Goal: Information Seeking & Learning: Compare options

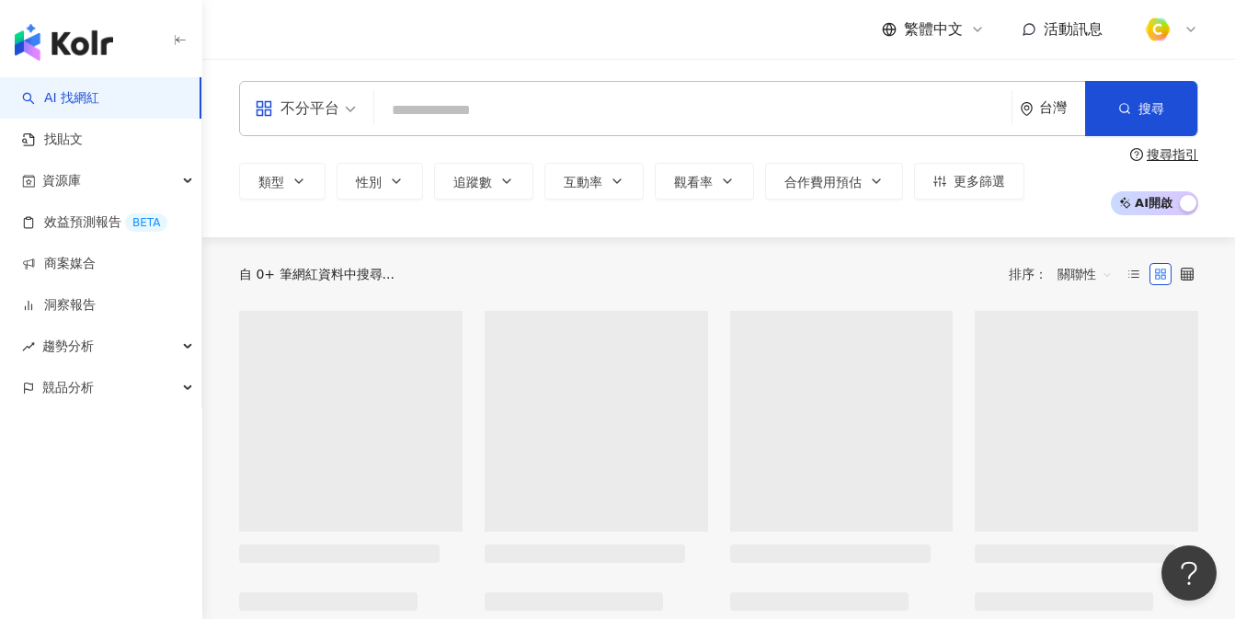
click at [535, 127] on input "search" at bounding box center [693, 110] width 622 height 35
click at [513, 97] on input "search" at bounding box center [693, 110] width 622 height 35
click at [508, 98] on input "search" at bounding box center [693, 110] width 622 height 35
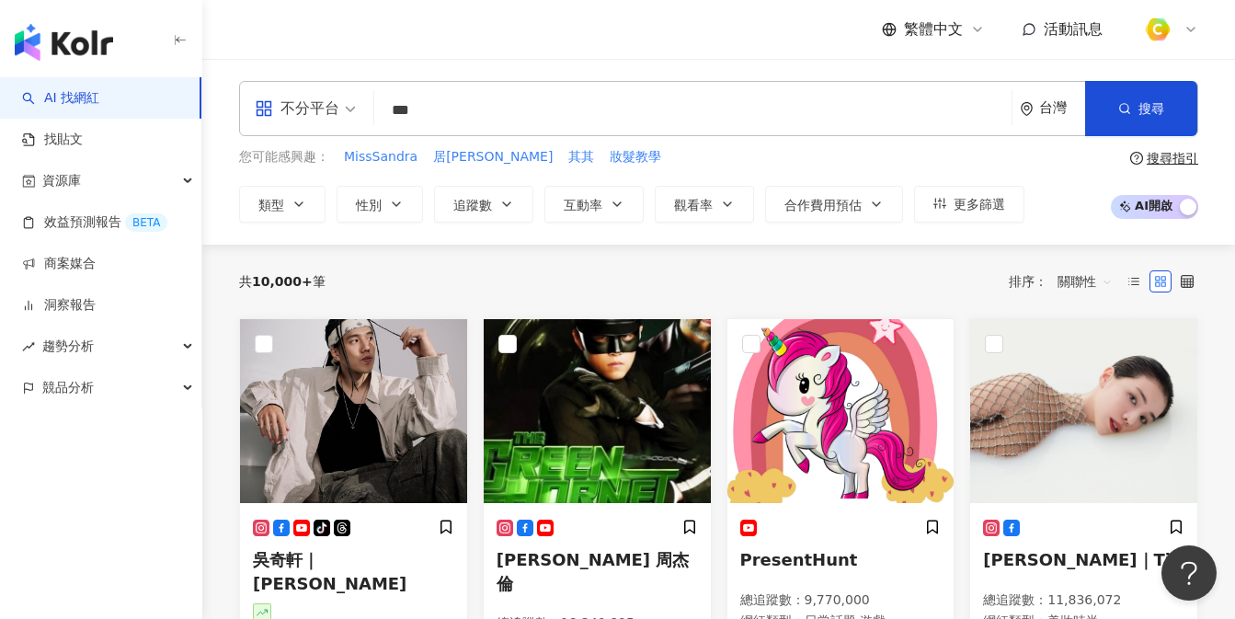
type input "**"
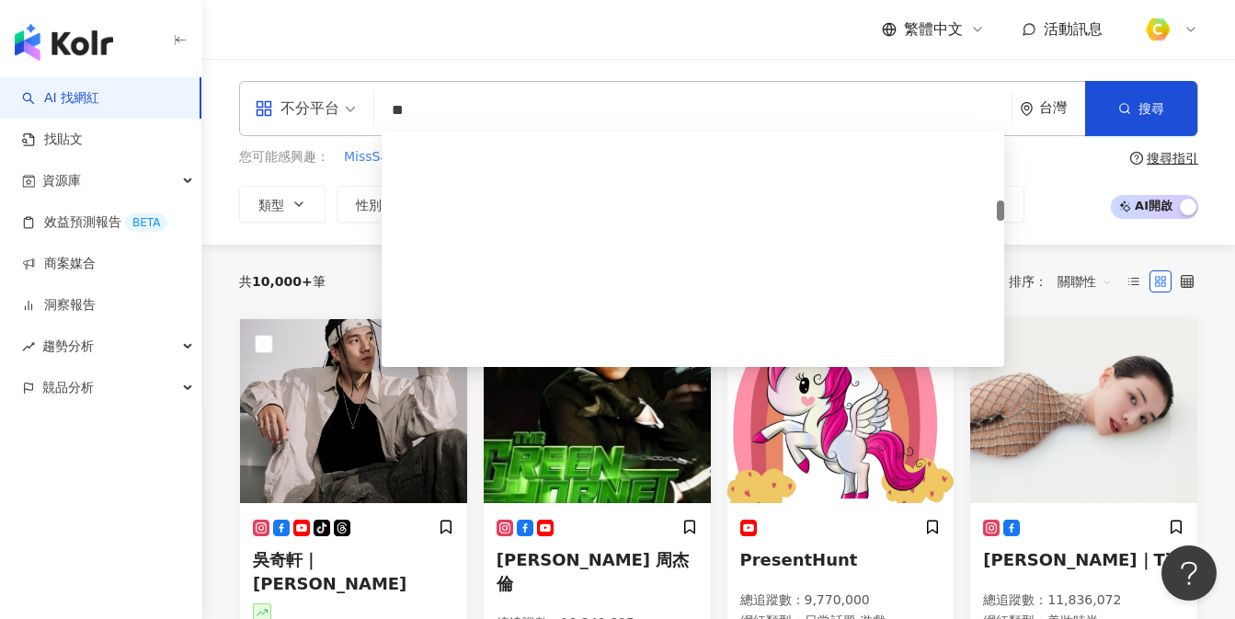
scroll to position [780, 0]
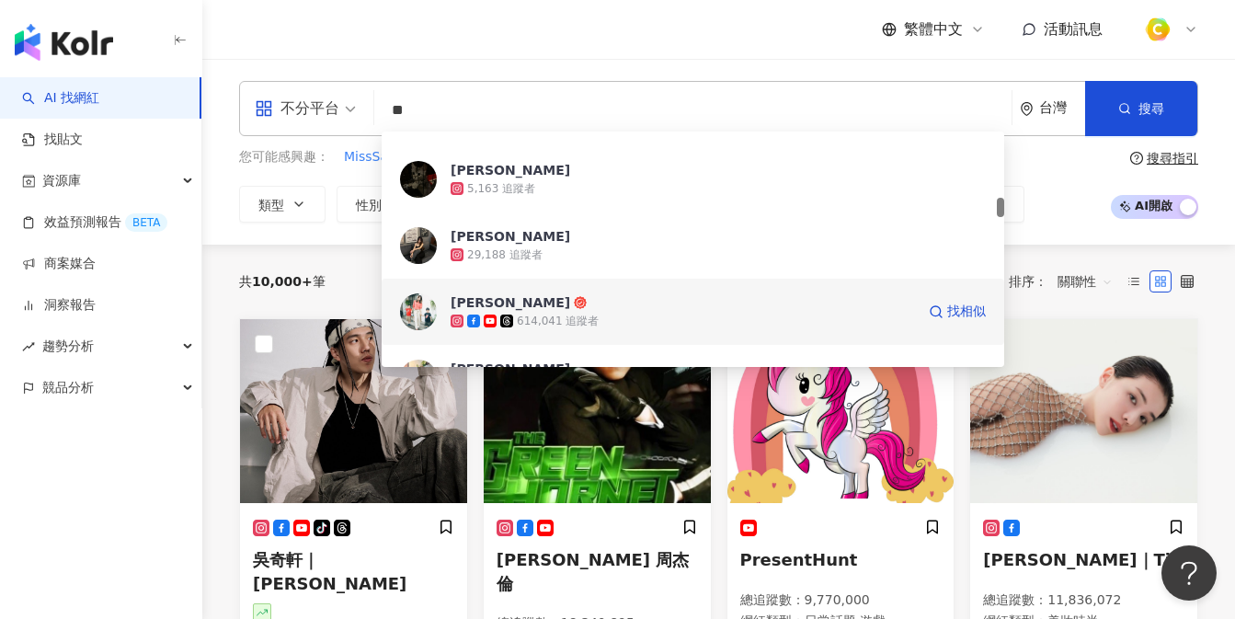
click at [637, 306] on span "薇薇" at bounding box center [683, 302] width 464 height 18
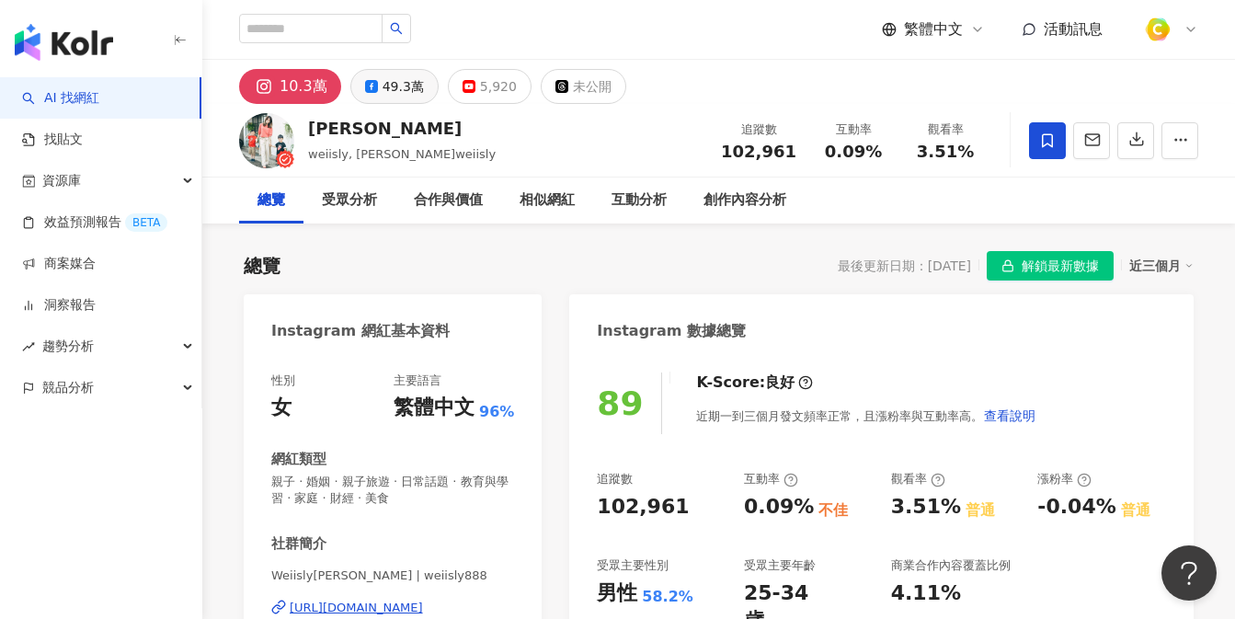
click at [408, 80] on div "49.3萬" at bounding box center [402, 87] width 41 height 26
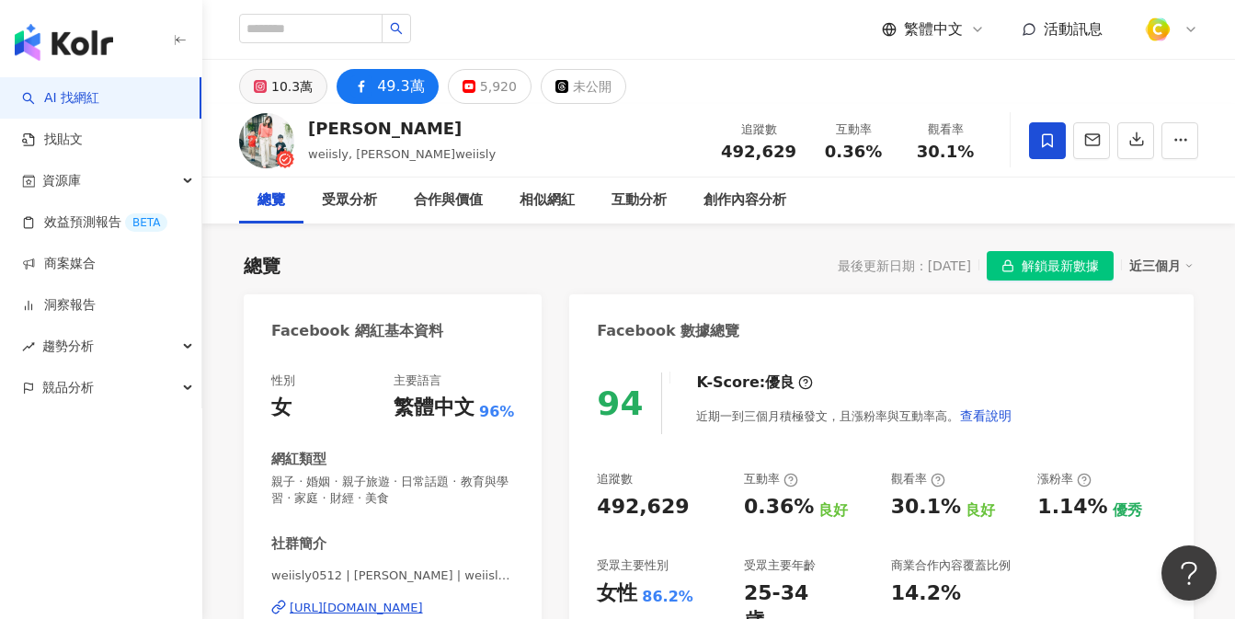
click at [304, 86] on div "10.3萬" at bounding box center [291, 87] width 41 height 26
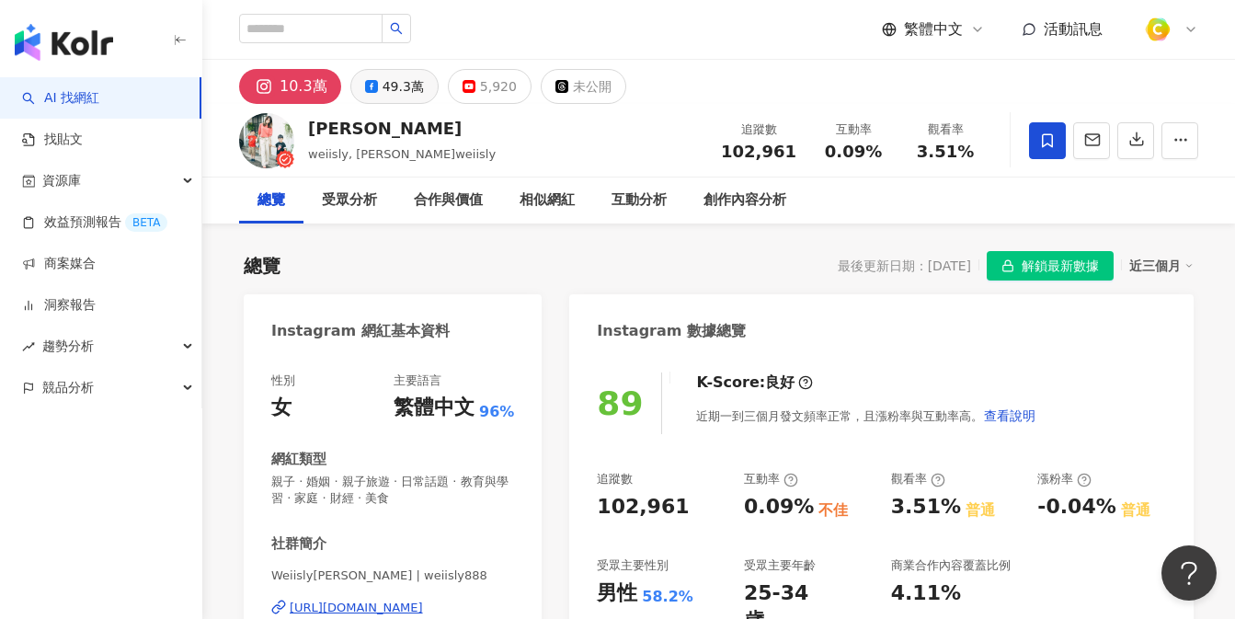
click at [350, 86] on button "49.3萬" at bounding box center [394, 86] width 88 height 35
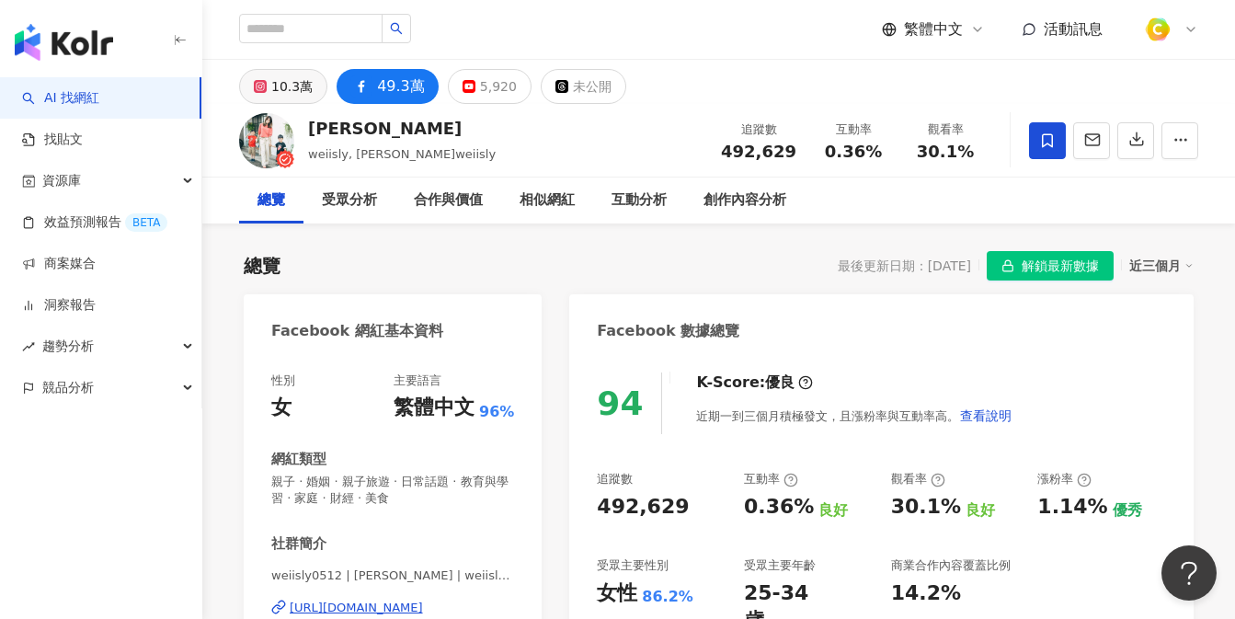
click at [292, 89] on div "10.3萬" at bounding box center [291, 87] width 41 height 26
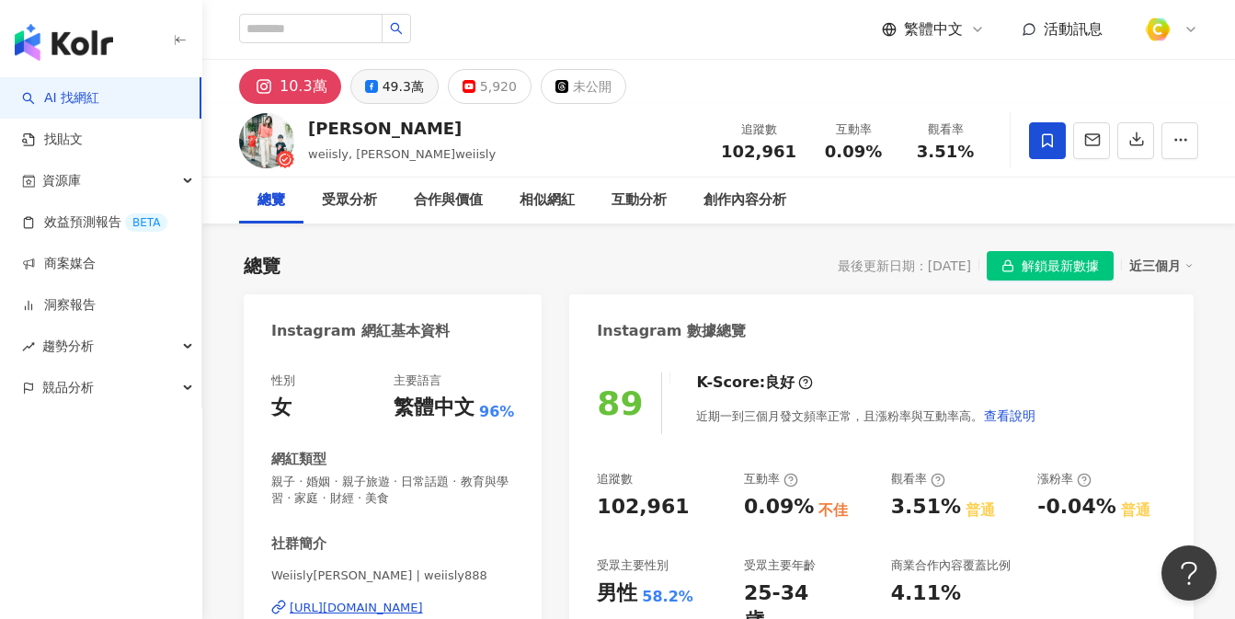
click at [382, 93] on div "49.3萬" at bounding box center [402, 87] width 41 height 26
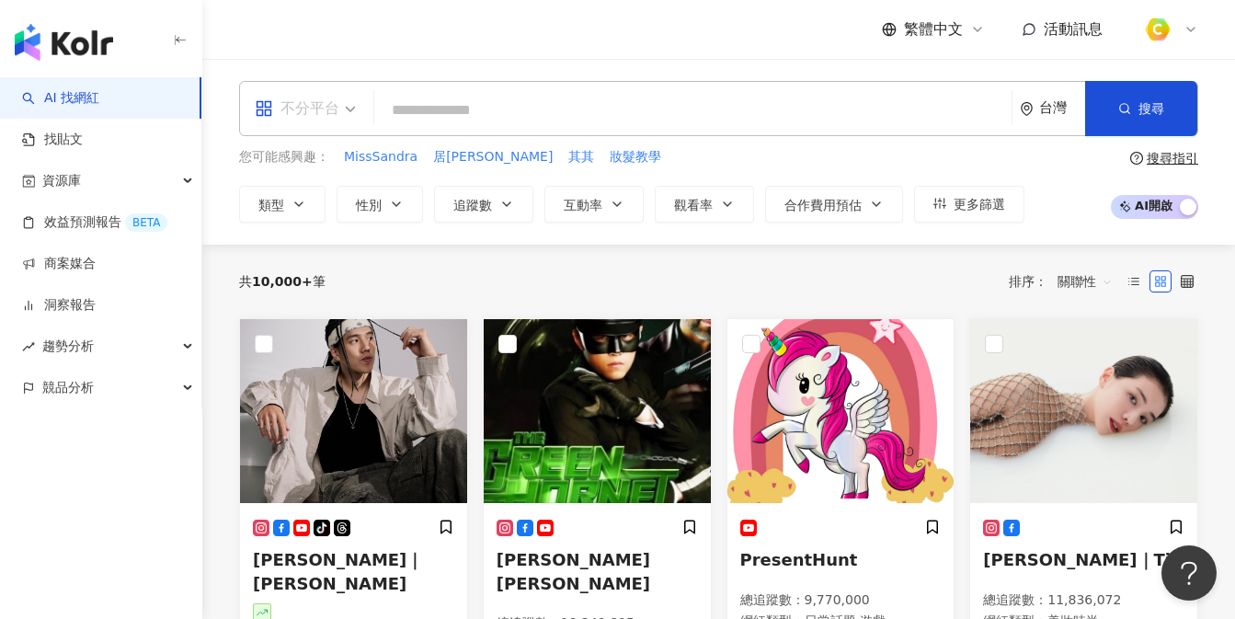
click at [324, 106] on div "不分平台" at bounding box center [297, 108] width 85 height 29
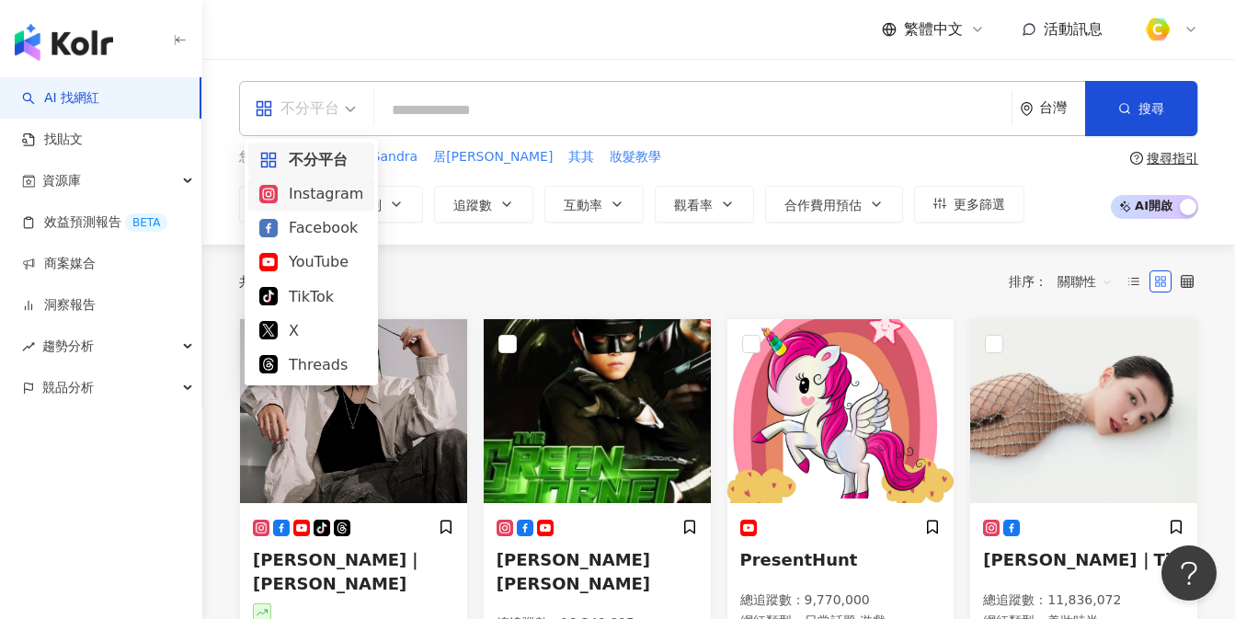
click at [332, 194] on div "Instagram" at bounding box center [311, 193] width 104 height 23
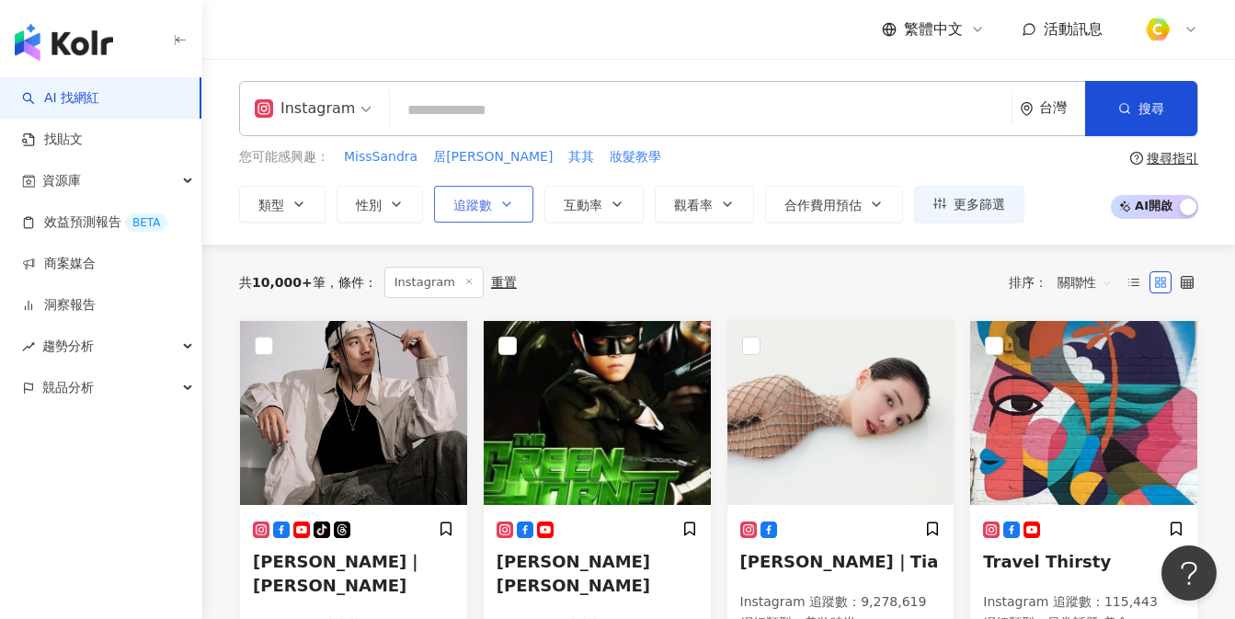
click at [491, 202] on span "追蹤數" at bounding box center [472, 205] width 39 height 15
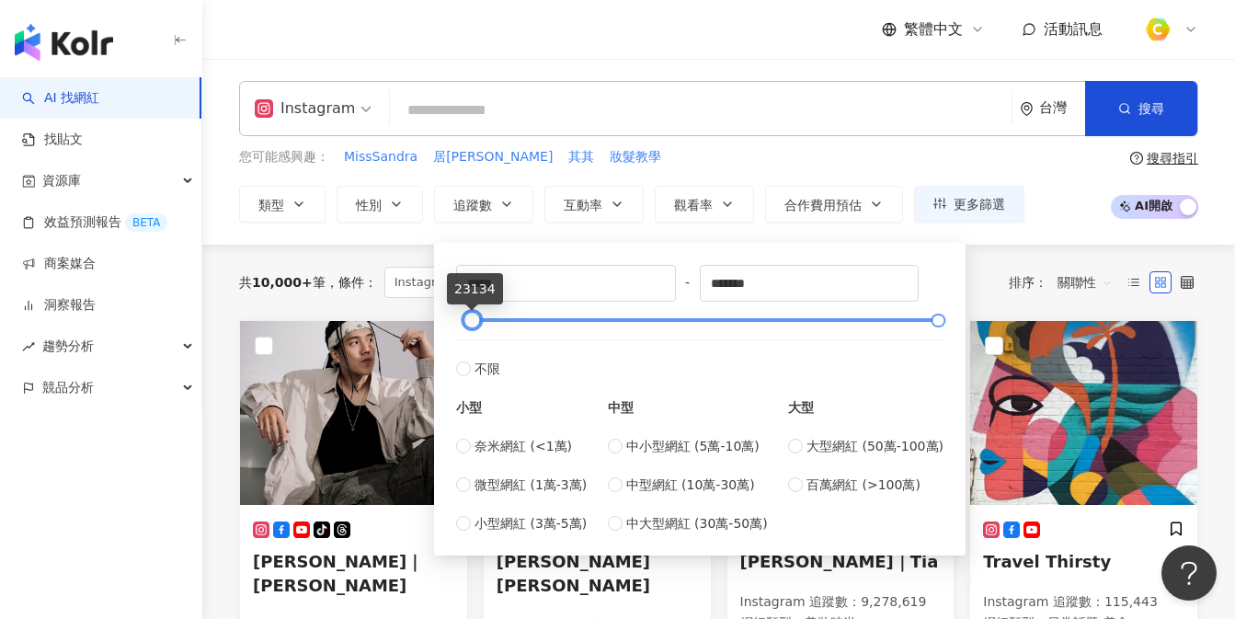
drag, startPoint x: 462, startPoint y: 320, endPoint x: 473, endPoint y: 322, distance: 11.2
click at [473, 322] on div at bounding box center [472, 320] width 10 height 10
drag, startPoint x: 532, startPoint y: 292, endPoint x: 345, endPoint y: 262, distance: 190.0
type input "*****"
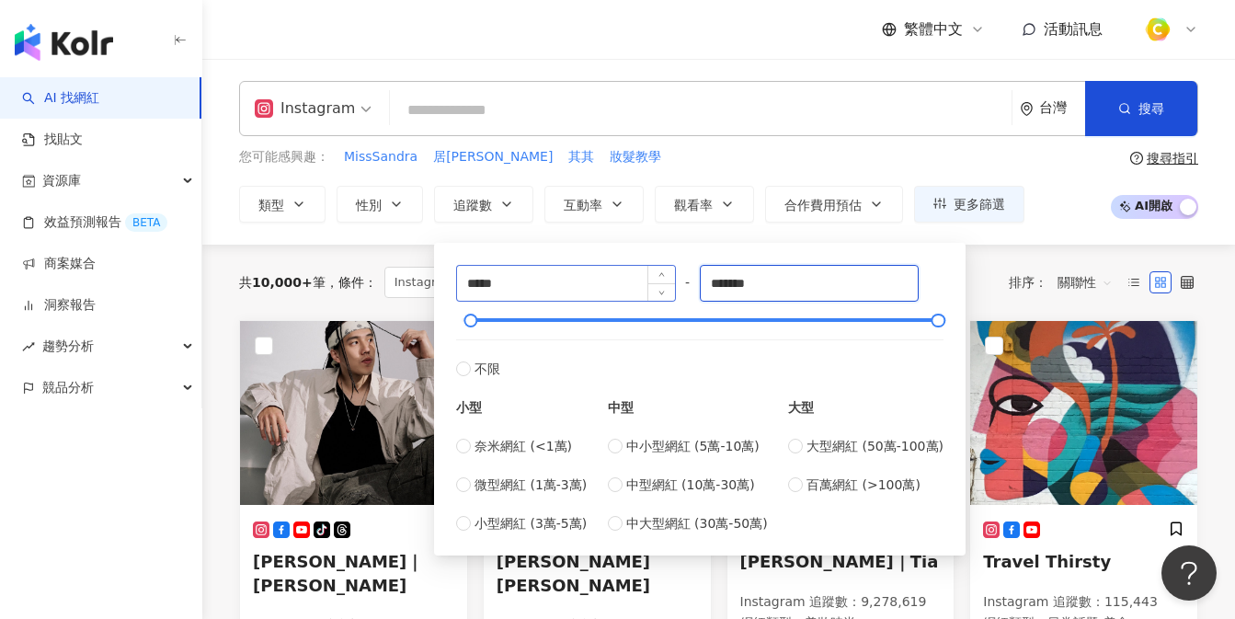
drag, startPoint x: 806, startPoint y: 294, endPoint x: 523, endPoint y: 283, distance: 283.4
click at [523, 283] on div "***** - ******* 不限 小型 奈米網紅 (<1萬) 微型網紅 (1萬-3萬) 小型網紅 (3萬-5萬) 中型 中小型網紅 (5萬-10萬) 中型…" at bounding box center [699, 399] width 487 height 268
click at [806, 276] on input "*******" at bounding box center [810, 283] width 218 height 35
drag, startPoint x: 796, startPoint y: 282, endPoint x: 672, endPoint y: 273, distance: 124.5
click at [672, 273] on div "***** - ******* 不限 小型 奈米網紅 (<1萬) 微型網紅 (1萬-3萬) 小型網紅 (3萬-5萬) 中型 中小型網紅 (5萬-10萬) 中型…" at bounding box center [699, 399] width 487 height 268
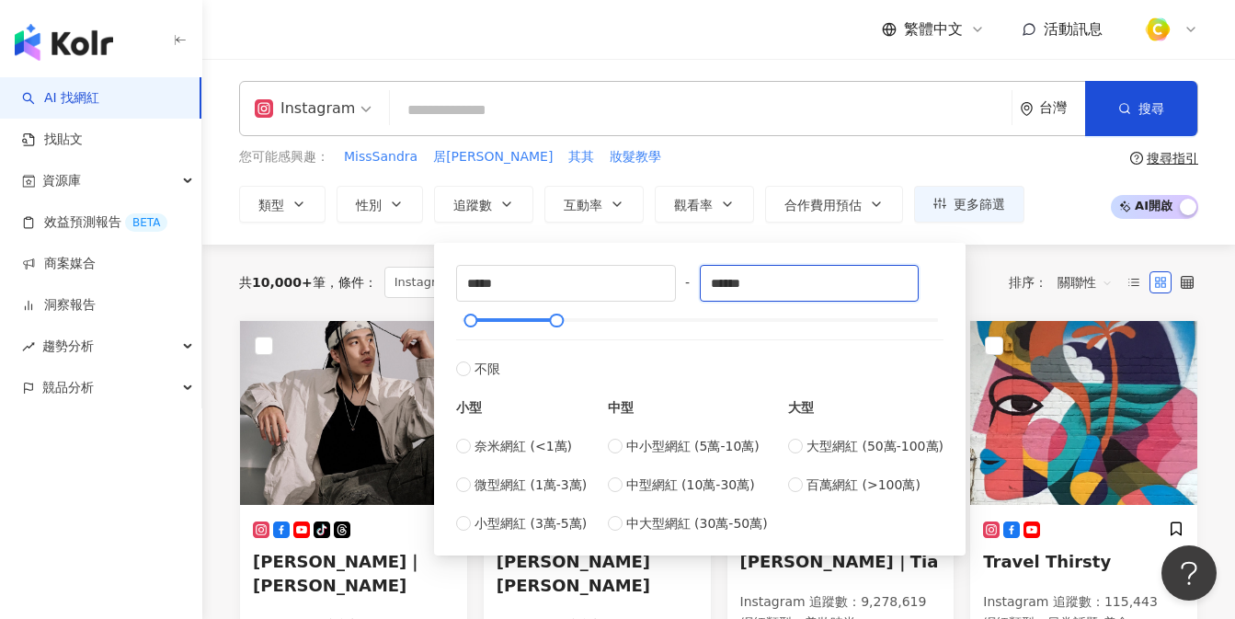
type input "******"
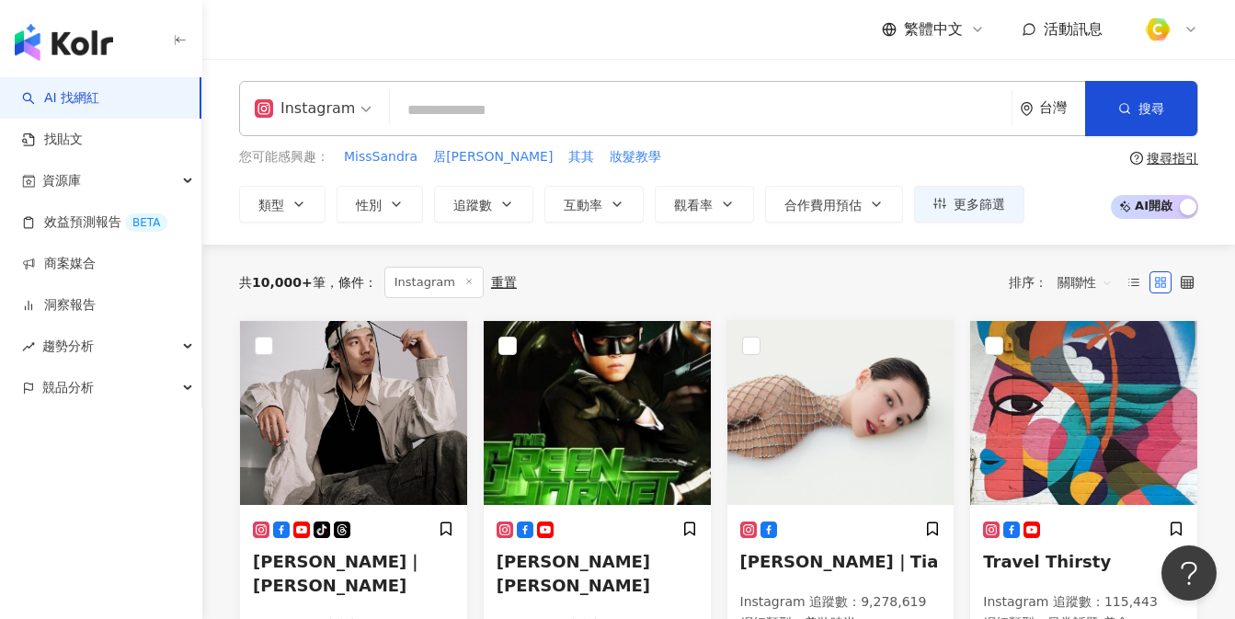
click at [833, 164] on div "您可能感興趣： MissSandra 居妮Ginny 其其 妝髮教學" at bounding box center [631, 157] width 785 height 20
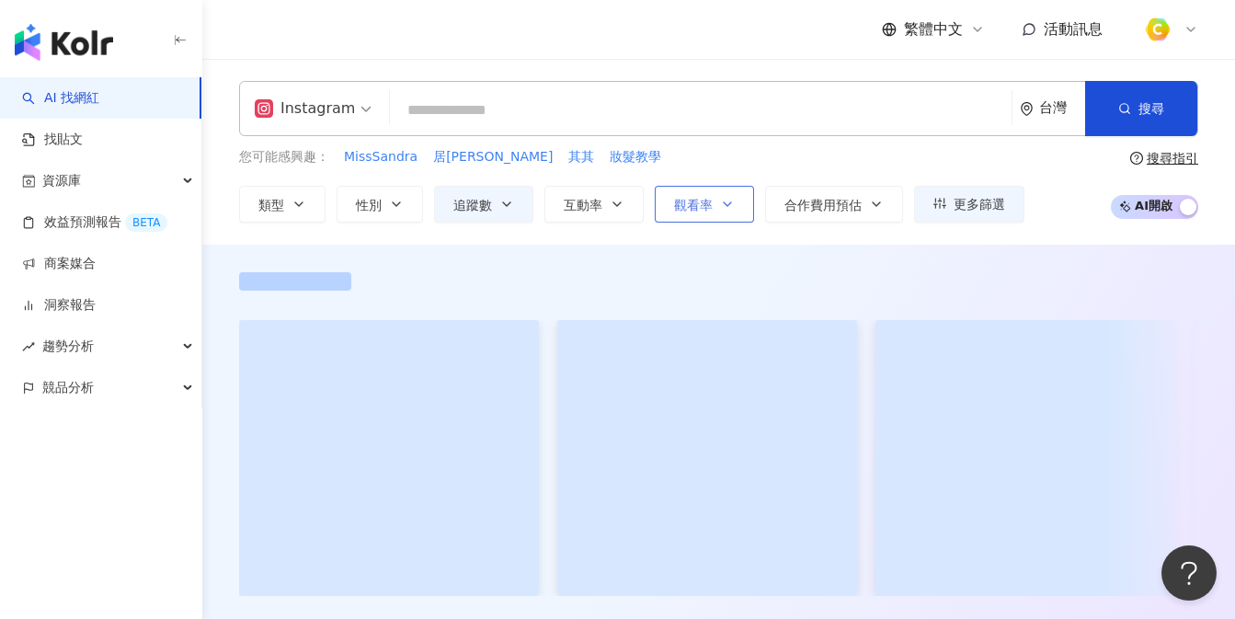
click at [700, 198] on span "觀看率" at bounding box center [693, 205] width 39 height 15
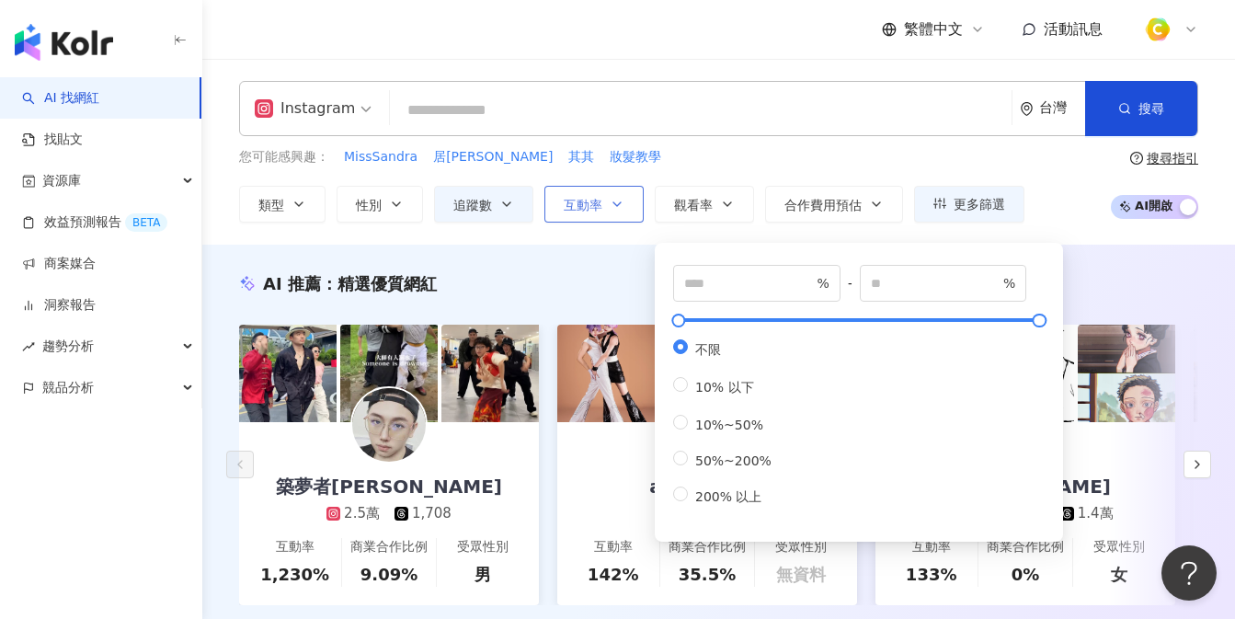
click at [588, 205] on span "互動率" at bounding box center [583, 205] width 39 height 15
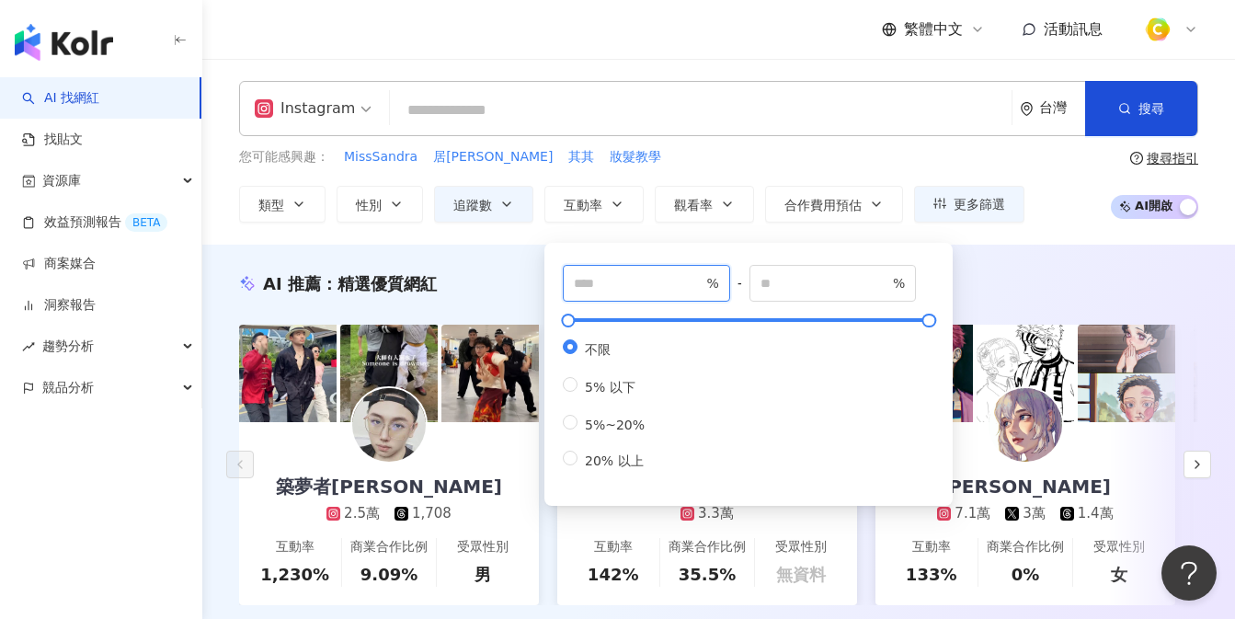
click at [608, 289] on input "number" at bounding box center [638, 283] width 129 height 20
type input "***"
click at [940, 153] on div "您可能感興趣： MissSandra 居妮Ginny 其其 妝髮教學" at bounding box center [631, 157] width 785 height 20
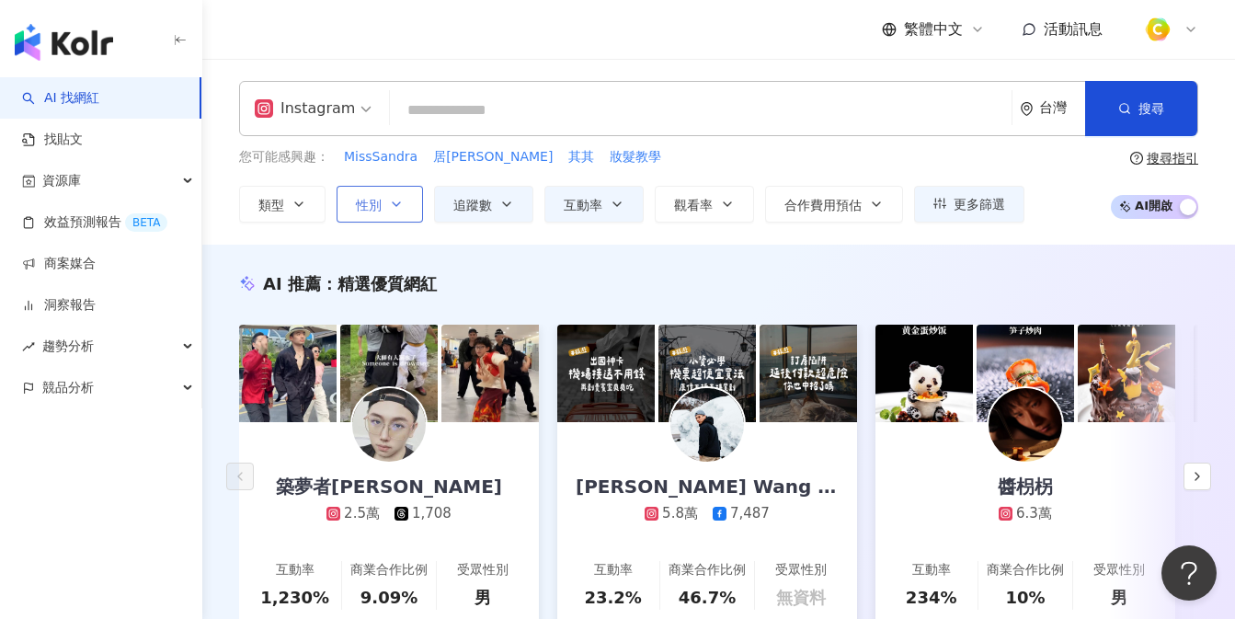
click at [382, 218] on button "性別" at bounding box center [380, 204] width 86 height 37
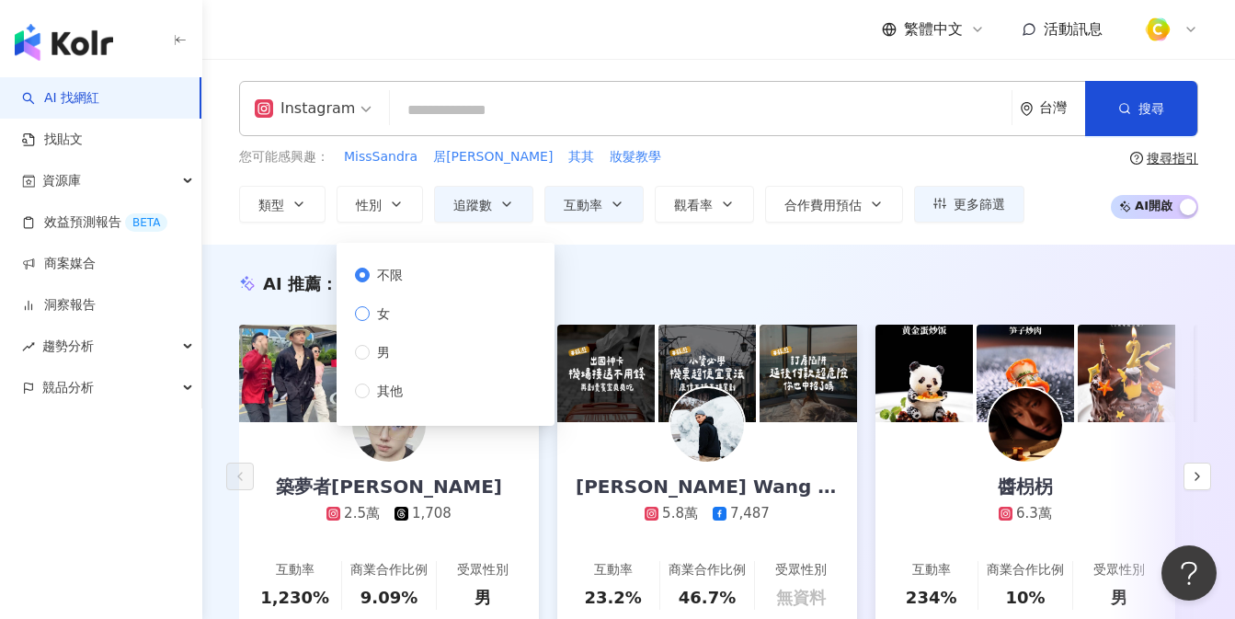
click at [389, 308] on span "女" at bounding box center [384, 313] width 28 height 20
click at [912, 172] on div "您可能感興趣： MissSandra 居妮Ginny 其其 妝髮教學 類型 性別 追蹤數 互動率 觀看率 合作費用預估 更多篩選 ***** - ******…" at bounding box center [631, 184] width 785 height 75
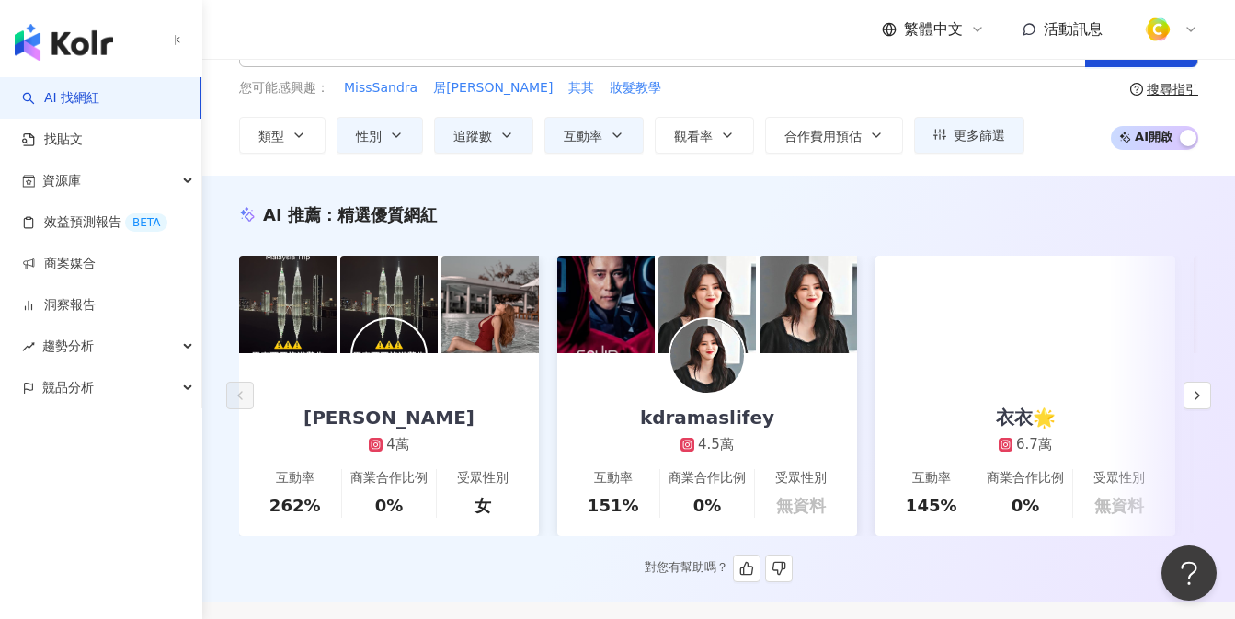
scroll to position [94, 0]
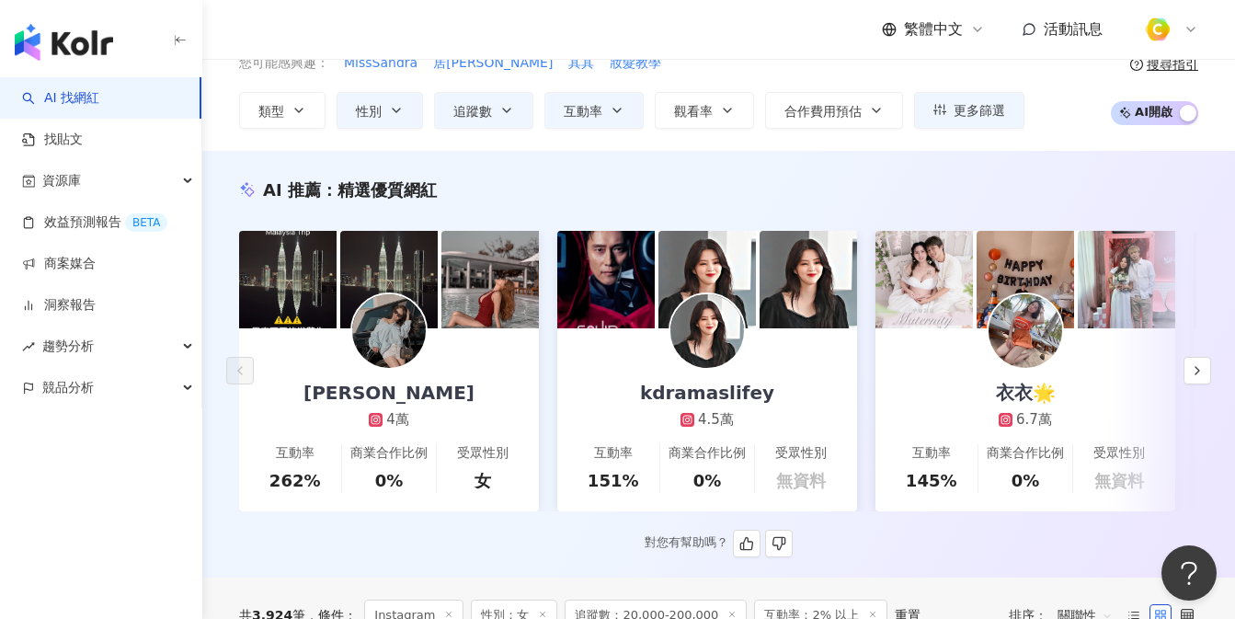
click at [491, 364] on link "方妍兒 4萬 互動率 262% 商業合作比例 0% 受眾性別 女" at bounding box center [389, 419] width 300 height 183
click at [780, 378] on div "kdramaslifey 4.5萬" at bounding box center [707, 378] width 171 height 101
click at [1018, 412] on div "6.7萬" at bounding box center [1034, 419] width 36 height 19
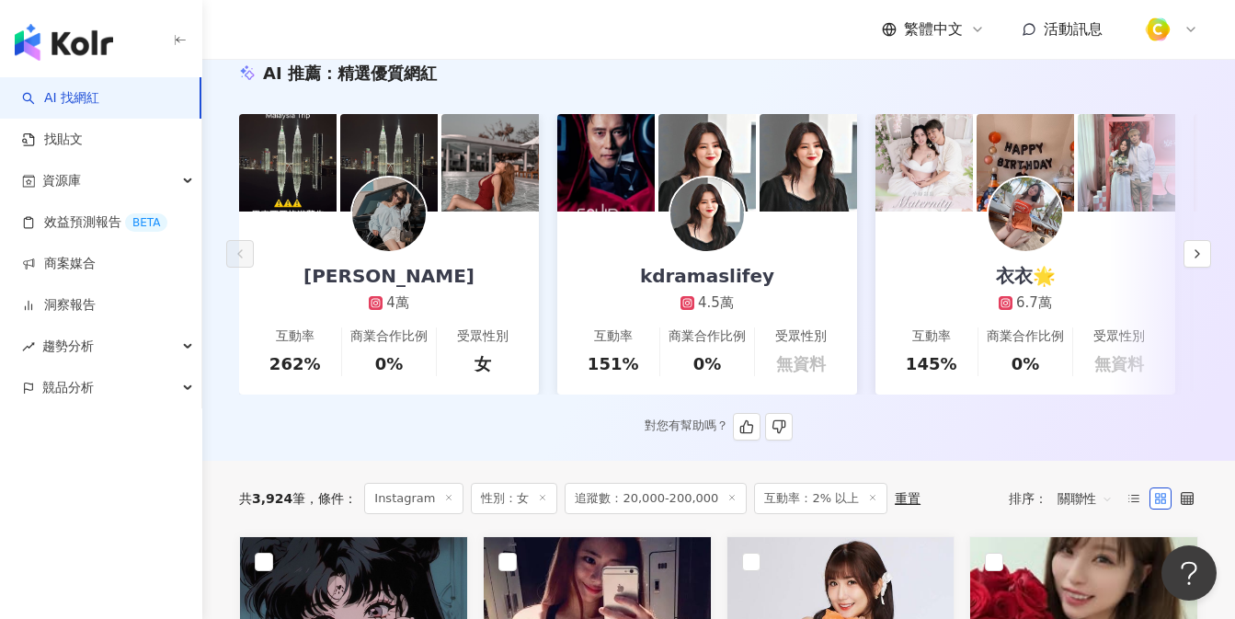
scroll to position [131, 0]
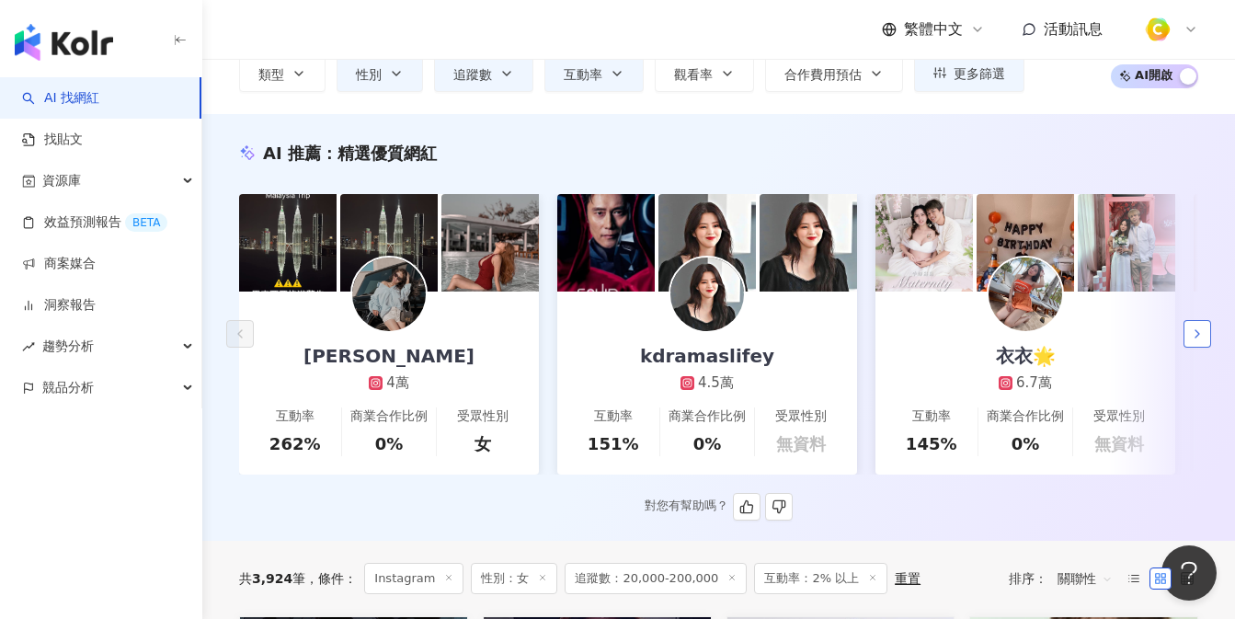
click at [1209, 348] on button "button" at bounding box center [1197, 334] width 28 height 28
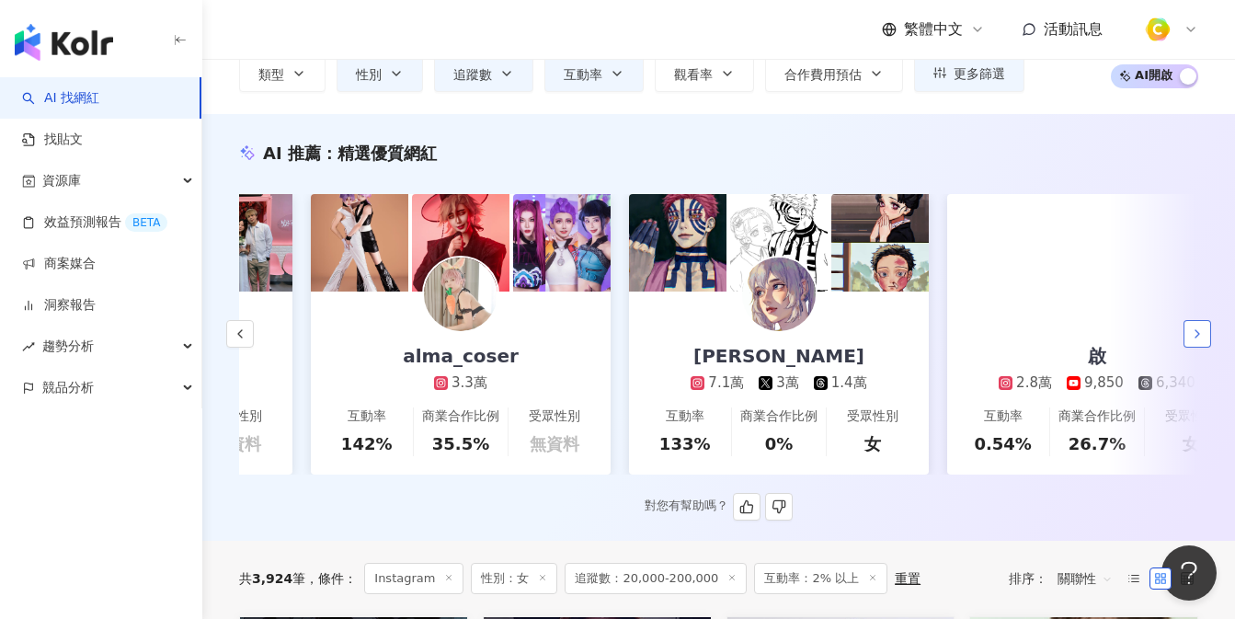
scroll to position [0, 954]
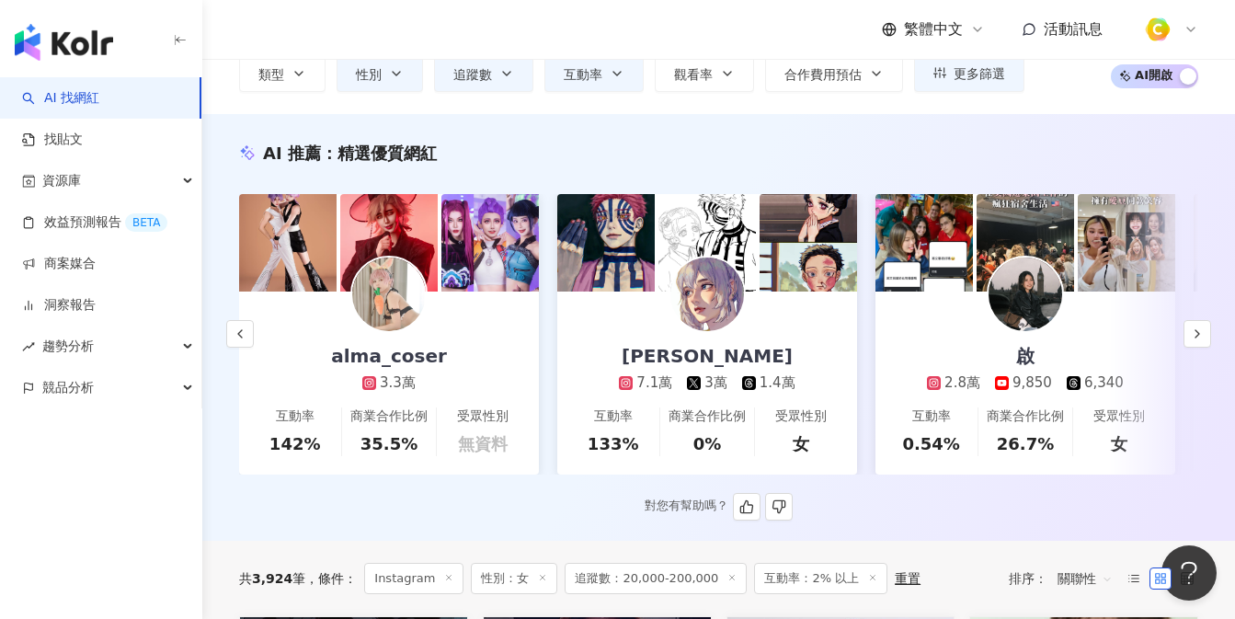
click at [804, 324] on div "李李玉 7.1萬 3萬 1.4萬" at bounding box center [706, 341] width 212 height 101
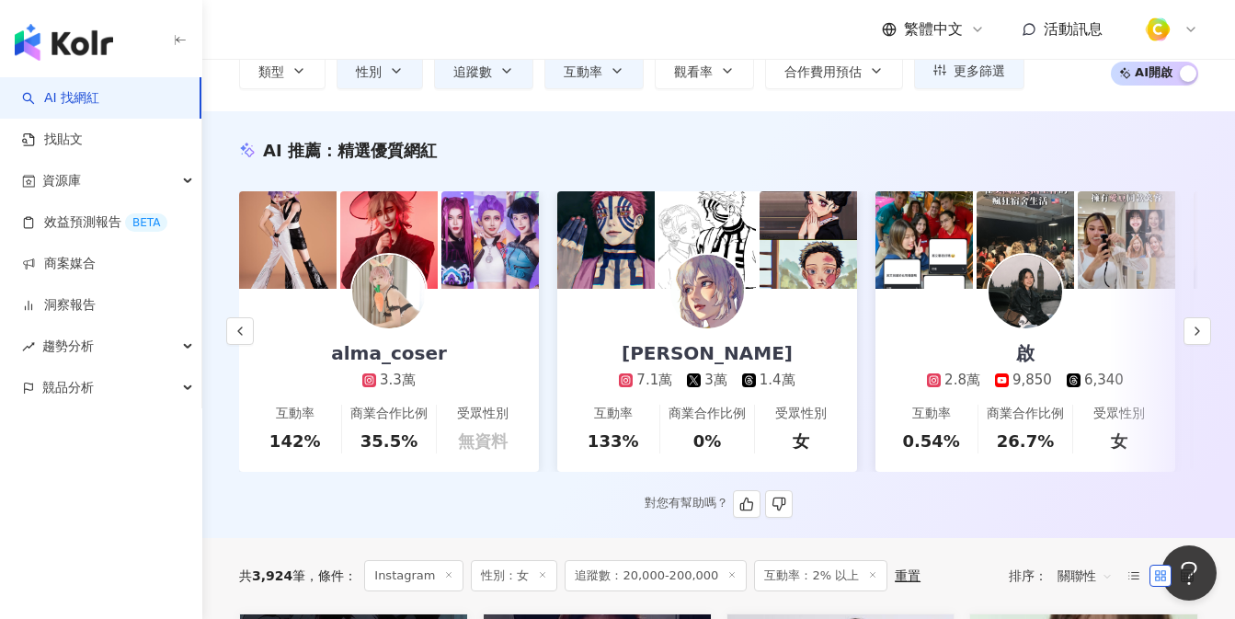
scroll to position [134, 0]
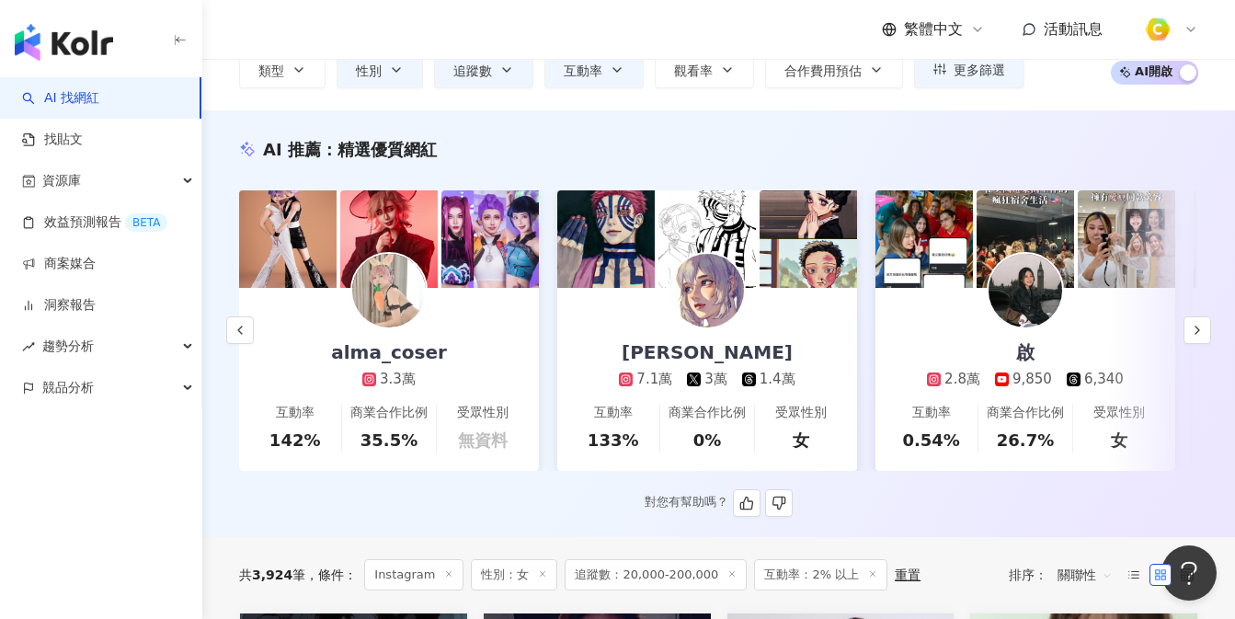
click at [1123, 330] on div "啟 2.8萬 9,850 6,340" at bounding box center [1025, 338] width 234 height 101
click at [1175, 335] on div "方妍兒 4萬 互動率 262% 商業合作比例 0% 受眾性別 女 kdramaslifey 4.5萬 互動率 151% 商業合作比例 0% 受眾性別 無資料 …" at bounding box center [718, 330] width 959 height 280
click at [1193, 337] on icon "button" at bounding box center [1197, 330] width 15 height 15
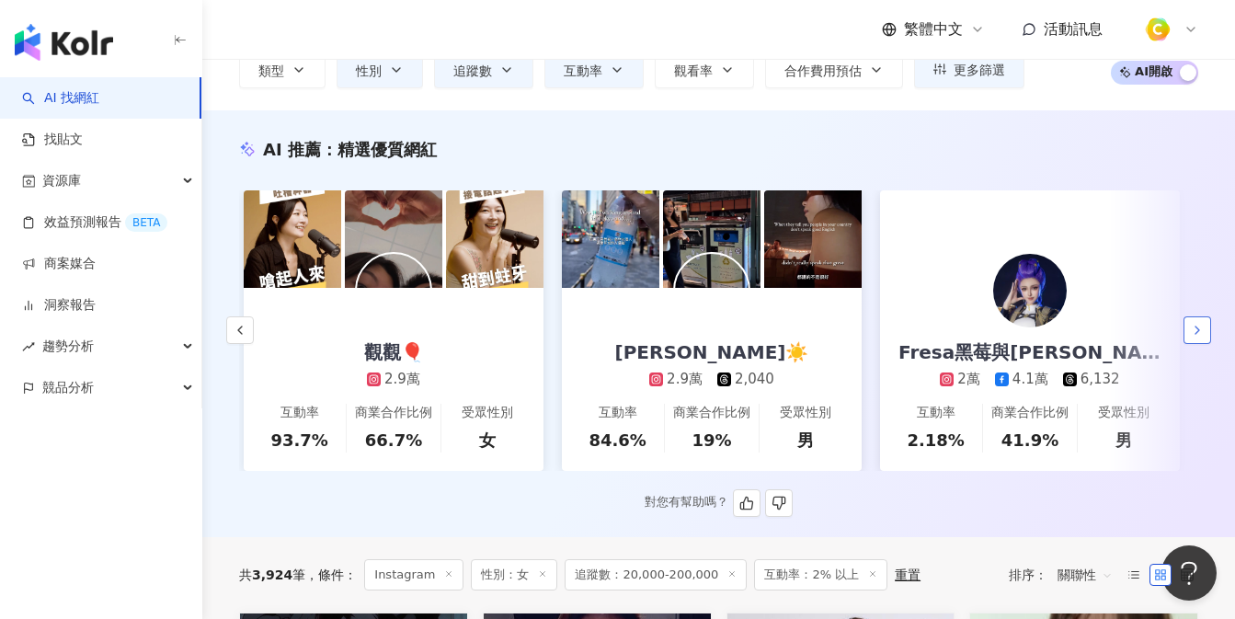
scroll to position [0, 1909]
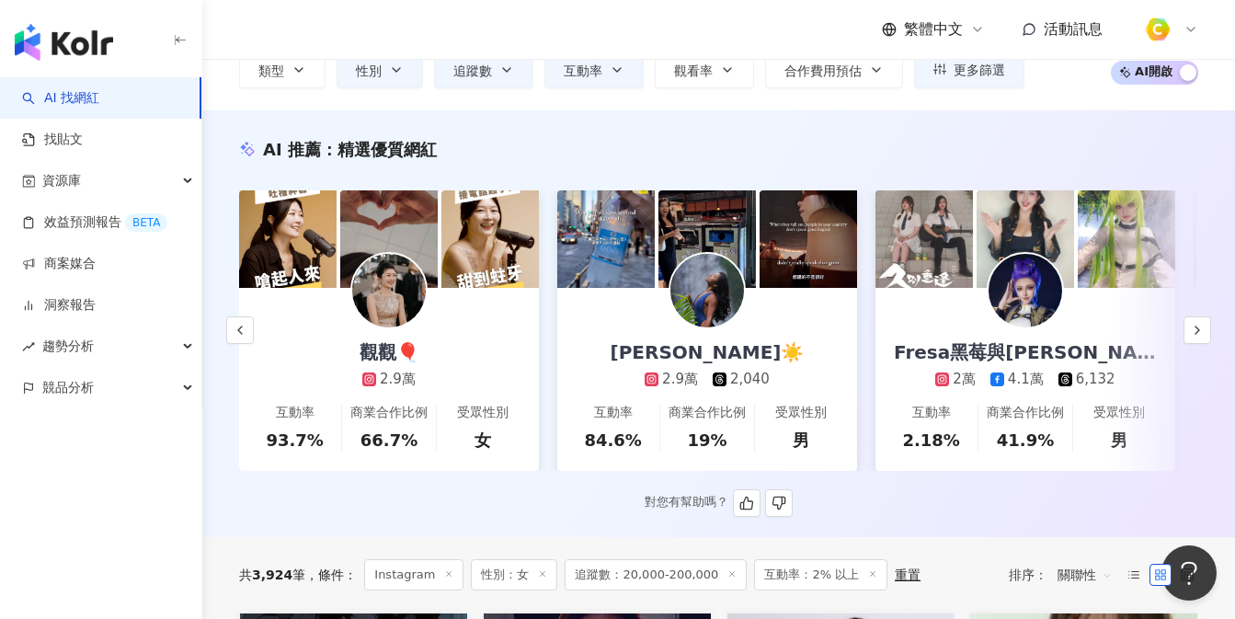
click at [813, 338] on link "Tina☀️ 2.9萬 2,040 互動率 84.6% 商業合作比例 19% 受眾性別 男" at bounding box center [707, 379] width 300 height 183
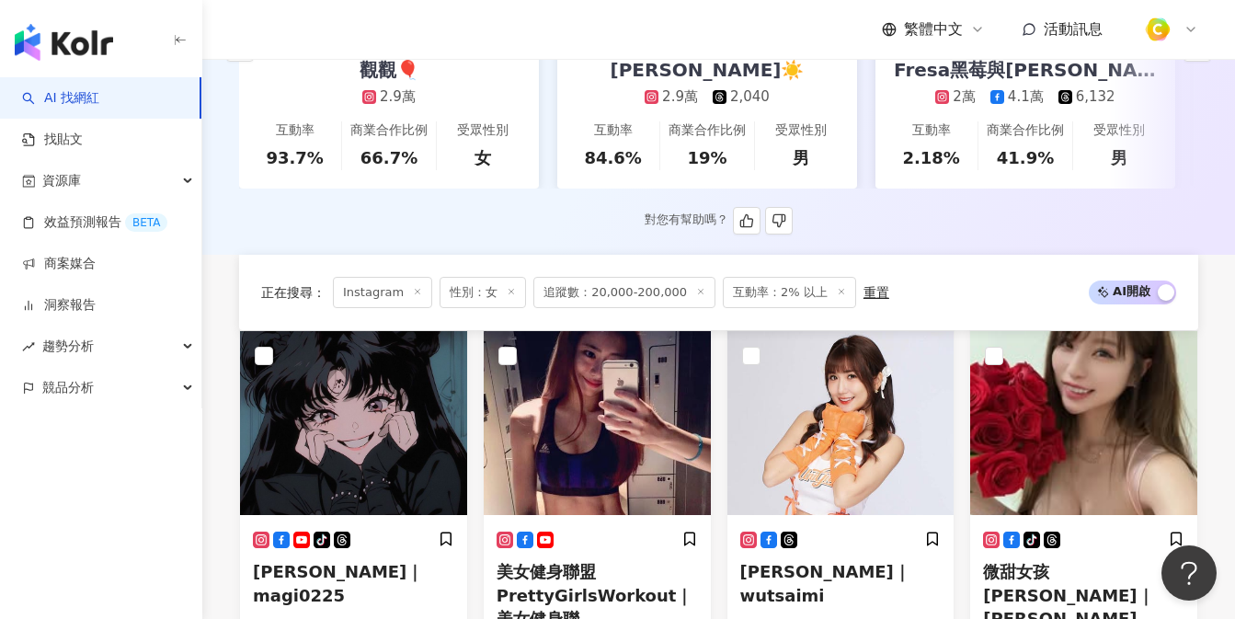
scroll to position [0, 0]
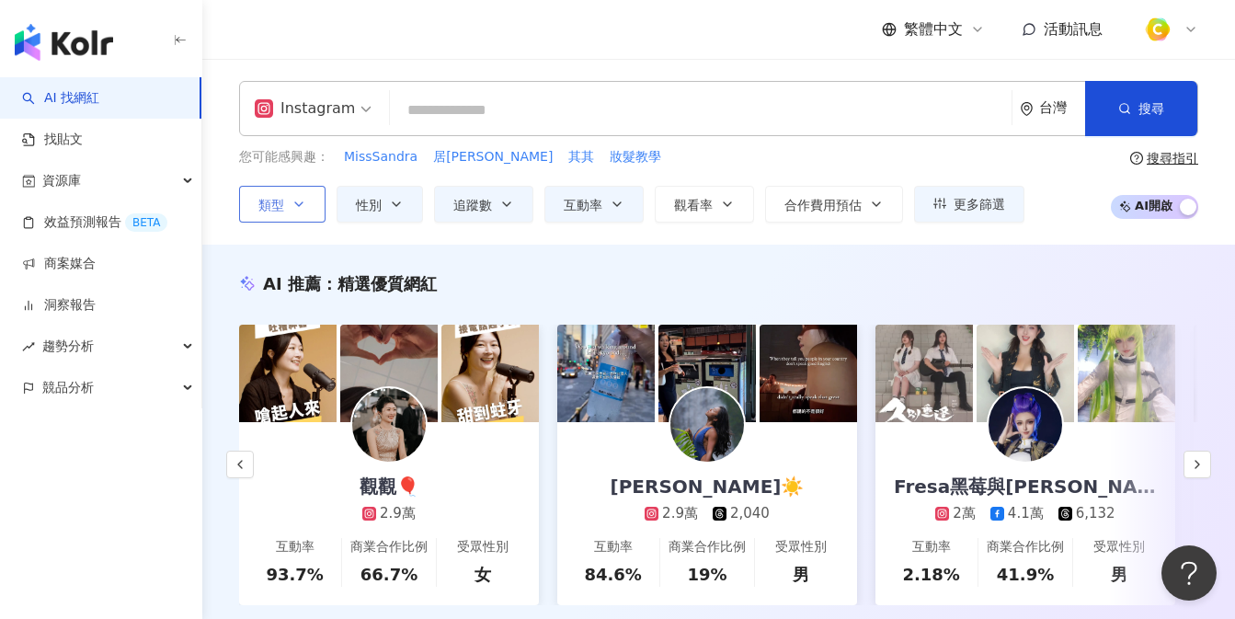
click at [294, 211] on button "類型" at bounding box center [282, 204] width 86 height 37
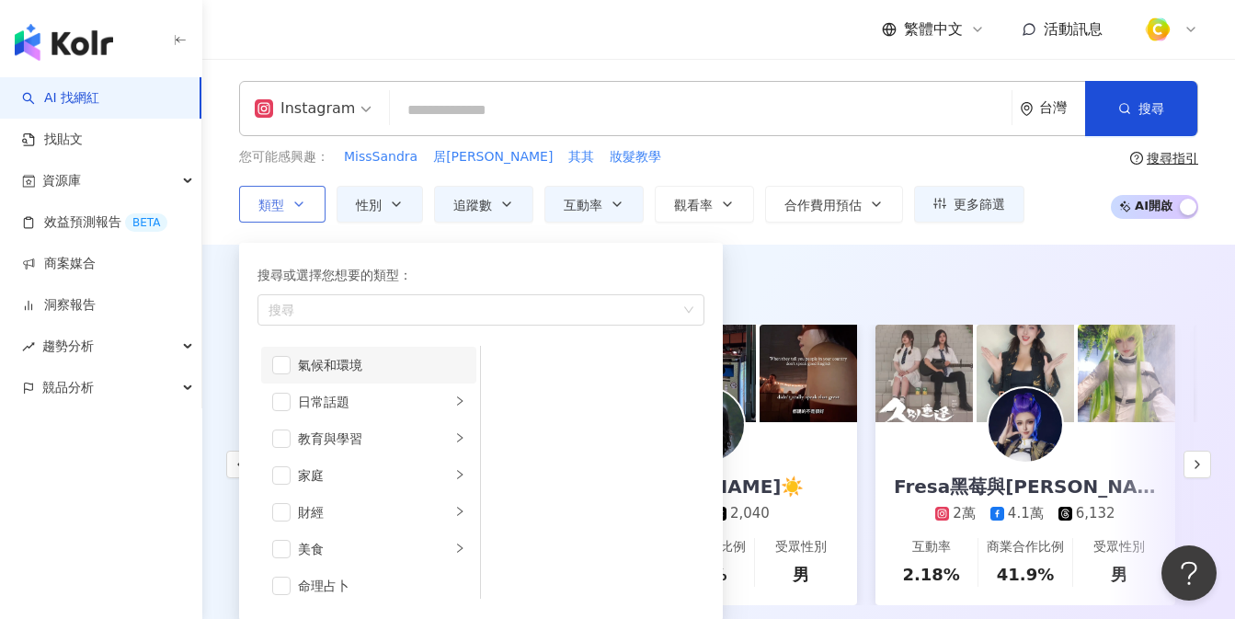
scroll to position [94, 0]
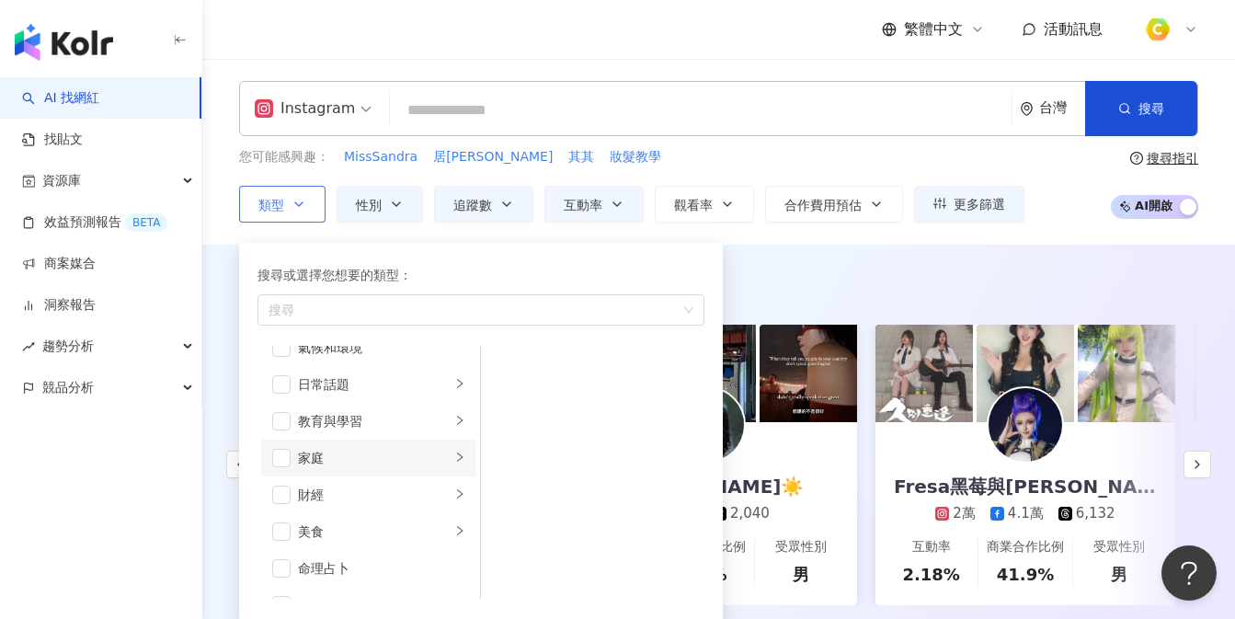
click at [272, 465] on li "家庭" at bounding box center [368, 458] width 215 height 37
click at [506, 401] on span "button" at bounding box center [505, 404] width 18 height 18
drag, startPoint x: 507, startPoint y: 407, endPoint x: 483, endPoint y: 406, distance: 23.9
click at [506, 407] on span "button" at bounding box center [505, 404] width 18 height 18
click at [278, 461] on span "button" at bounding box center [281, 458] width 18 height 18
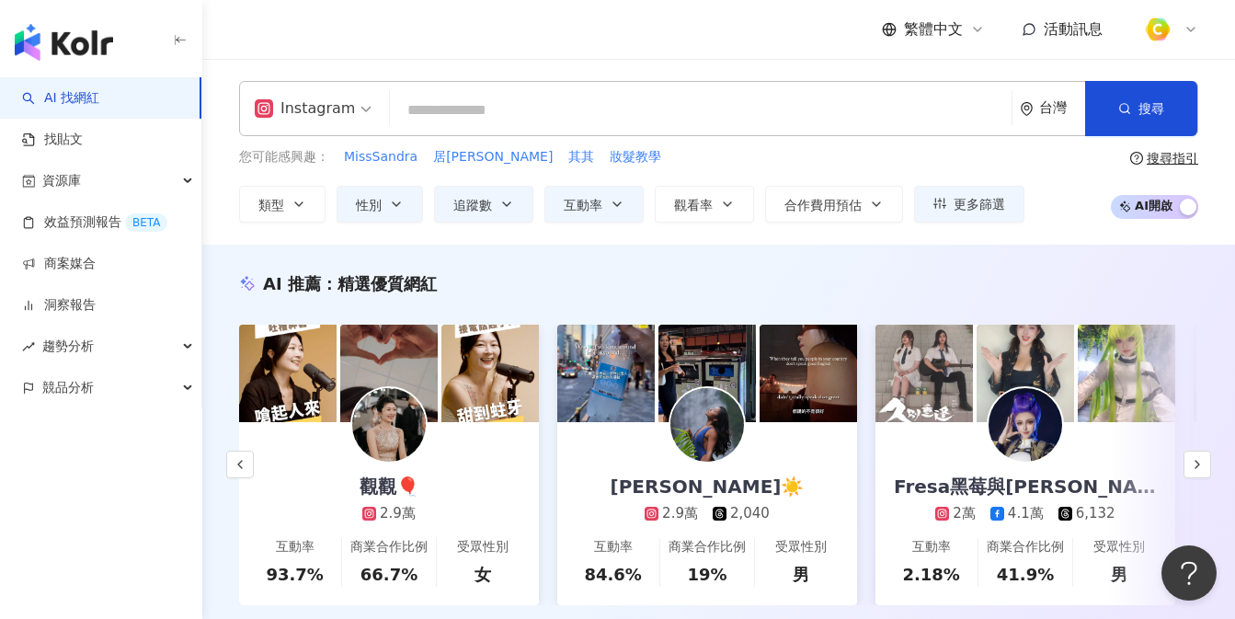
click at [818, 254] on div "AI 推薦 ： 精選優質網紅 方妍兒 4萬 互動率 262% 商業合作比例 0% 受眾性別 女 kdramaslifey 4.5萬 互動率 151% 商業合作…" at bounding box center [718, 458] width 1033 height 427
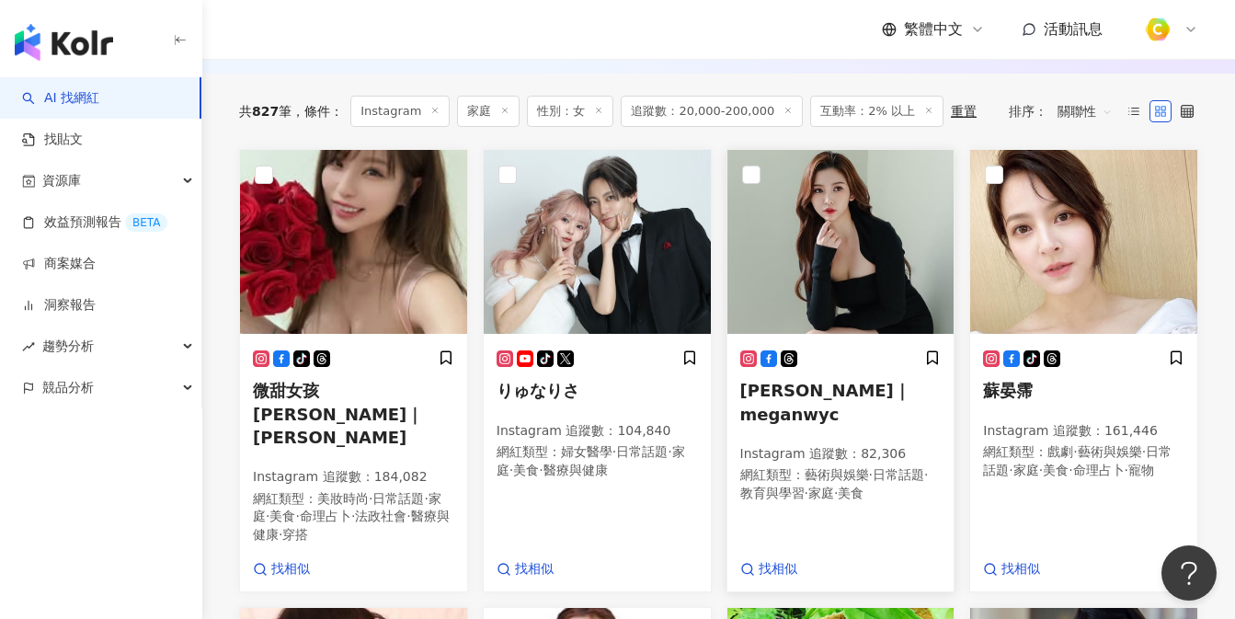
scroll to position [611, 0]
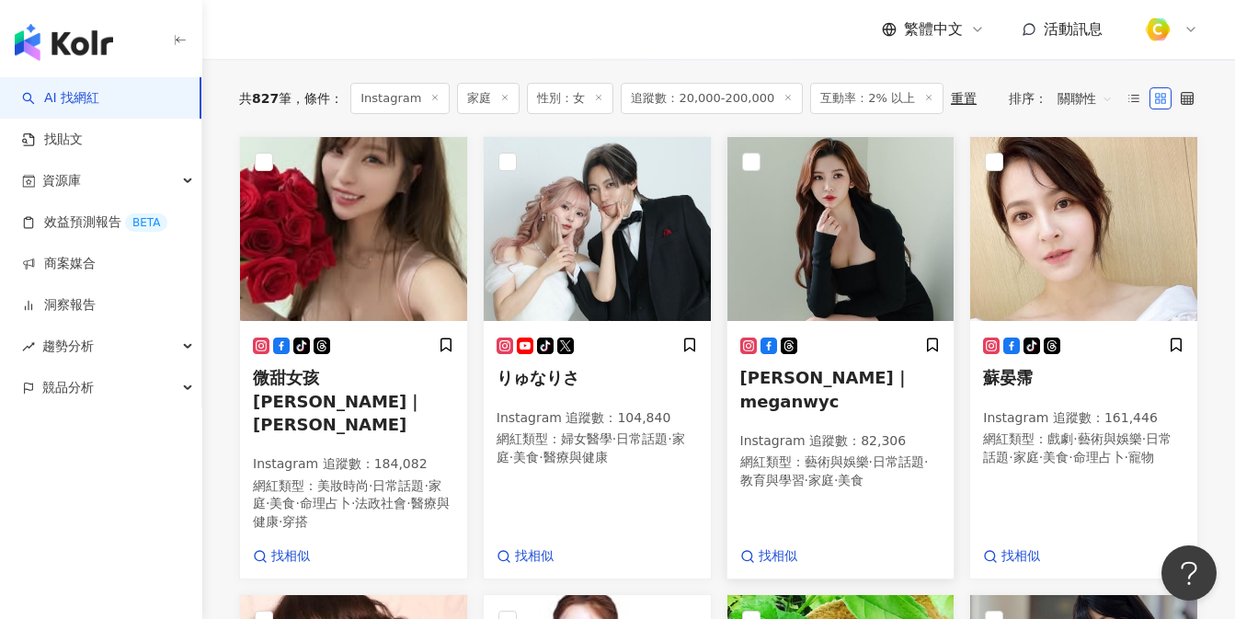
click at [845, 286] on img at bounding box center [840, 229] width 227 height 184
click at [1062, 296] on img at bounding box center [1083, 229] width 227 height 184
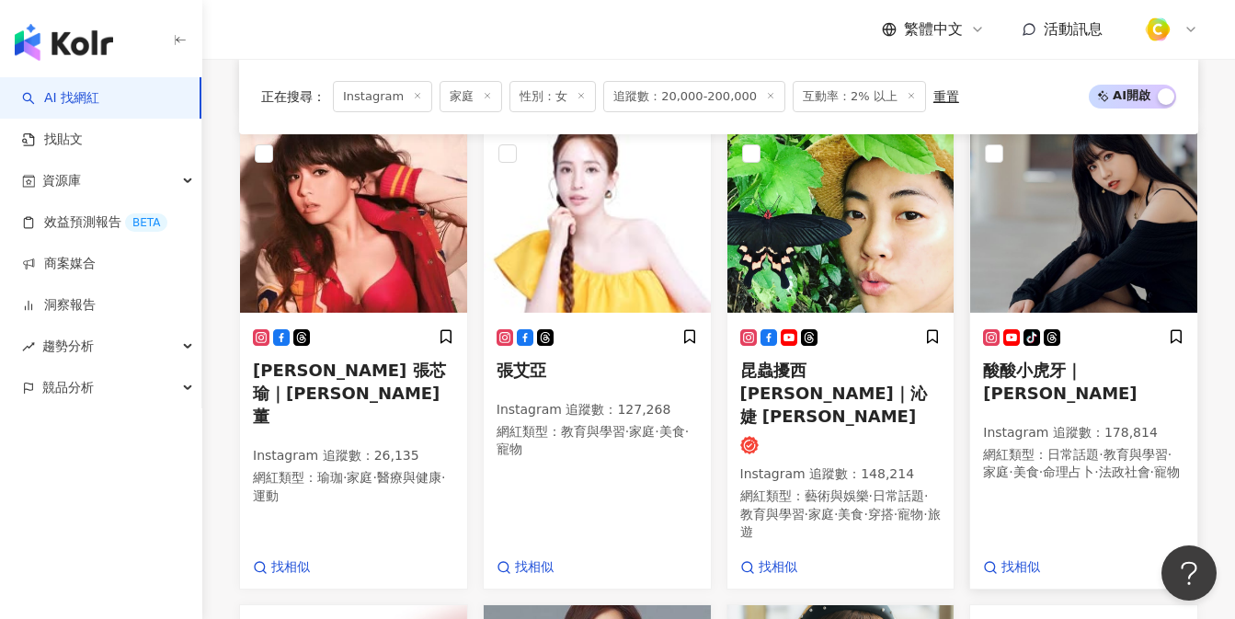
scroll to position [1061, 0]
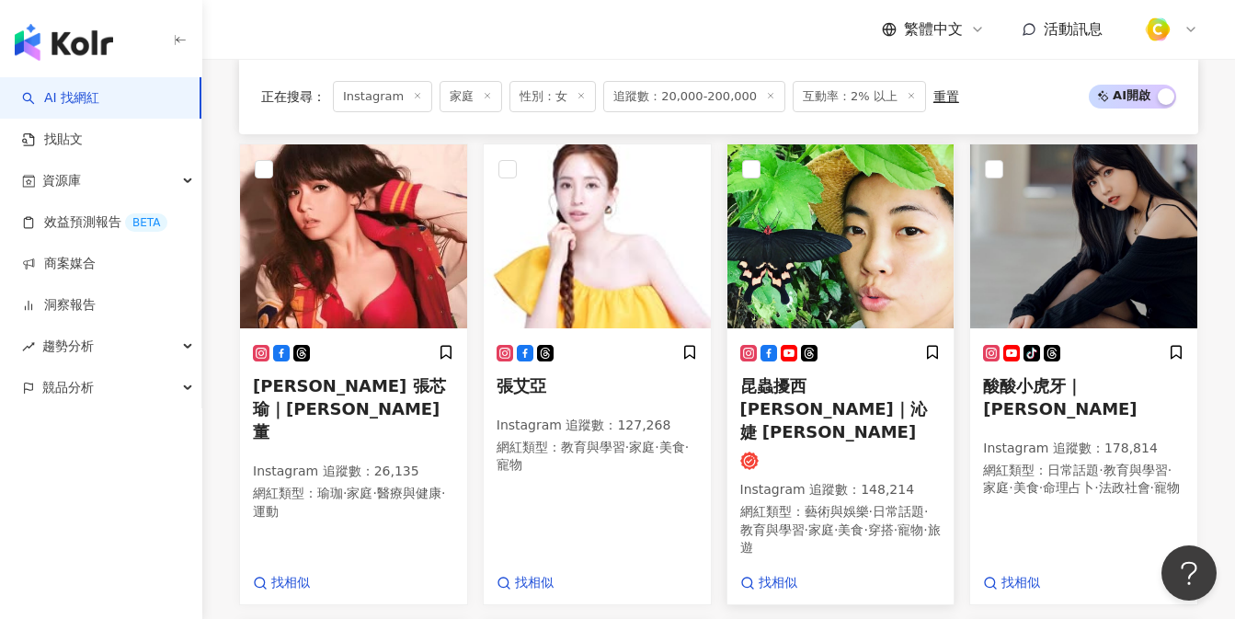
click at [874, 226] on img at bounding box center [840, 236] width 227 height 184
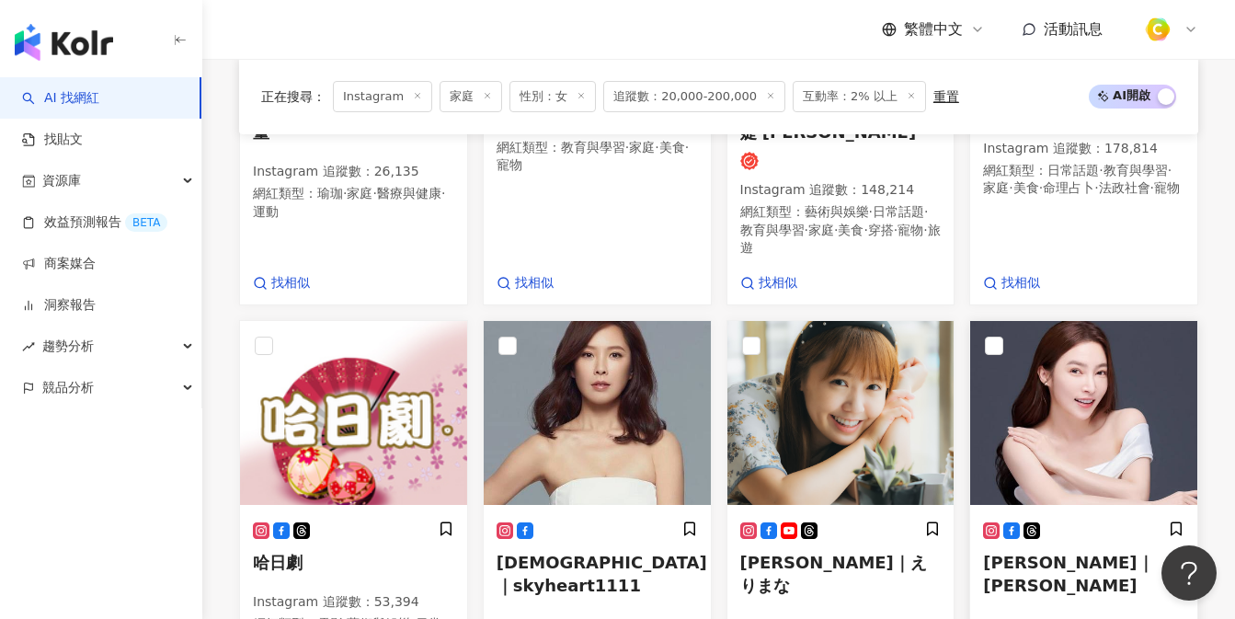
scroll to position [1392, 0]
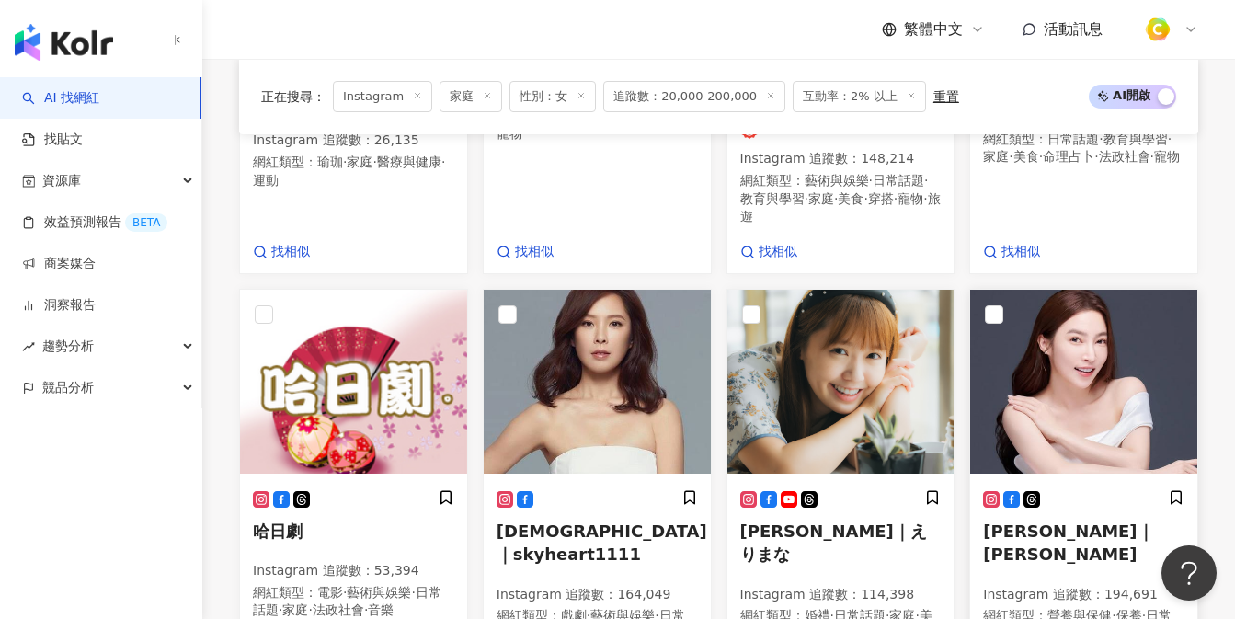
click at [1093, 327] on img at bounding box center [1083, 382] width 227 height 184
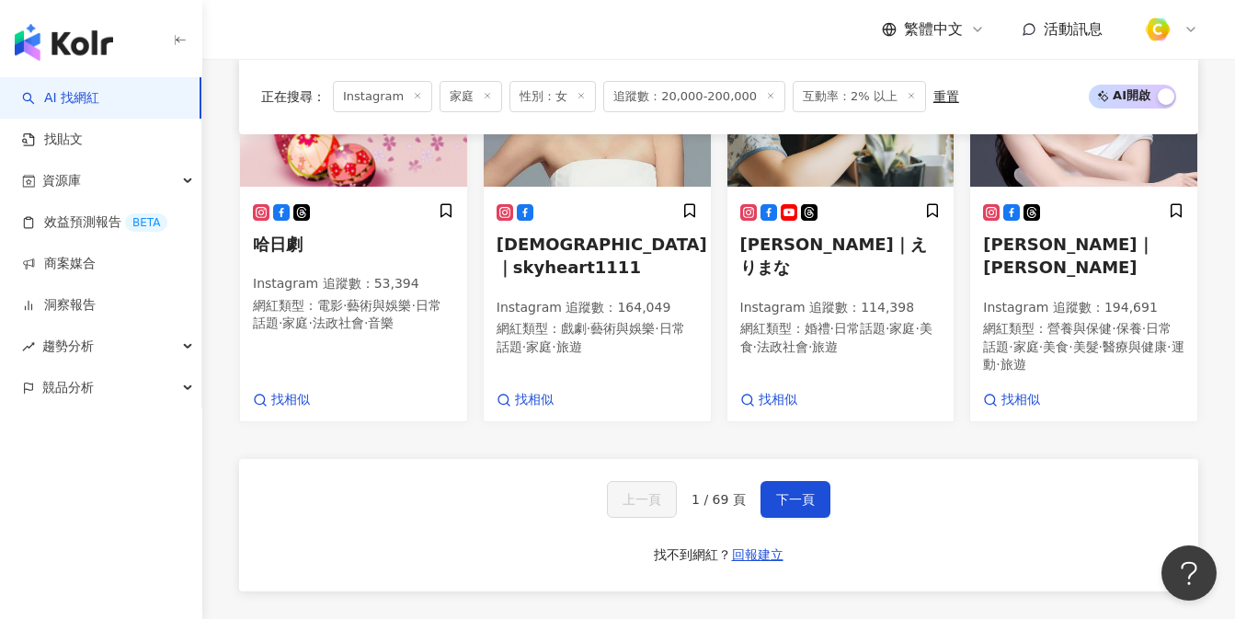
scroll to position [1698, 0]
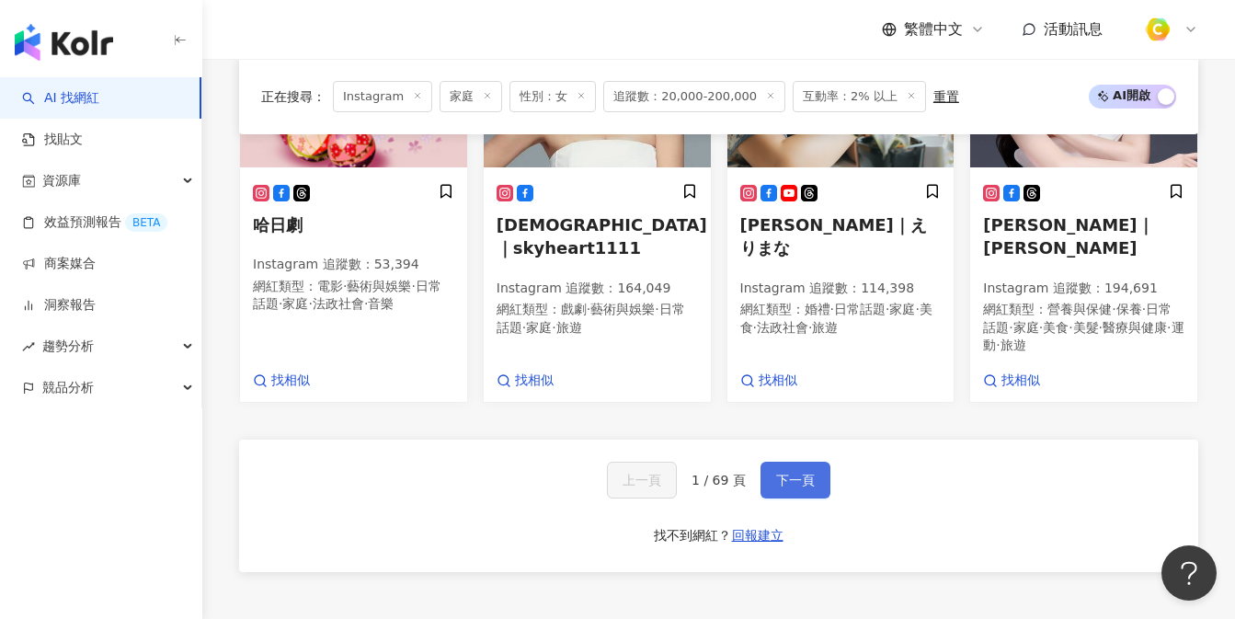
click at [817, 462] on button "下一頁" at bounding box center [795, 480] width 70 height 37
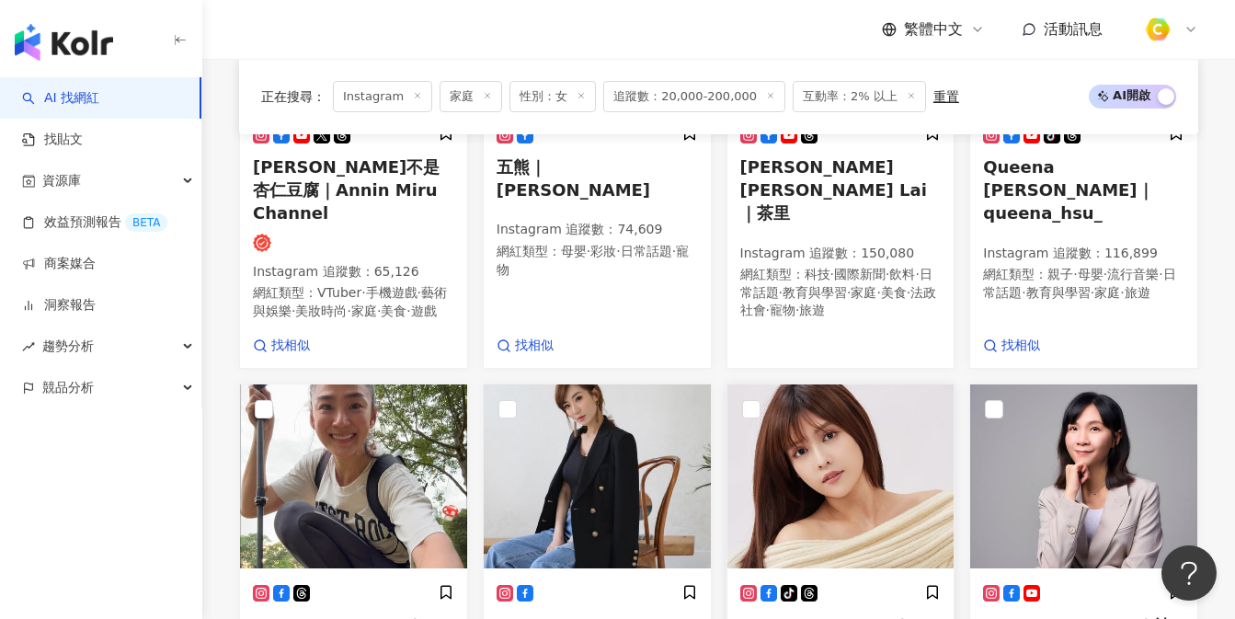
scroll to position [1456, 0]
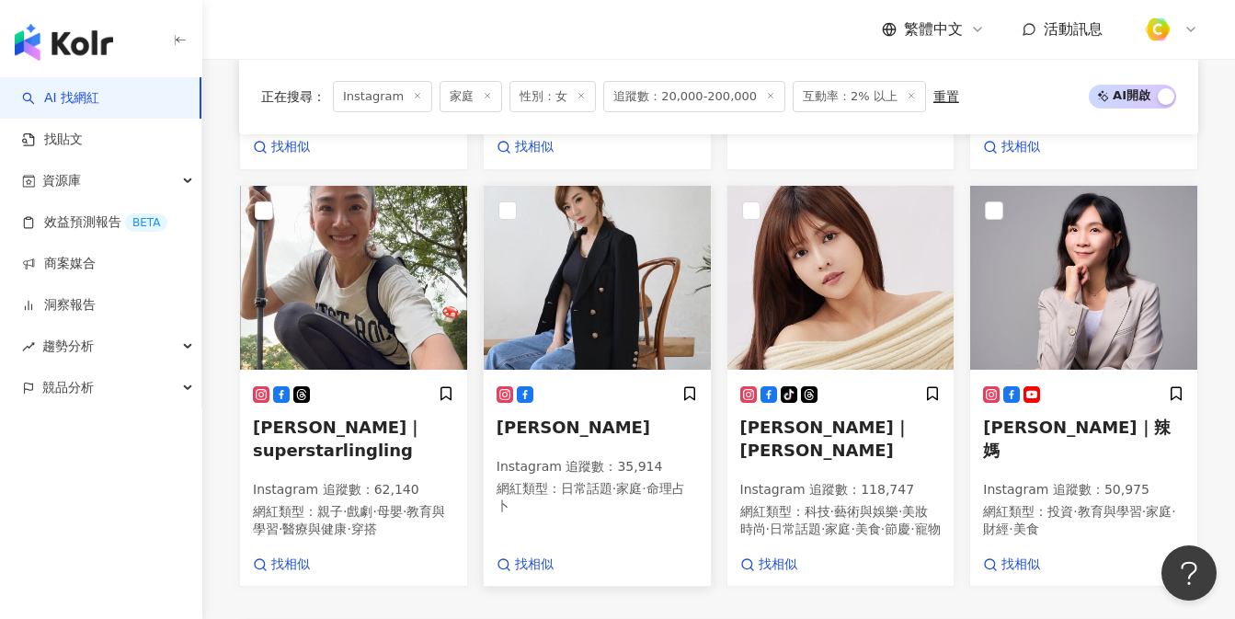
click at [637, 285] on img at bounding box center [597, 278] width 227 height 184
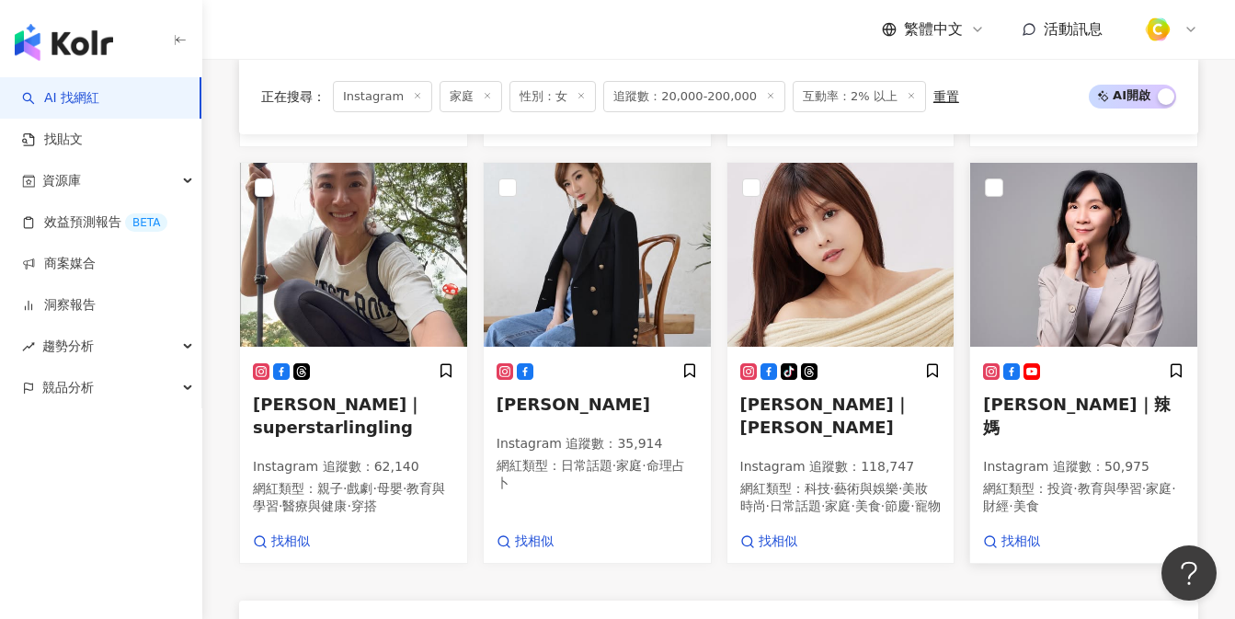
scroll to position [1455, 0]
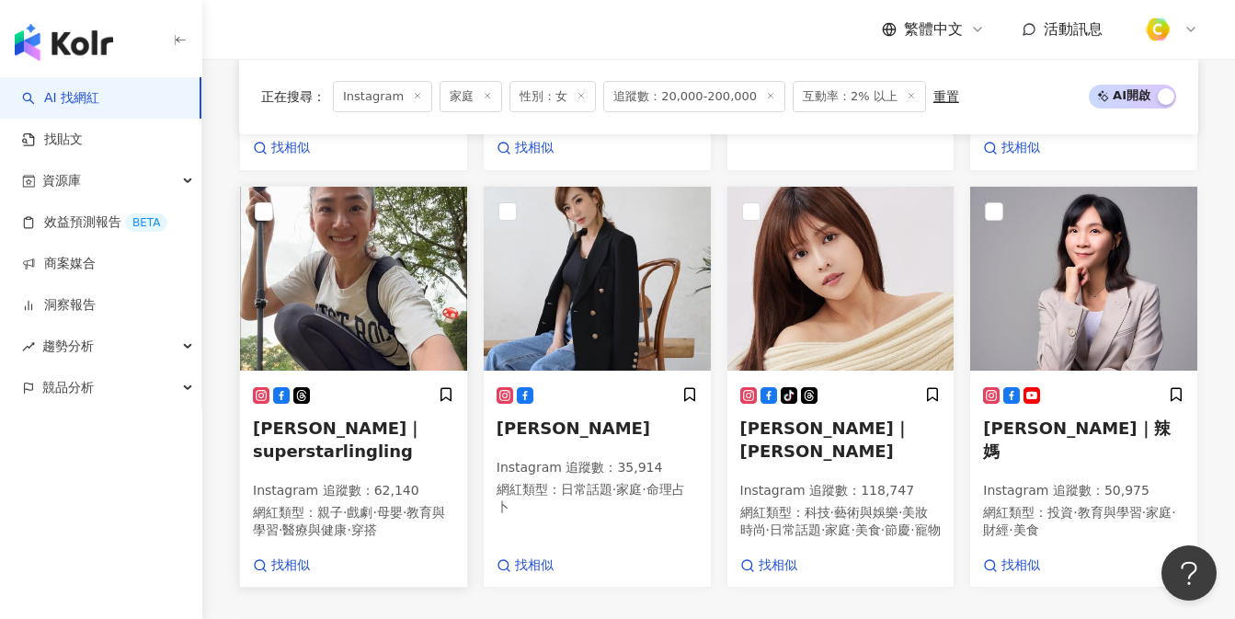
click at [382, 250] on img at bounding box center [353, 279] width 227 height 184
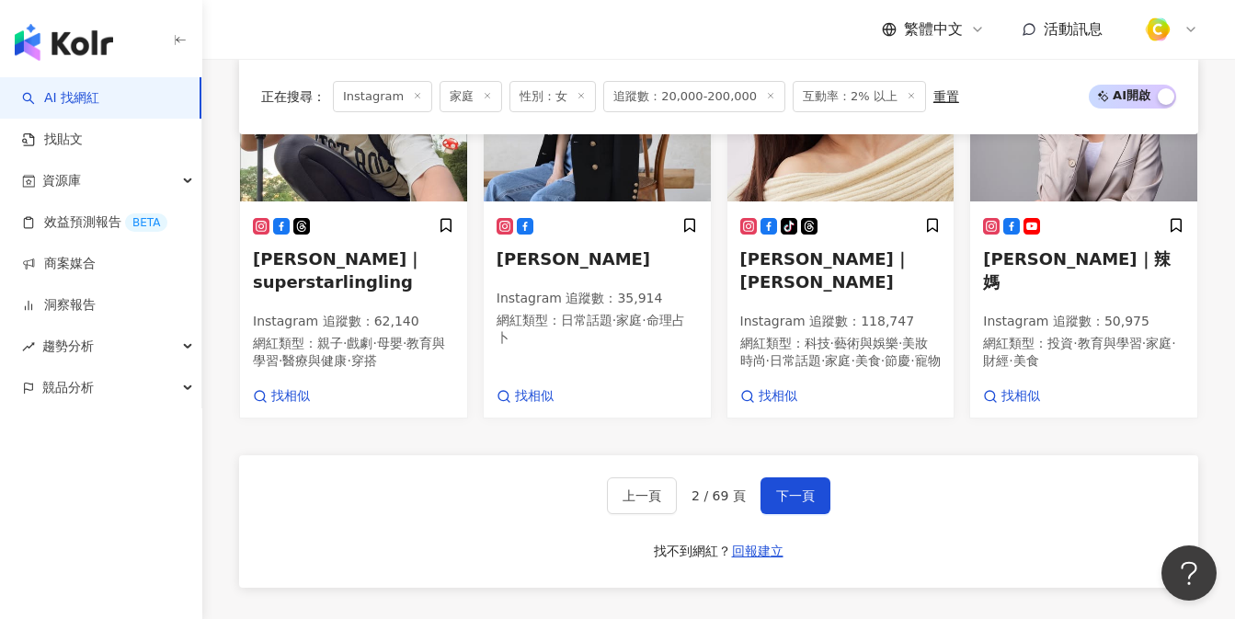
scroll to position [1832, 0]
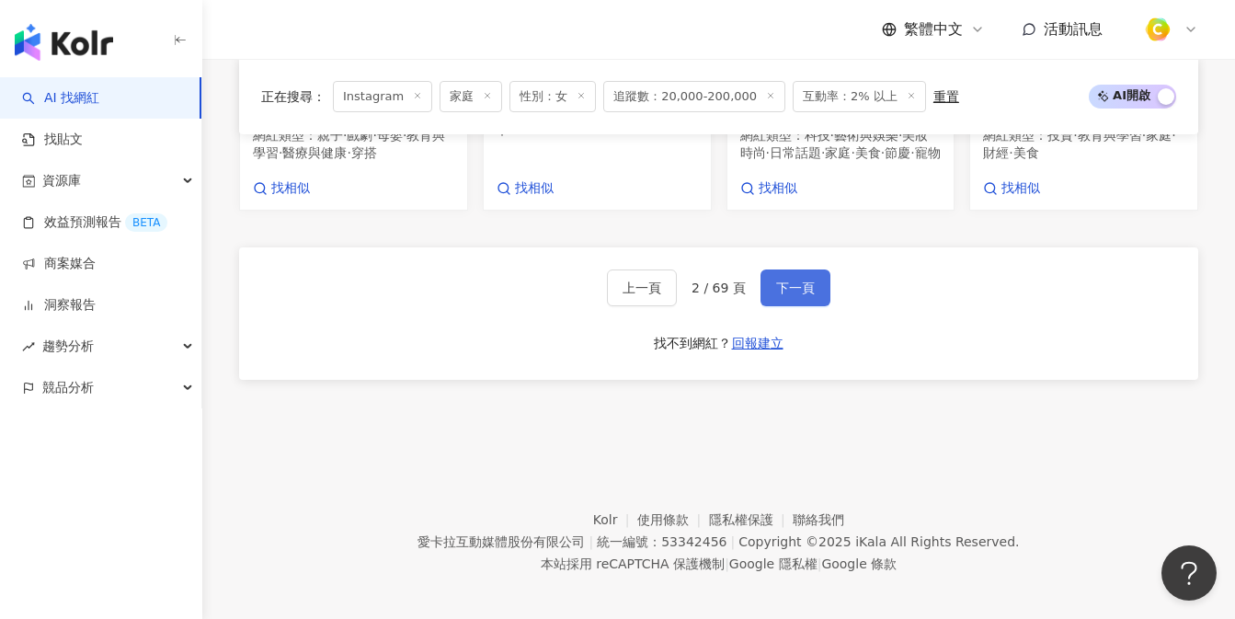
click at [820, 282] on button "下一頁" at bounding box center [795, 287] width 70 height 37
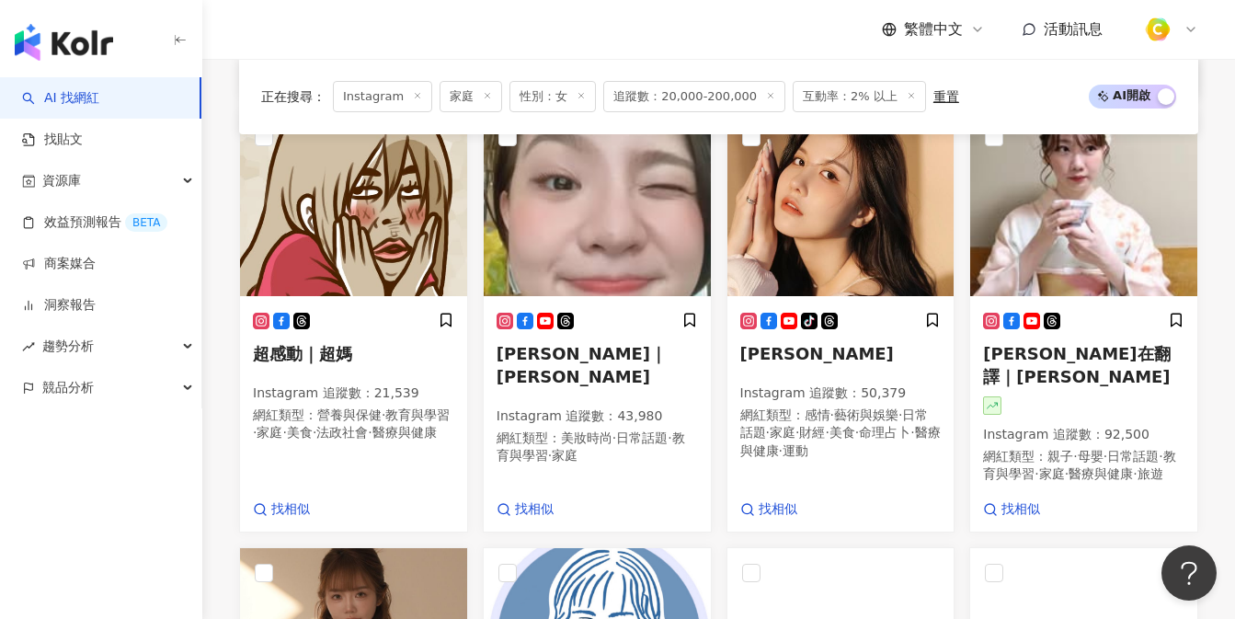
scroll to position [1055, 0]
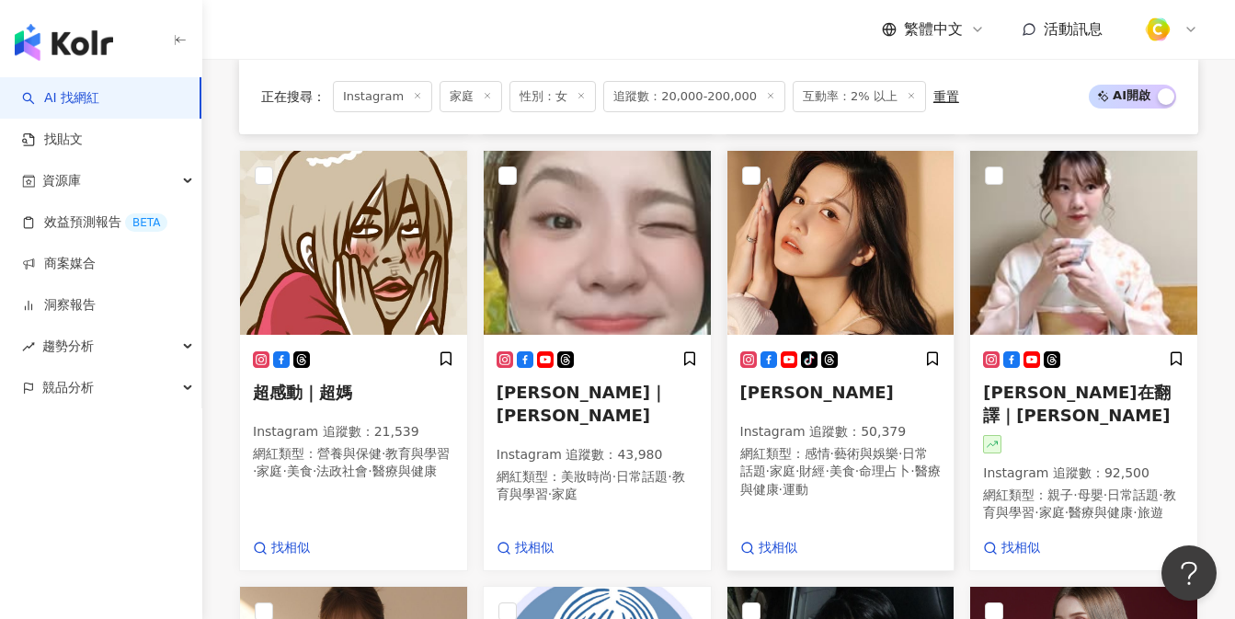
click at [820, 261] on img at bounding box center [840, 243] width 227 height 184
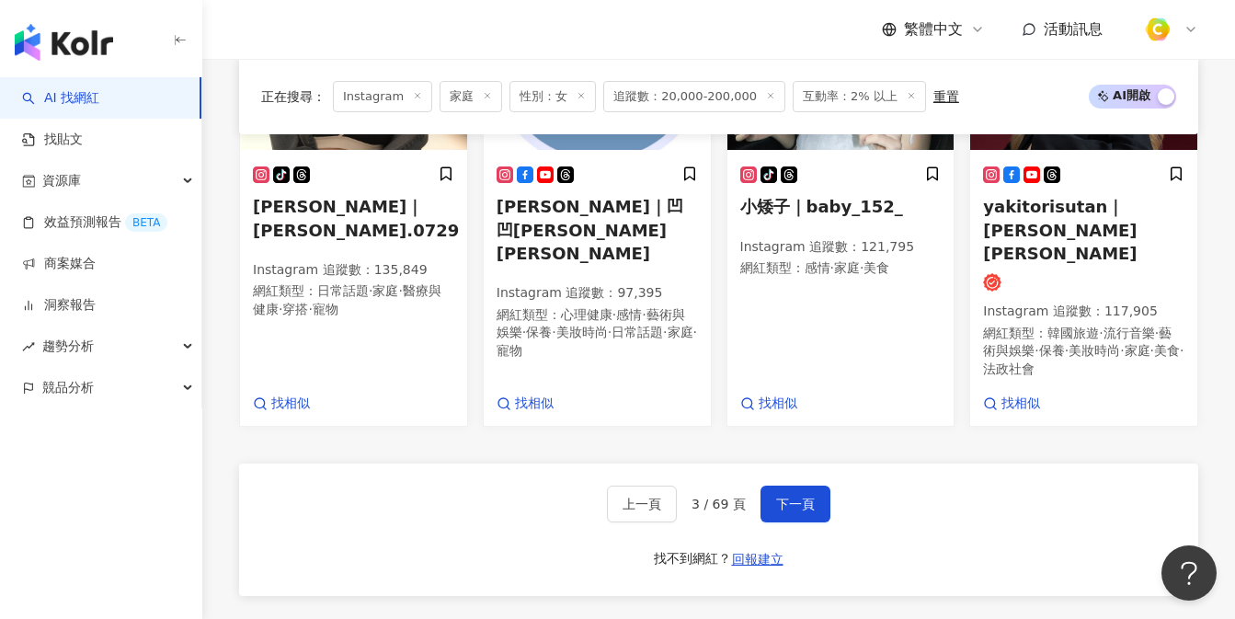
scroll to position [1694, 0]
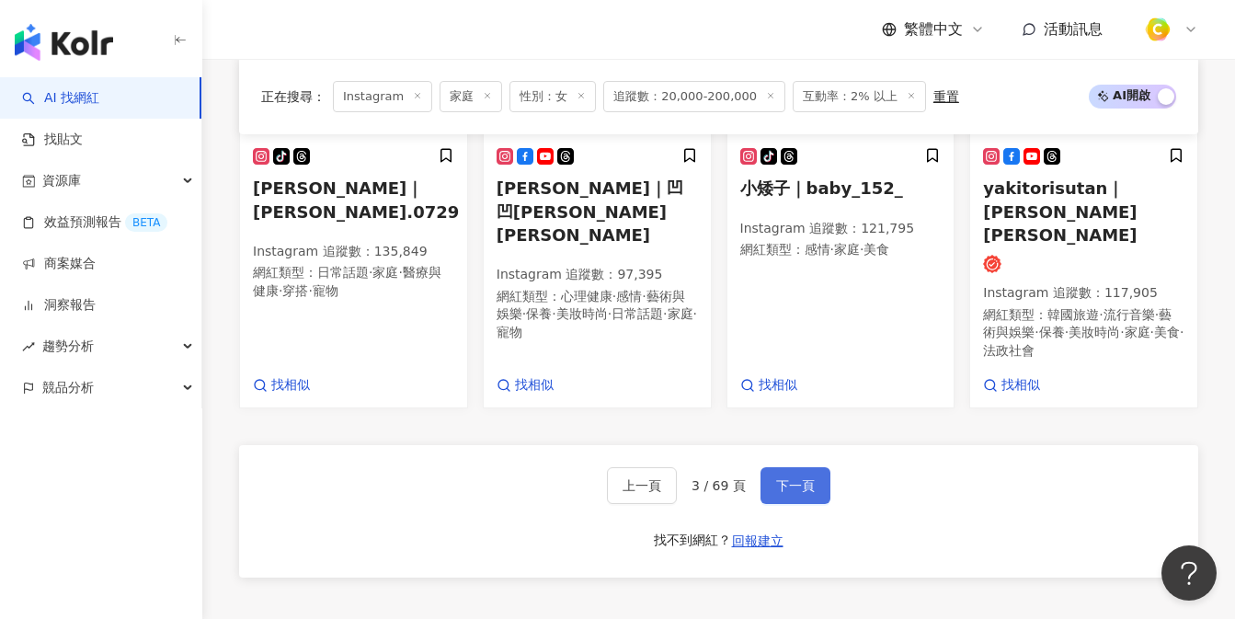
click at [820, 467] on button "下一頁" at bounding box center [795, 485] width 70 height 37
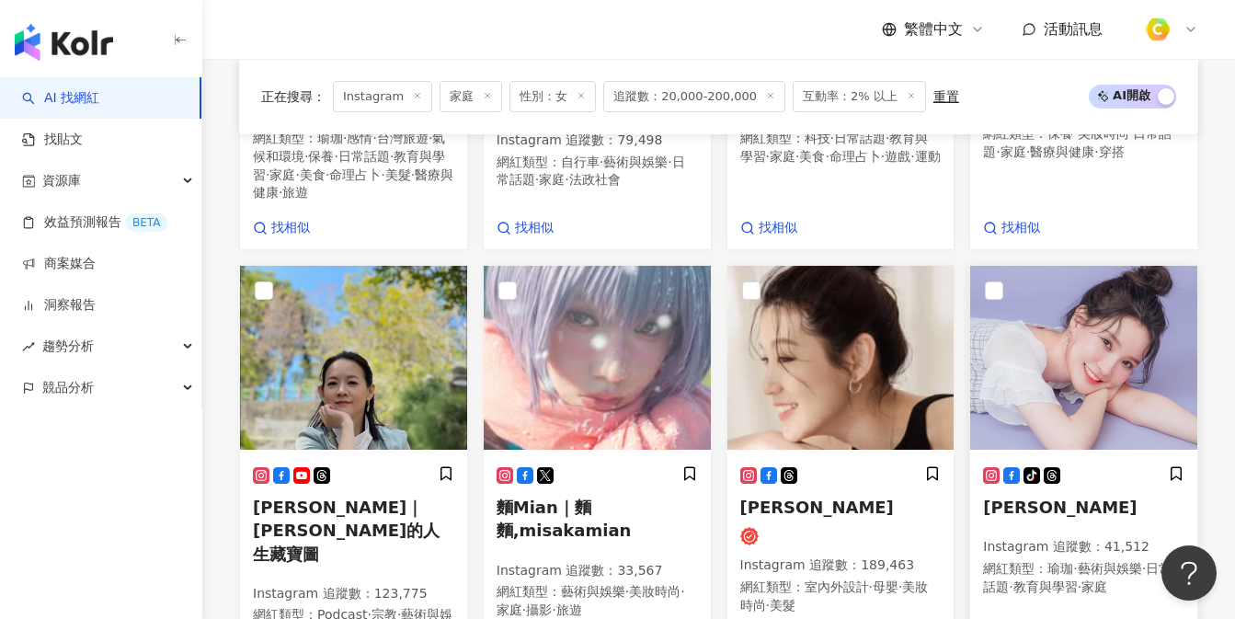
scroll to position [975, 0]
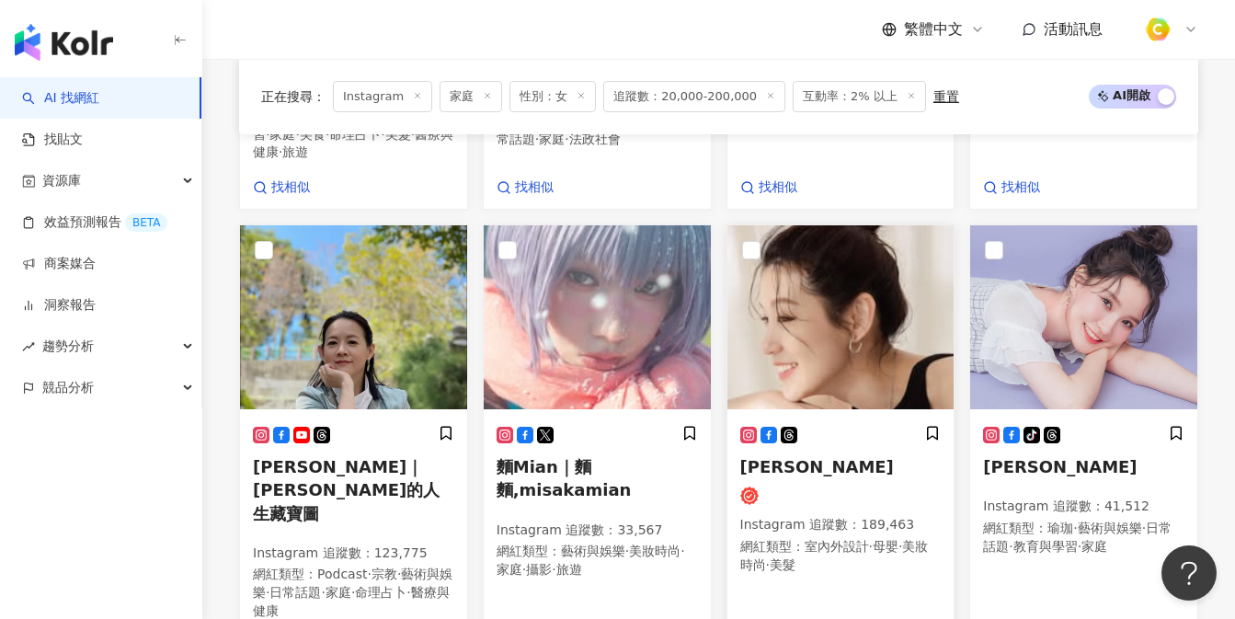
click at [844, 345] on img at bounding box center [840, 317] width 227 height 184
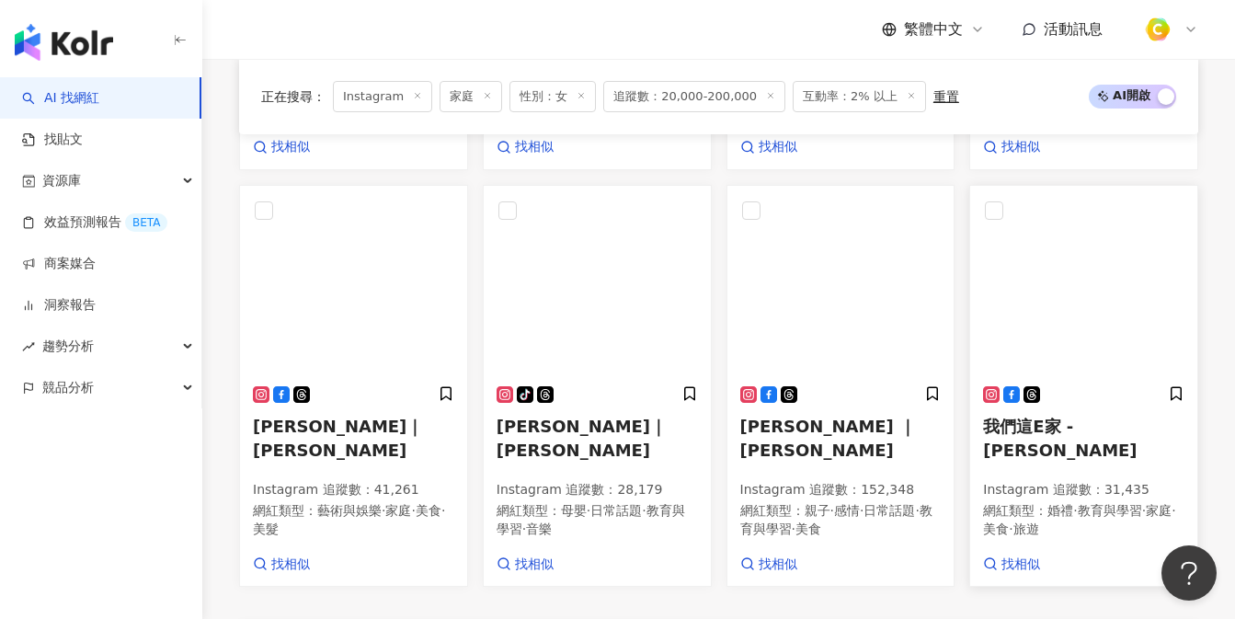
scroll to position [1477, 0]
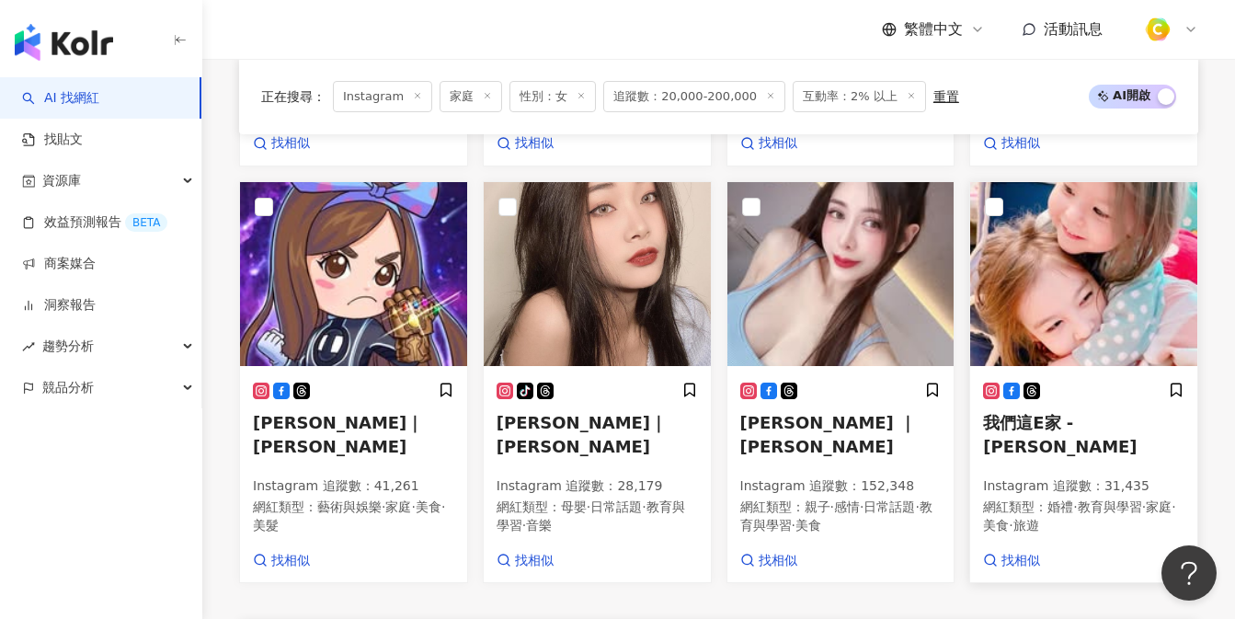
click at [1118, 267] on img at bounding box center [1083, 274] width 227 height 184
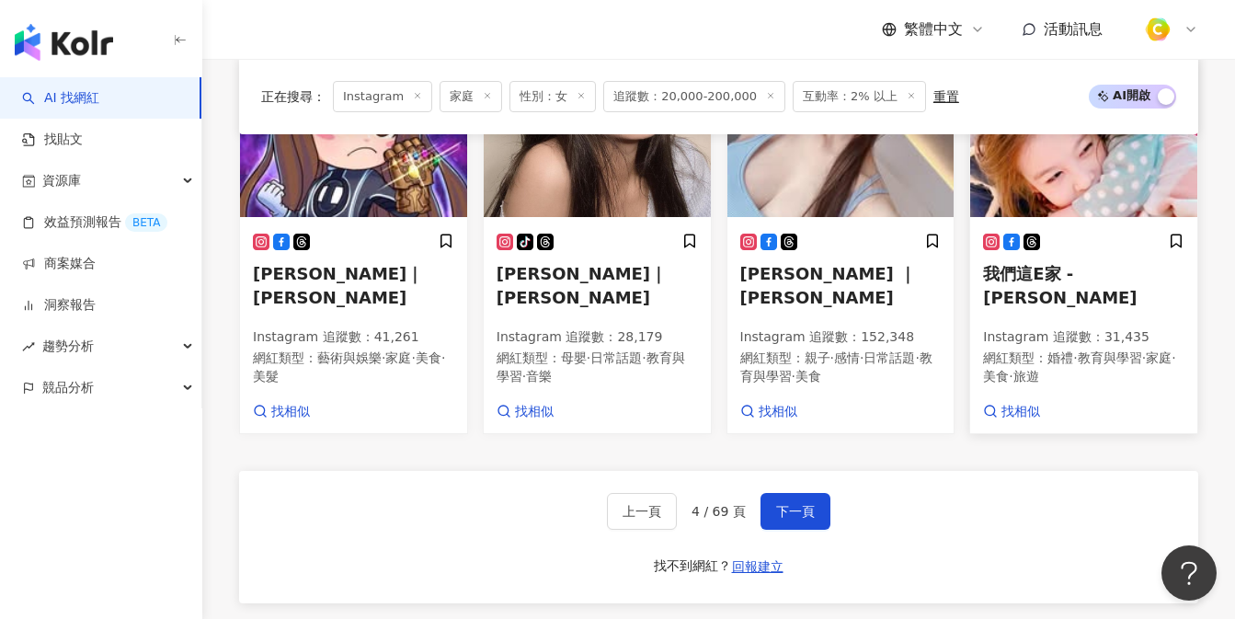
scroll to position [1699, 0]
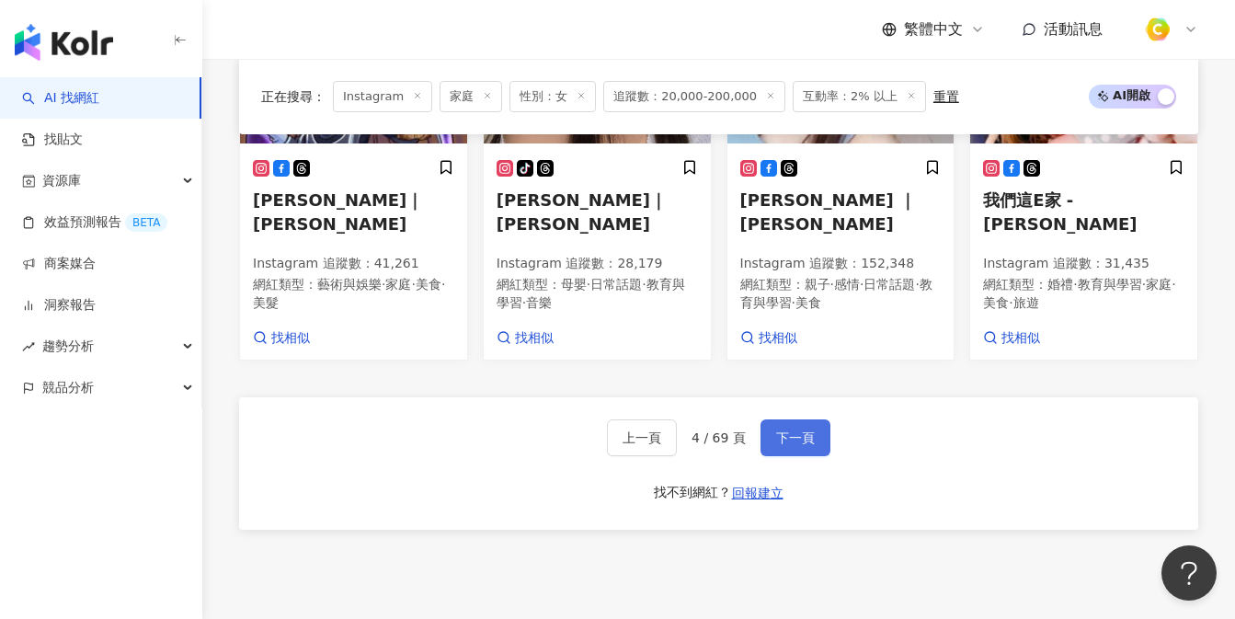
click at [785, 419] on button "下一頁" at bounding box center [795, 437] width 70 height 37
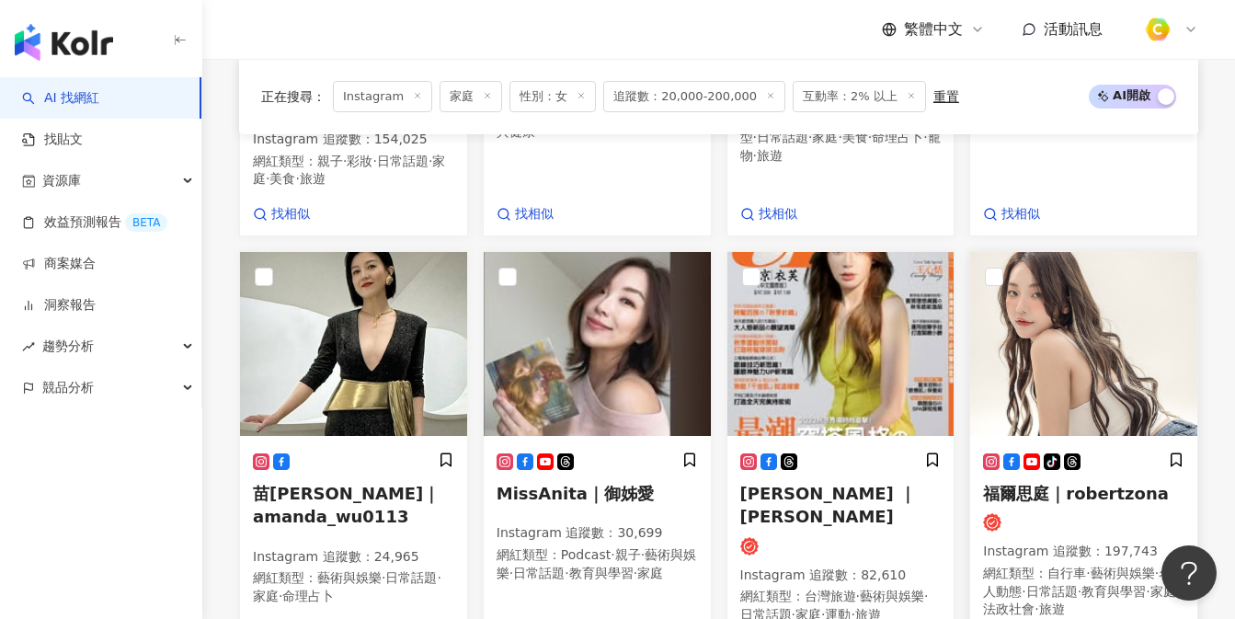
scroll to position [1044, 0]
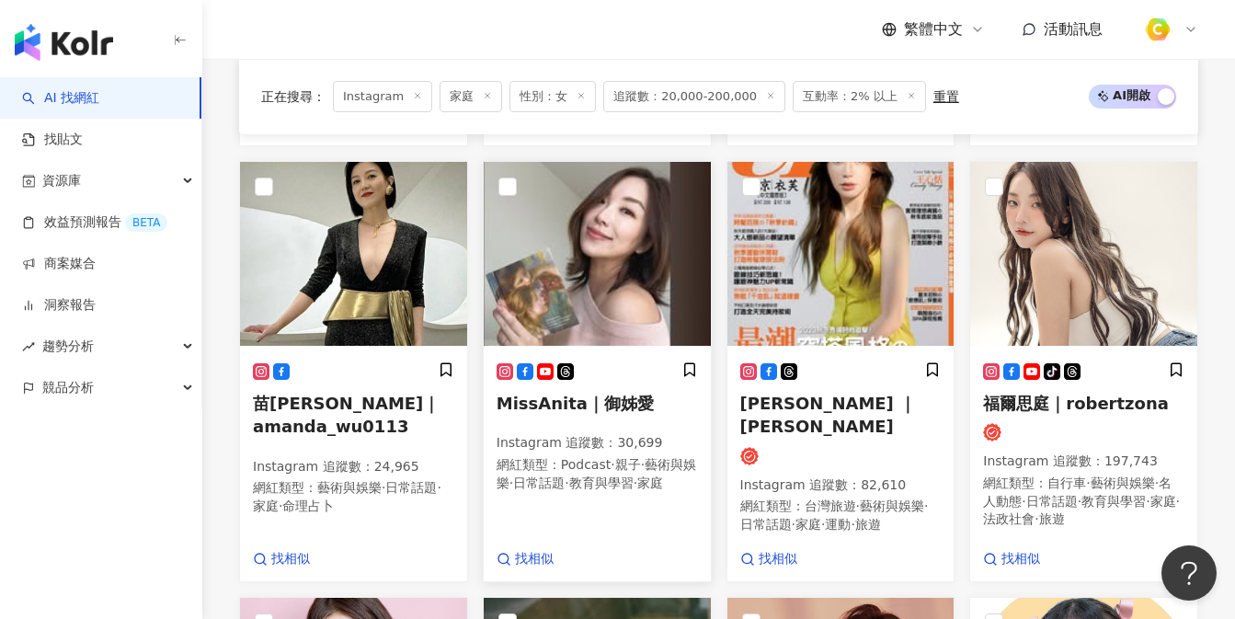
click at [614, 291] on img at bounding box center [597, 254] width 227 height 184
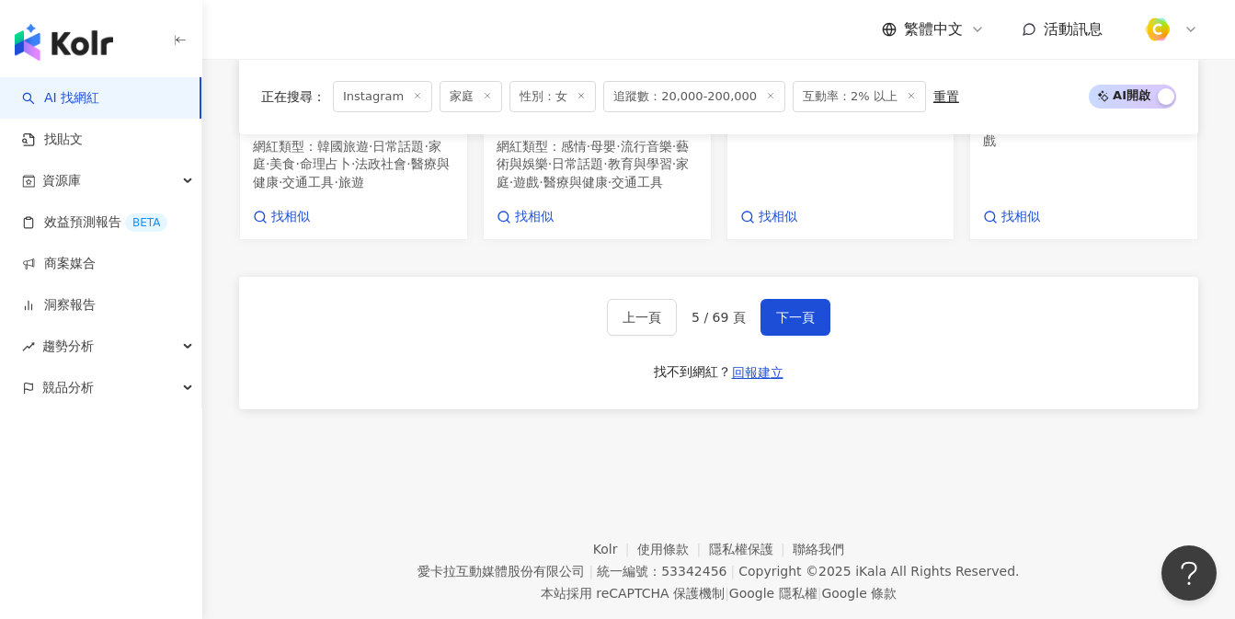
scroll to position [1863, 0]
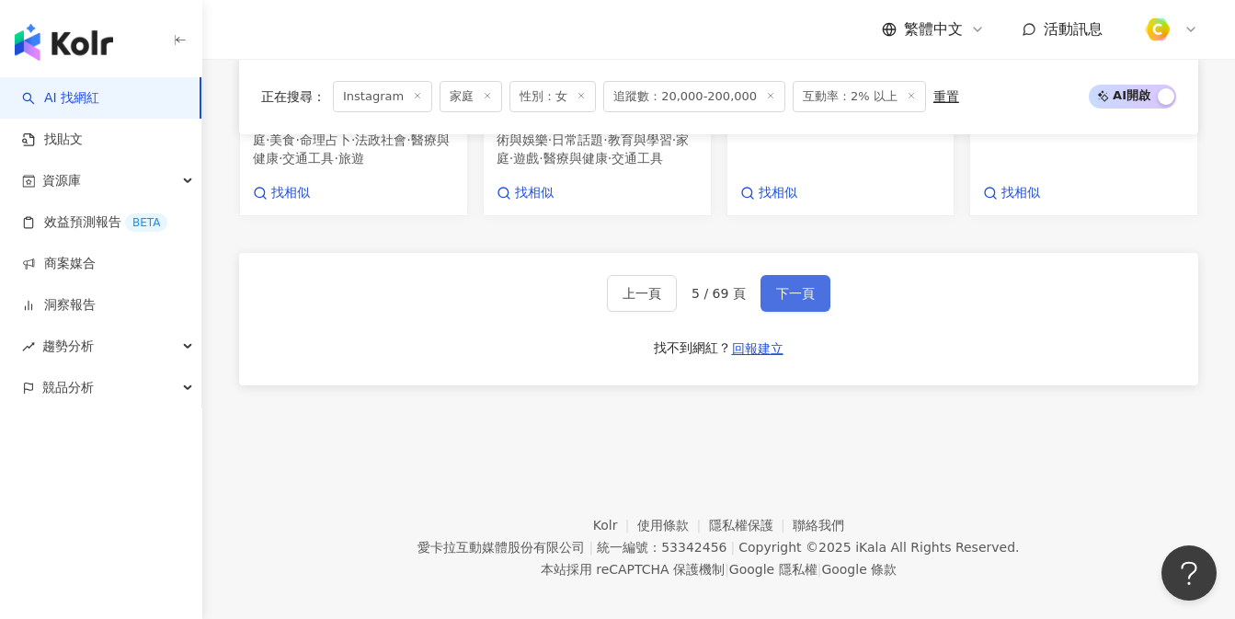
click at [799, 301] on span "下一頁" at bounding box center [795, 293] width 39 height 15
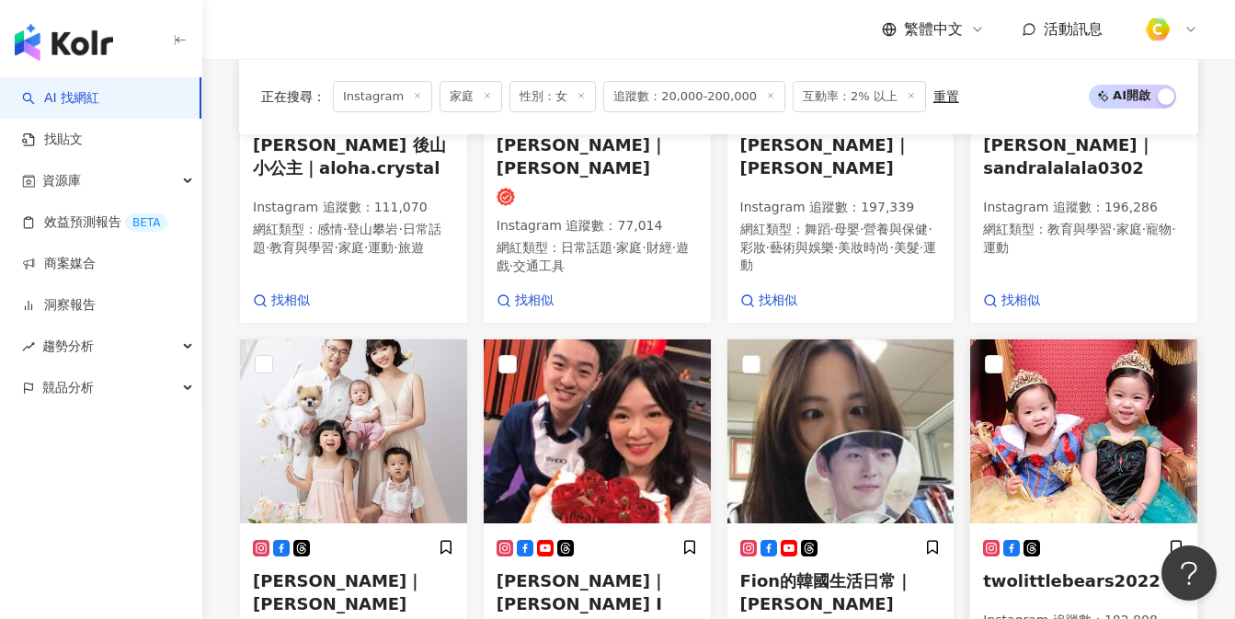
scroll to position [1414, 0]
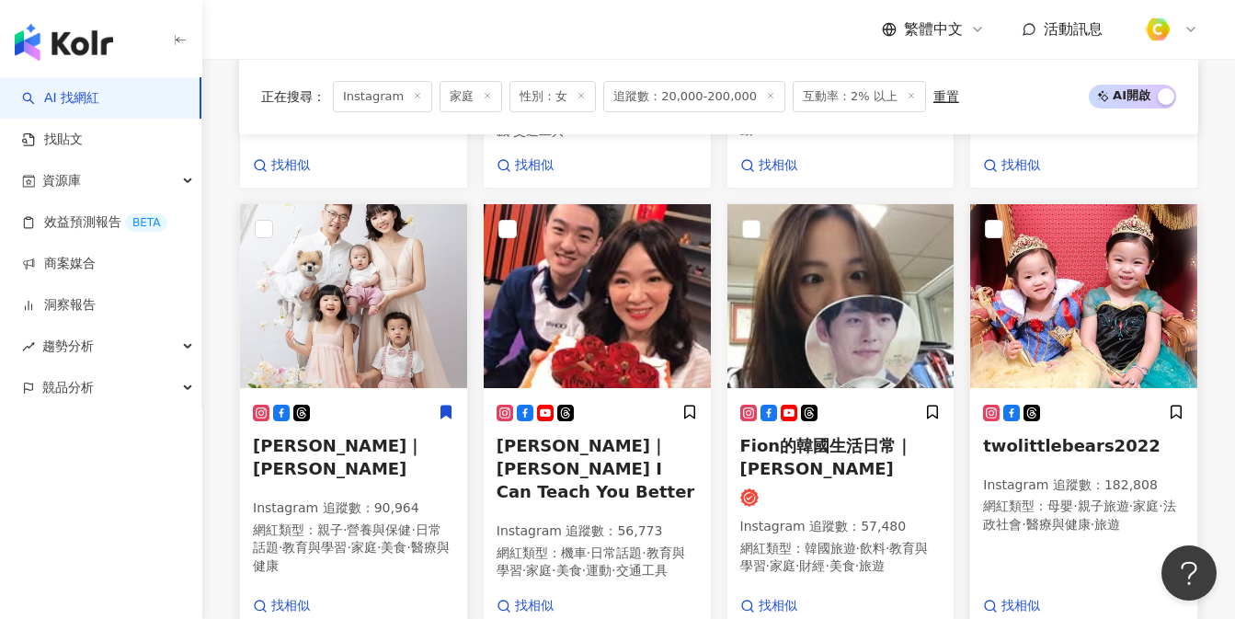
click at [364, 290] on img at bounding box center [353, 296] width 227 height 184
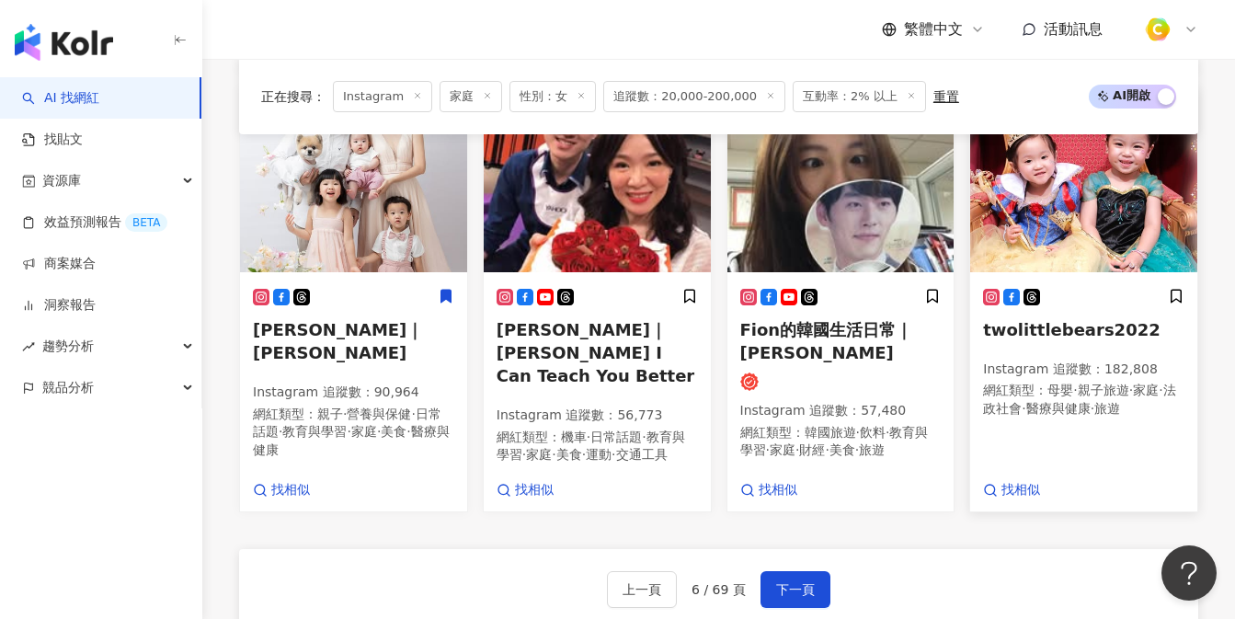
scroll to position [1560, 0]
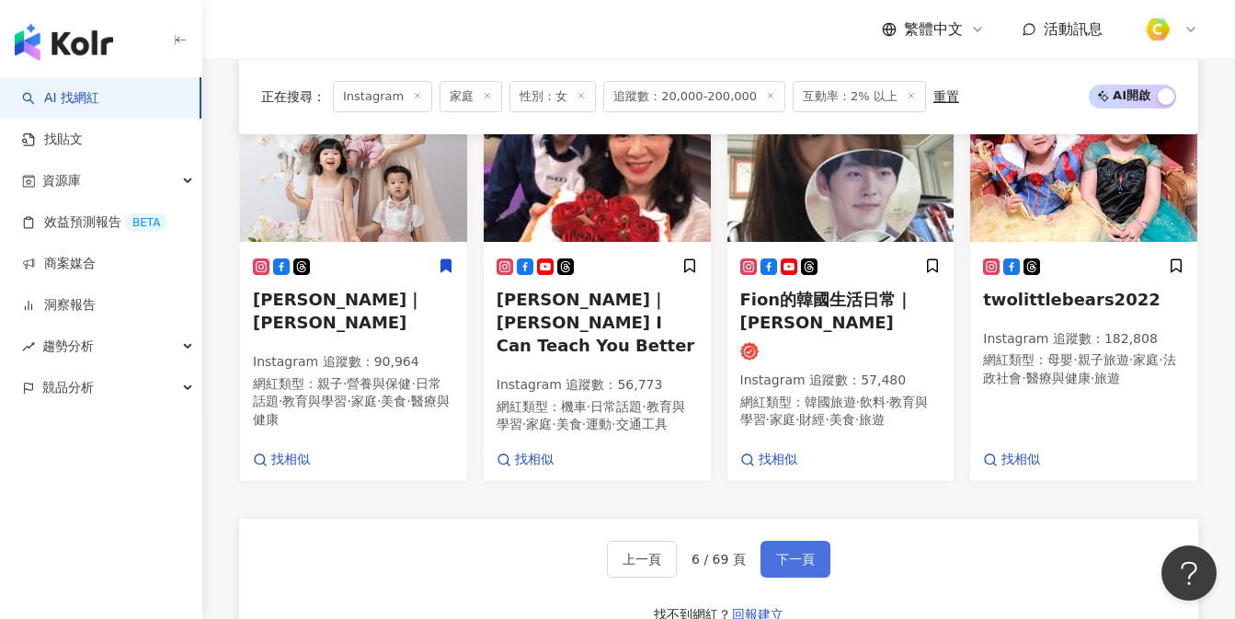
click at [805, 552] on span "下一頁" at bounding box center [795, 559] width 39 height 15
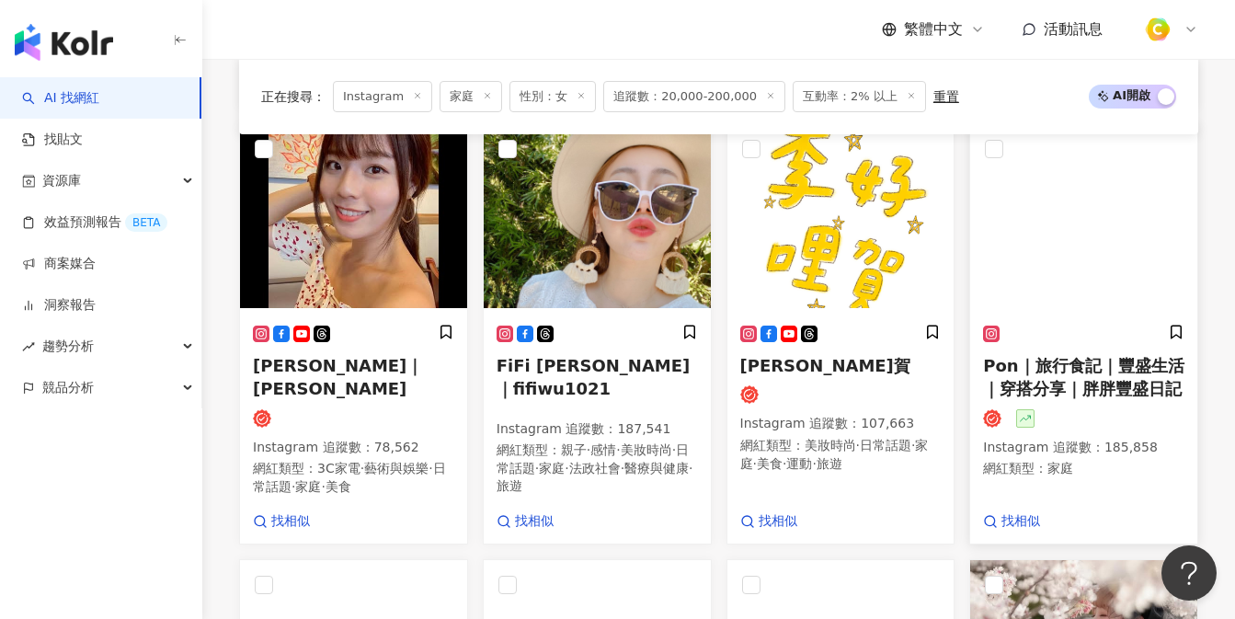
scroll to position [1037, 0]
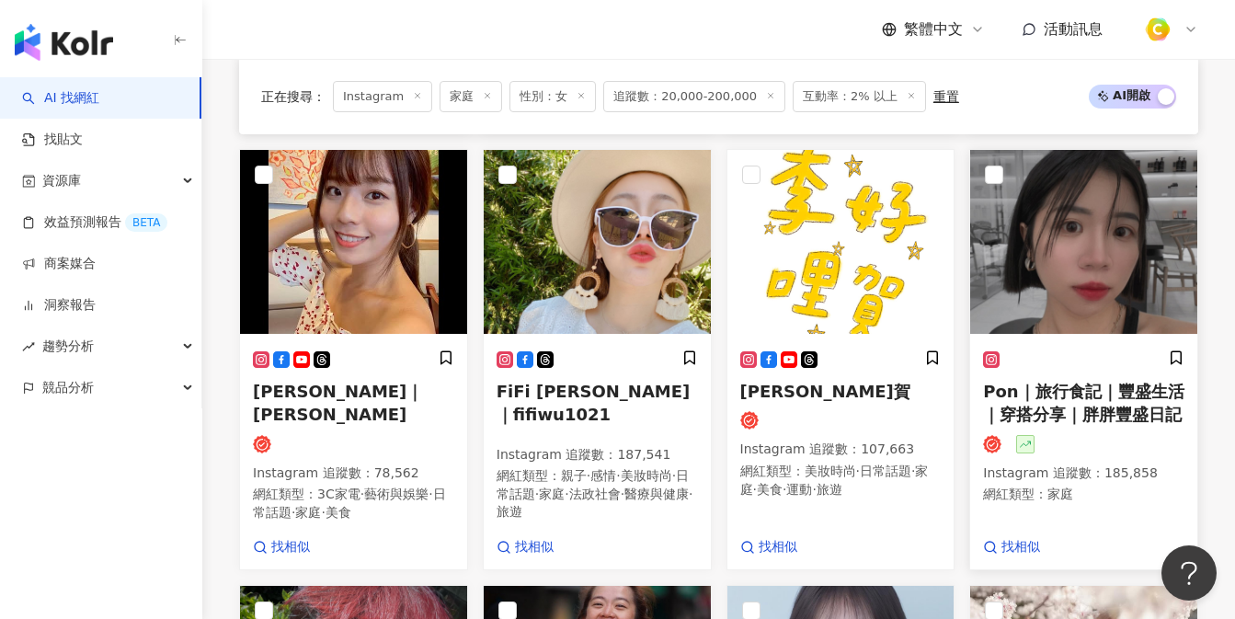
click at [1159, 252] on img at bounding box center [1083, 242] width 227 height 184
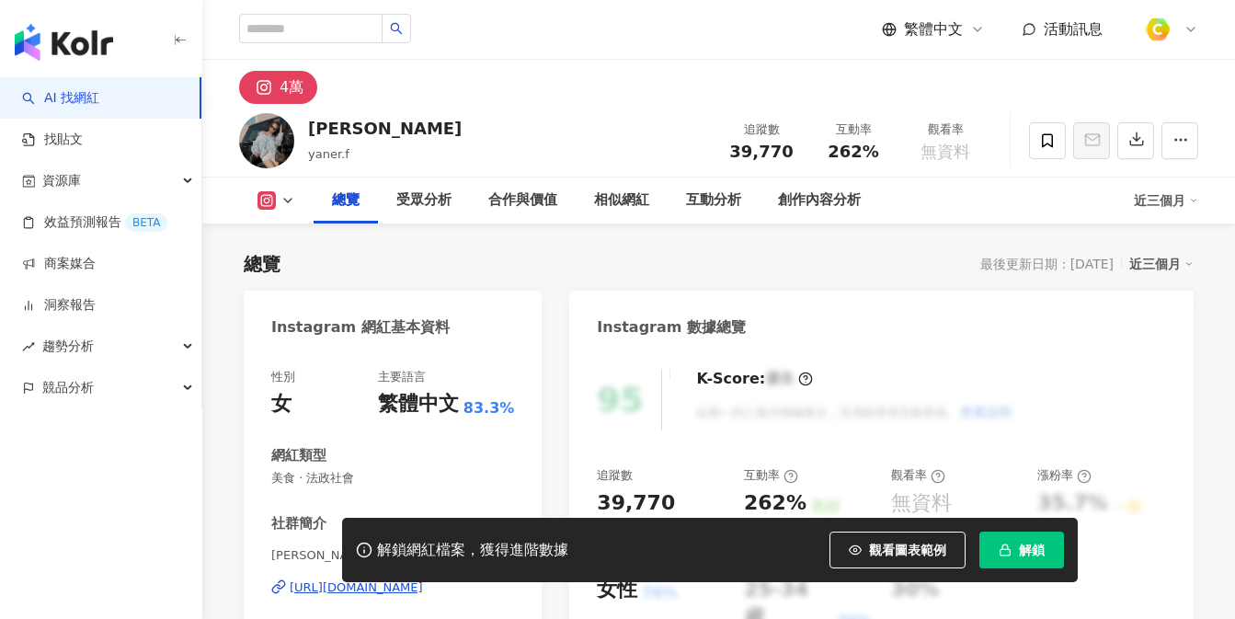
click at [862, 554] on button "觀看圖表範例" at bounding box center [897, 549] width 136 height 37
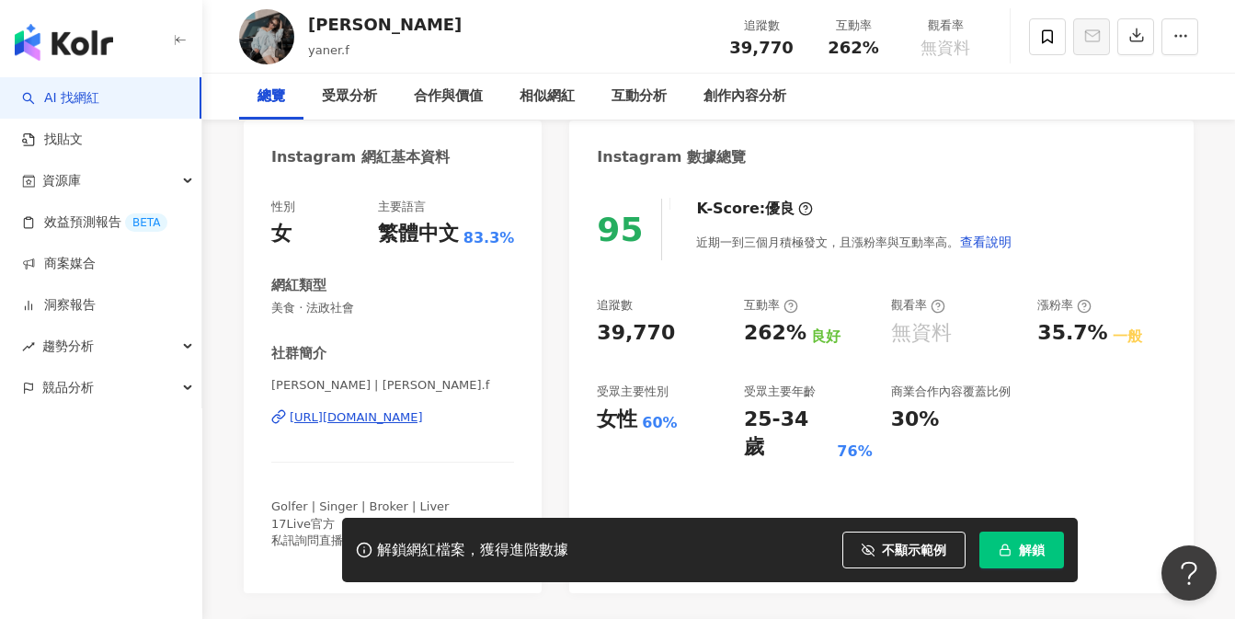
scroll to position [331, 0]
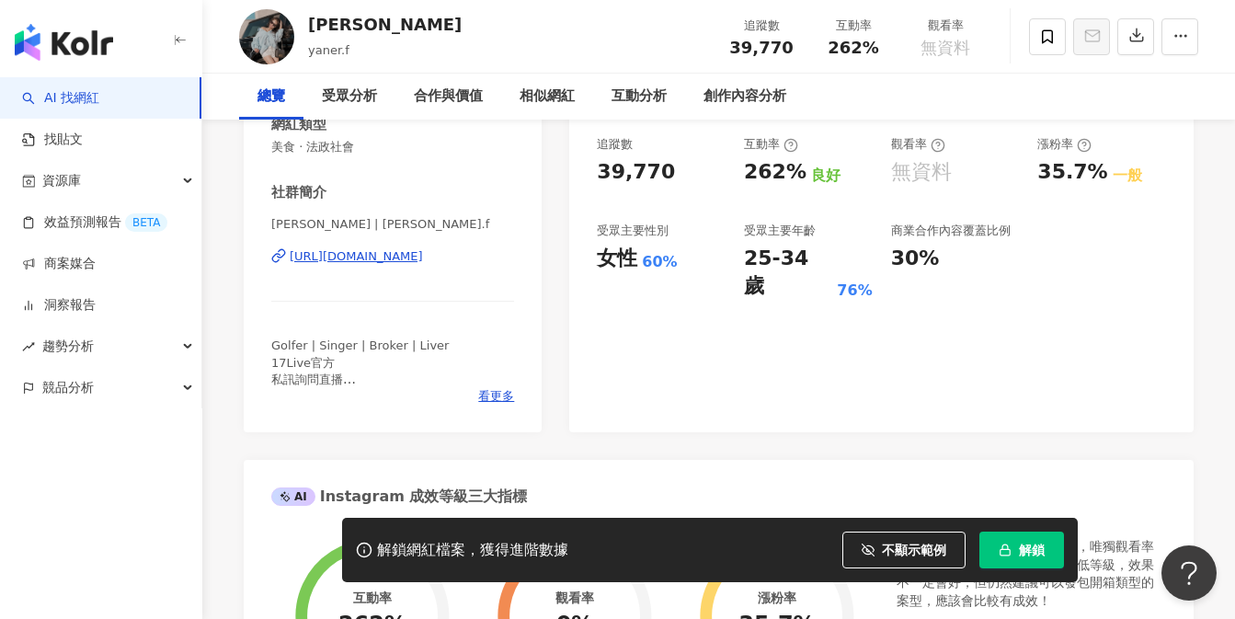
click at [417, 261] on div "https://www.instagram.com/yaner.f/" at bounding box center [356, 256] width 133 height 17
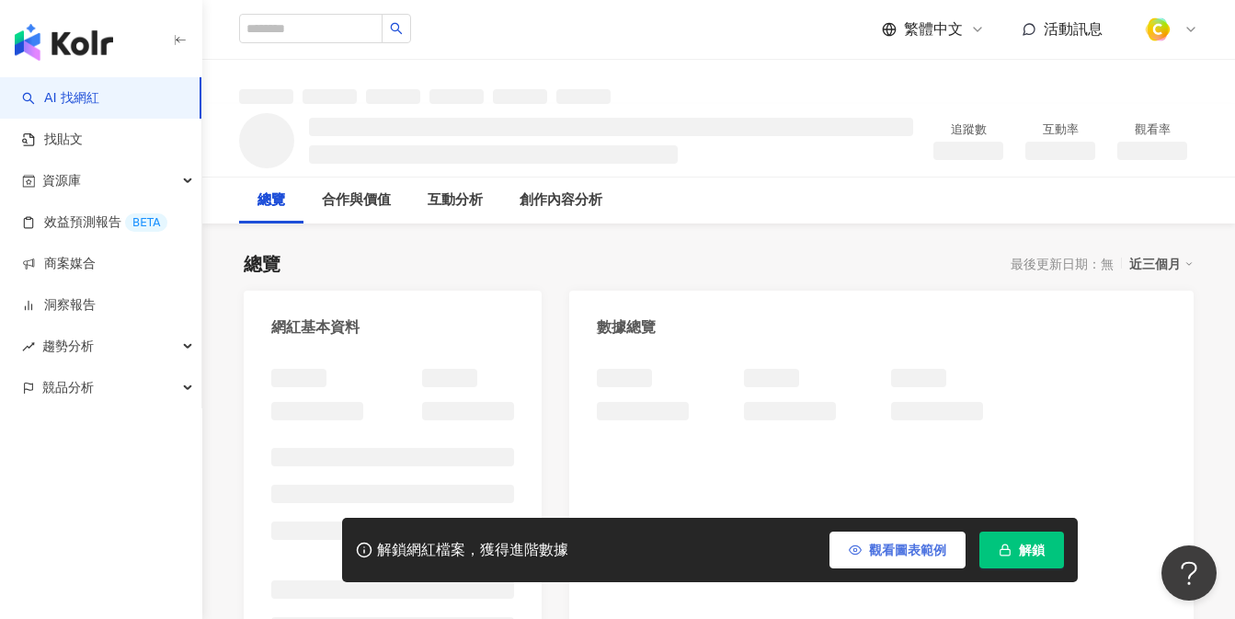
click at [881, 562] on button "觀看圖表範例" at bounding box center [897, 549] width 136 height 37
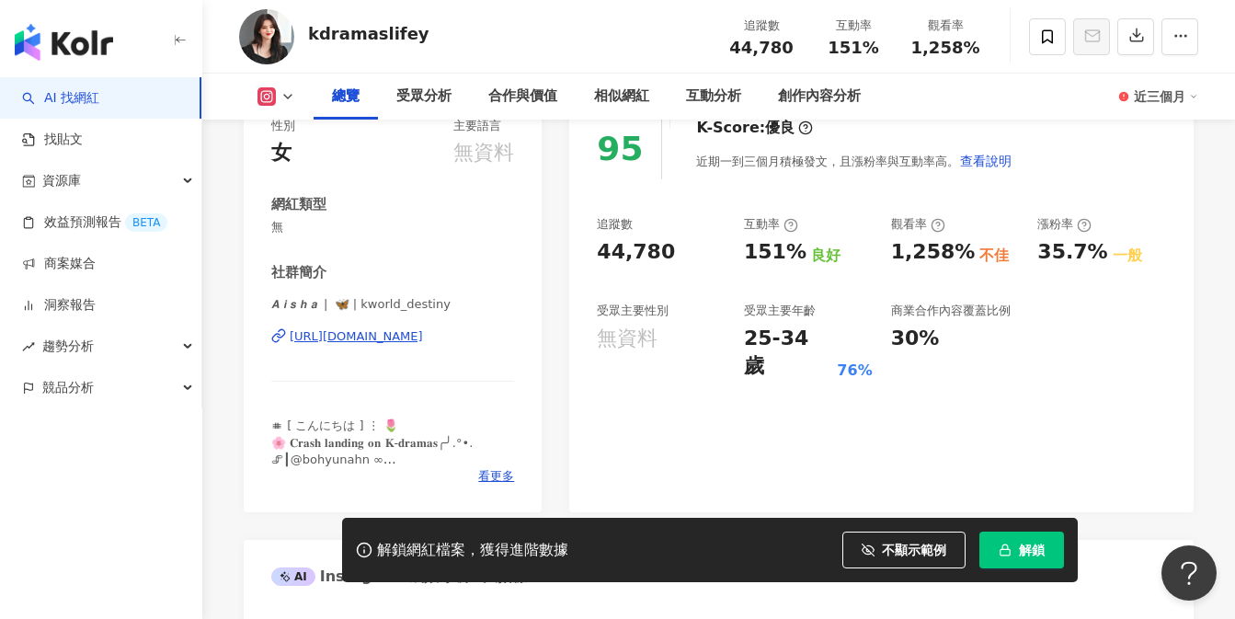
scroll to position [252, 0]
click at [395, 332] on div "[URL][DOMAIN_NAME]" at bounding box center [356, 335] width 133 height 17
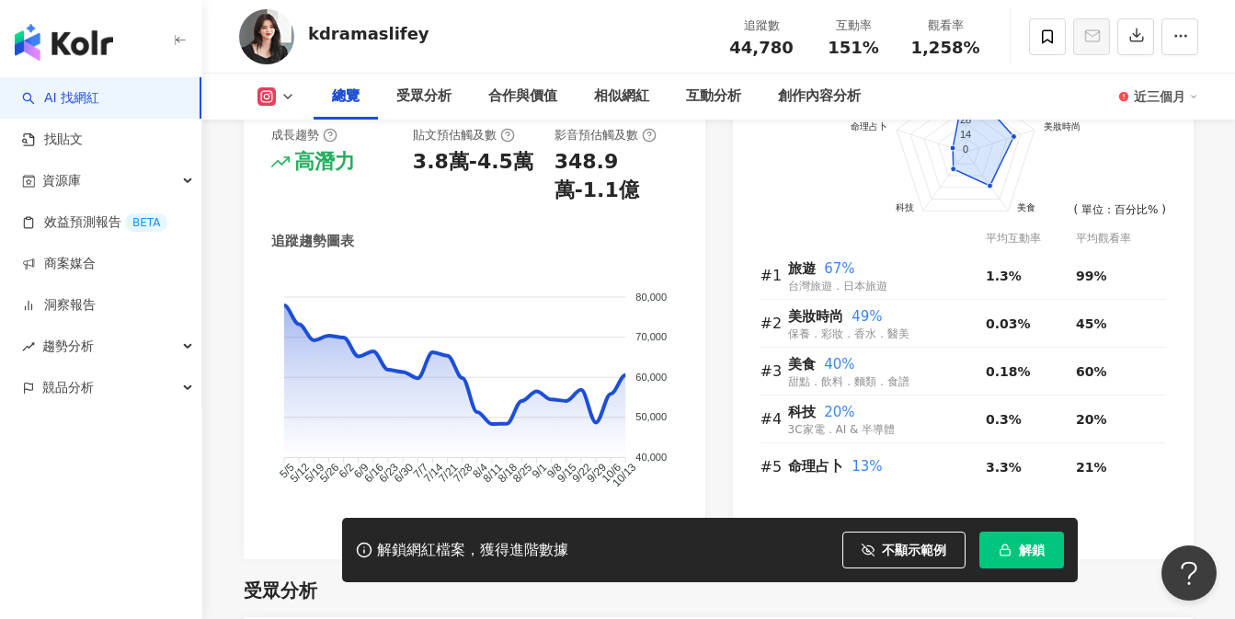
scroll to position [1380, 0]
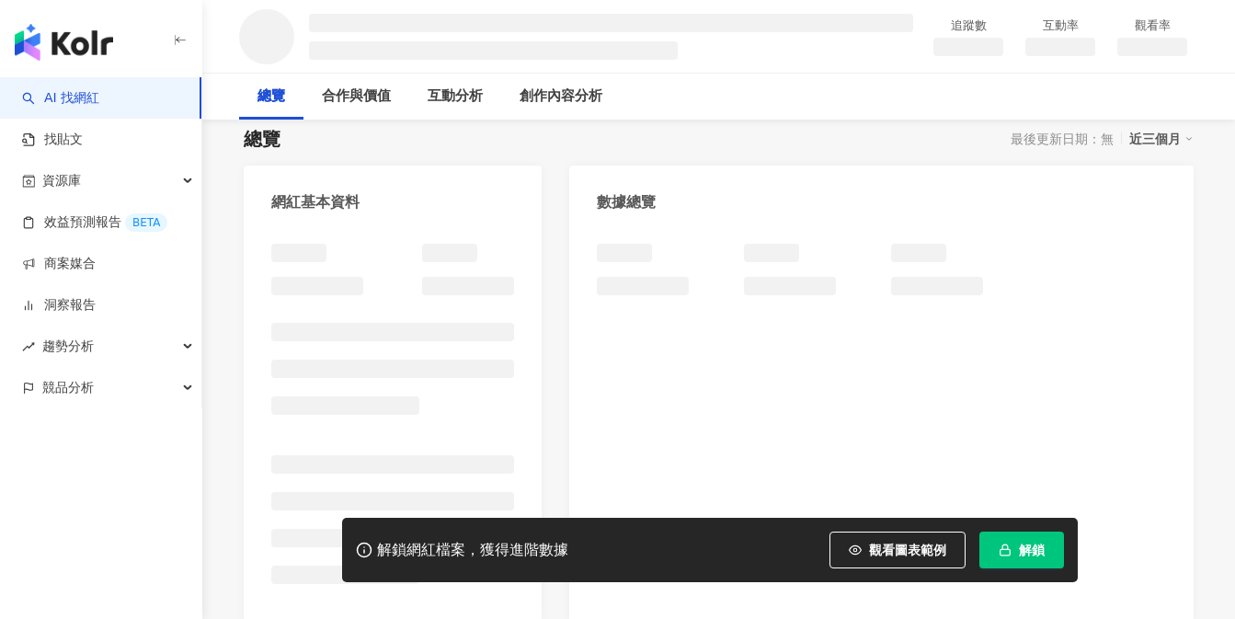
scroll to position [189, 0]
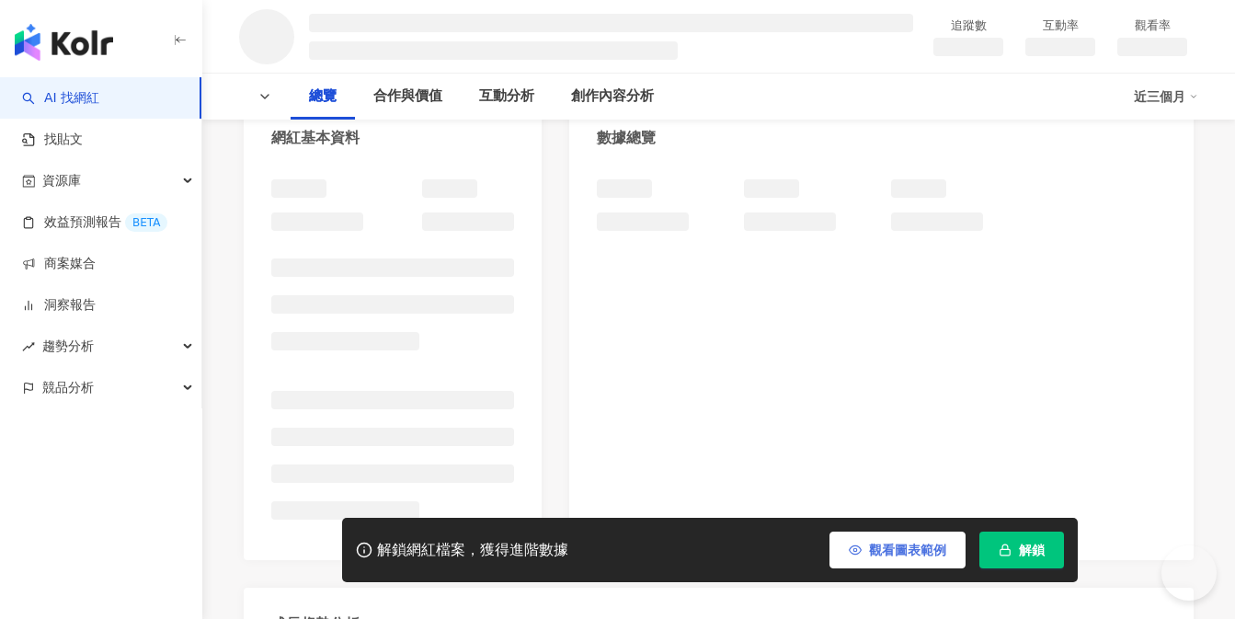
click at [873, 537] on button "觀看圖表範例" at bounding box center [897, 549] width 136 height 37
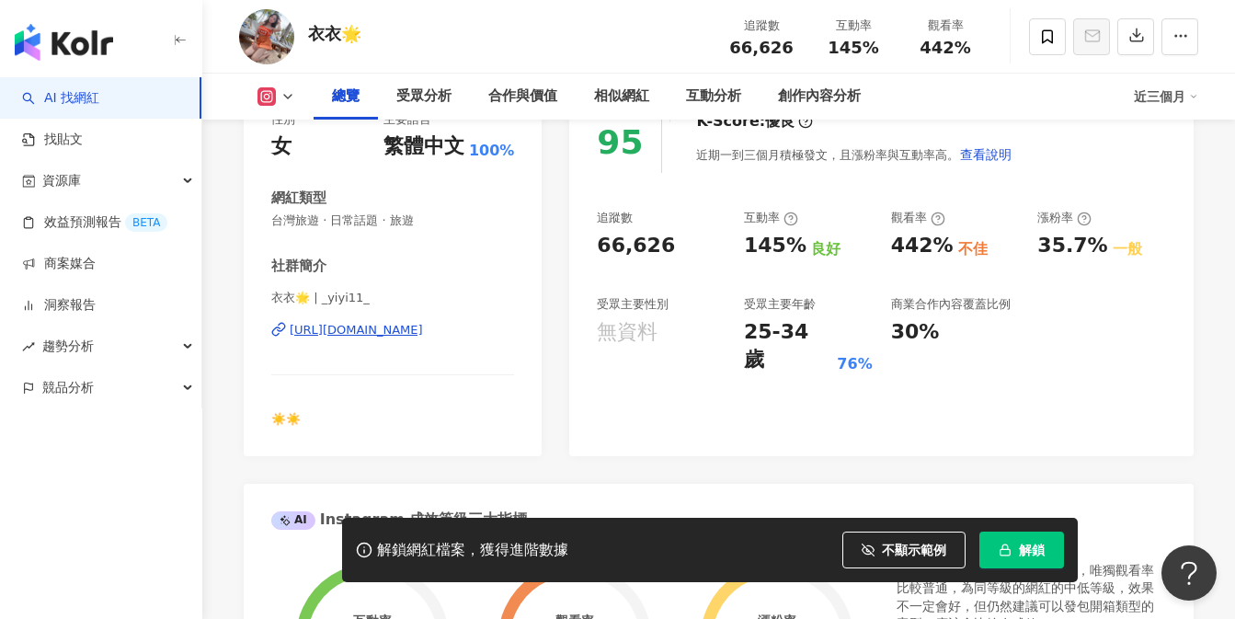
scroll to position [257, 0]
click at [398, 328] on div "[URL][DOMAIN_NAME]" at bounding box center [356, 330] width 133 height 17
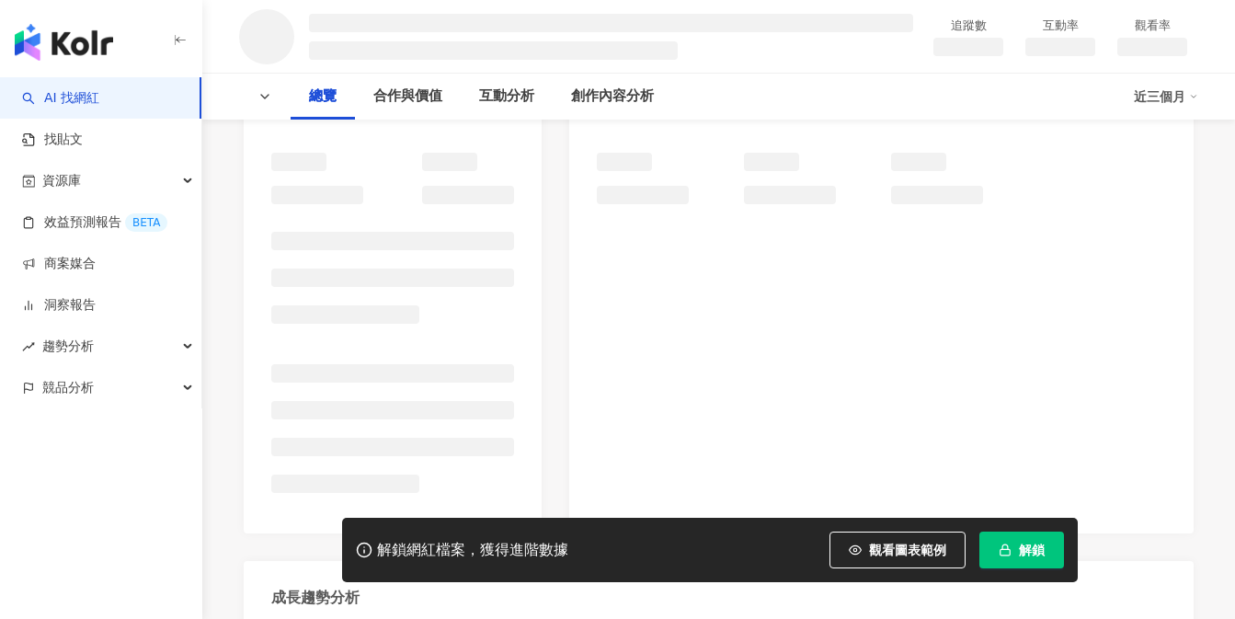
scroll to position [249, 0]
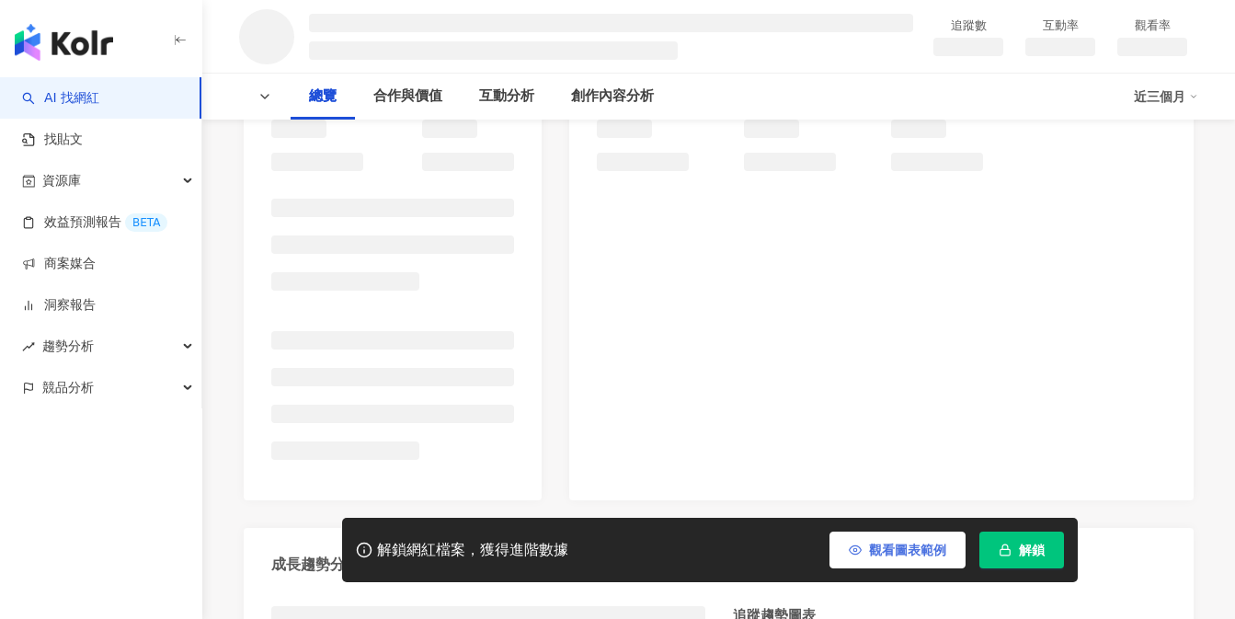
click at [863, 556] on button "觀看圖表範例" at bounding box center [897, 549] width 136 height 37
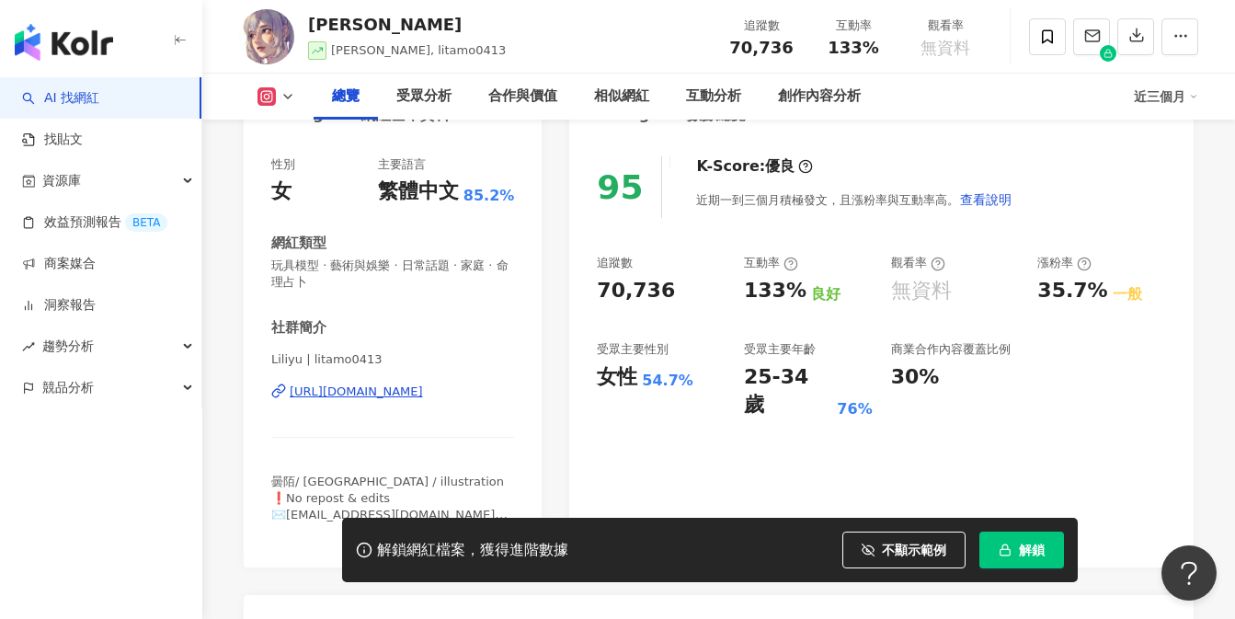
scroll to position [181, 0]
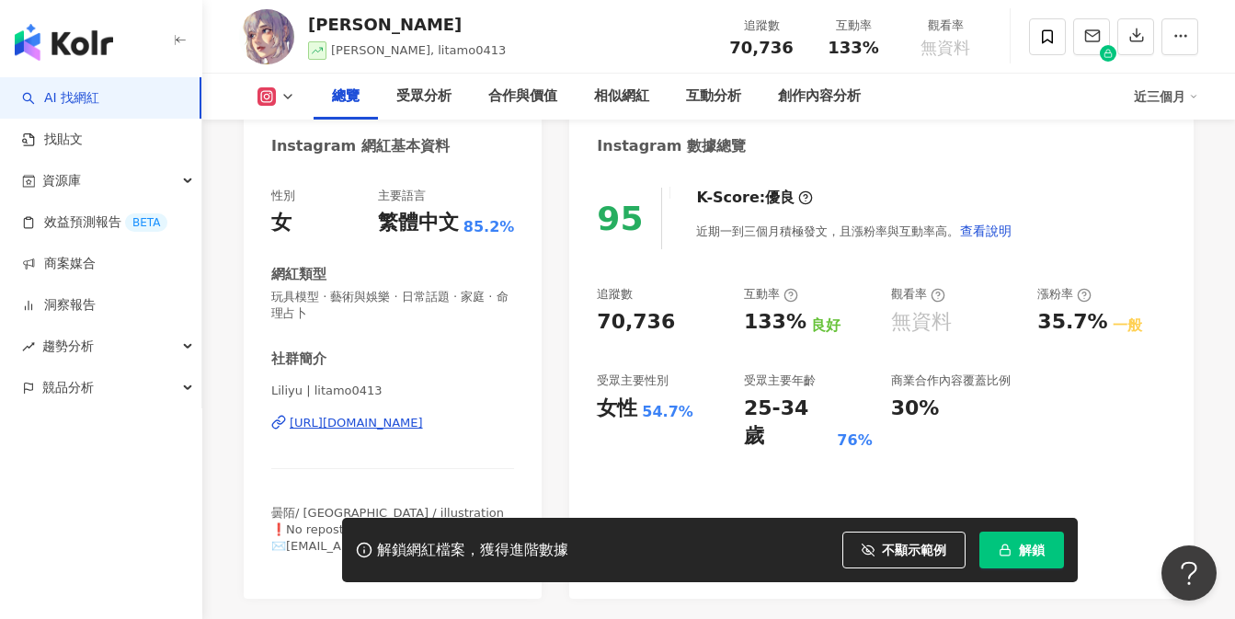
click at [423, 428] on div "[URL][DOMAIN_NAME]" at bounding box center [356, 423] width 133 height 17
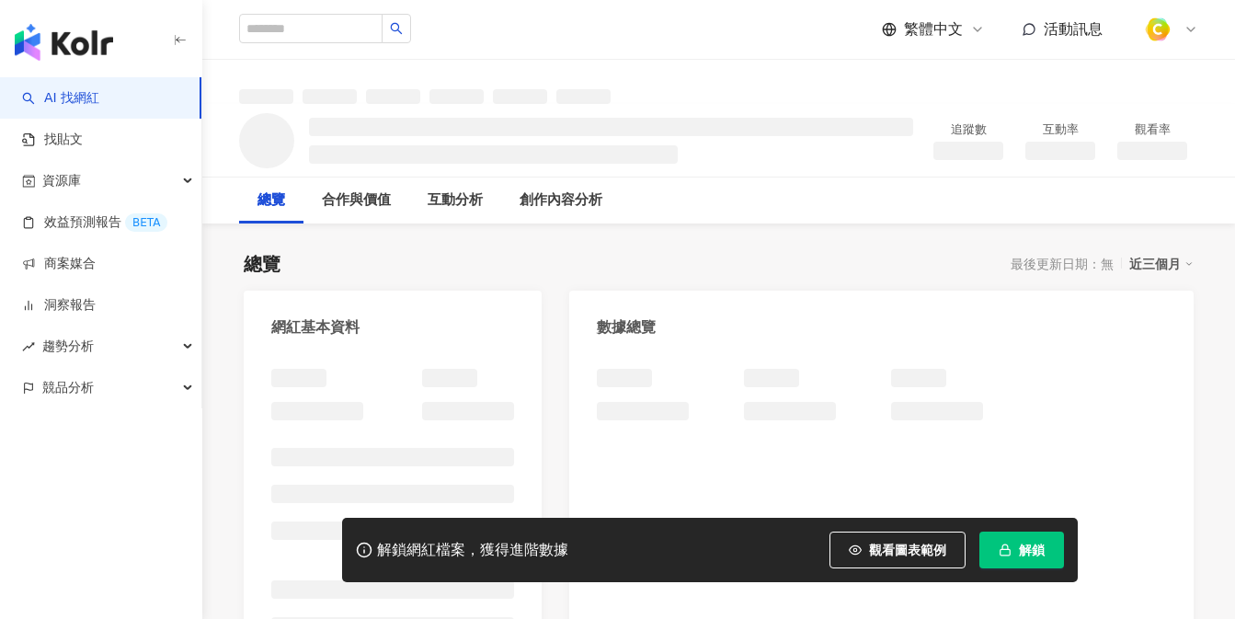
click at [881, 541] on button "觀看圖表範例" at bounding box center [897, 549] width 136 height 37
click at [876, 545] on button "觀看圖表範例" at bounding box center [897, 549] width 136 height 37
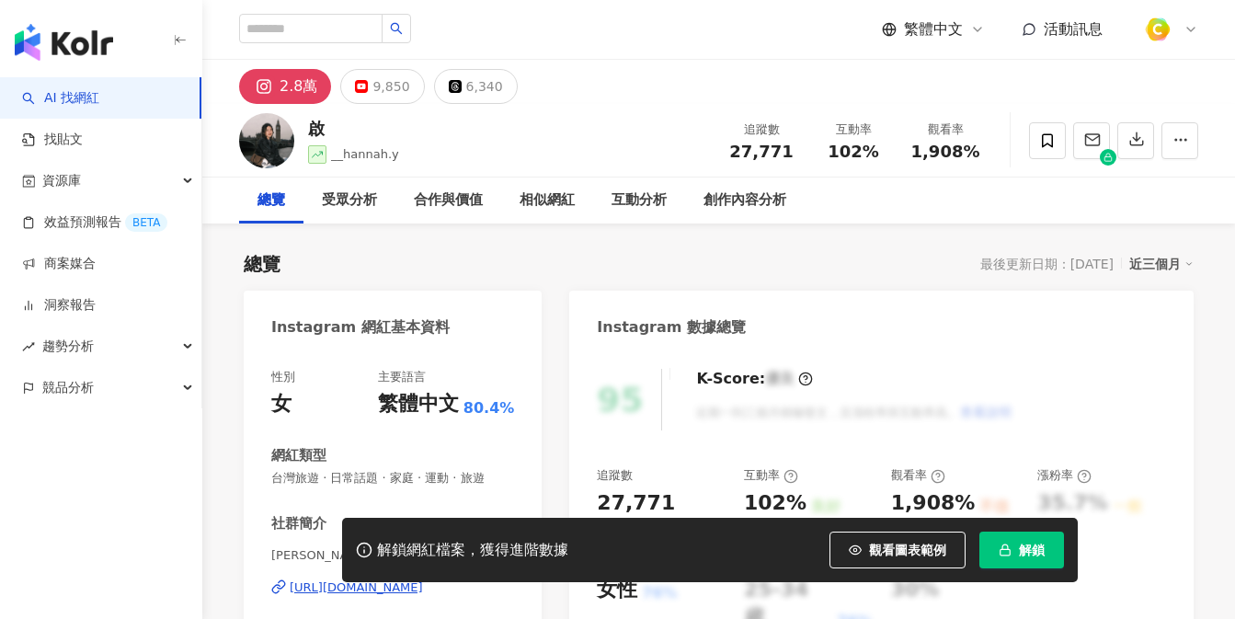
scroll to position [246, 0]
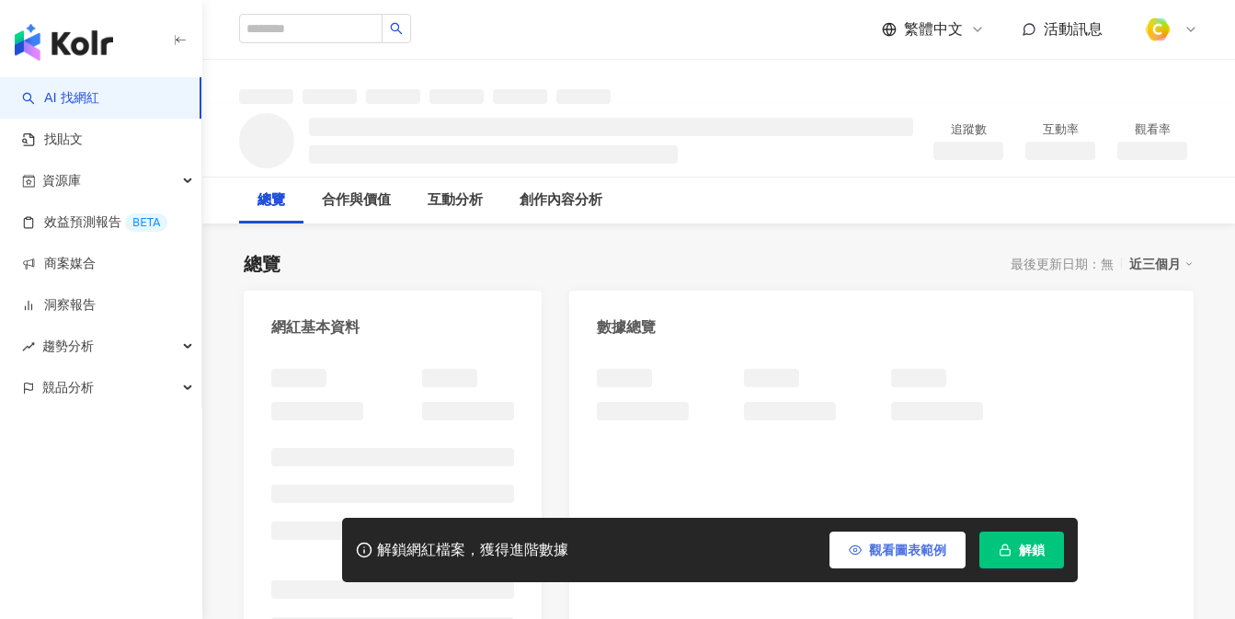
click at [876, 550] on span "觀看圖表範例" at bounding box center [907, 549] width 77 height 15
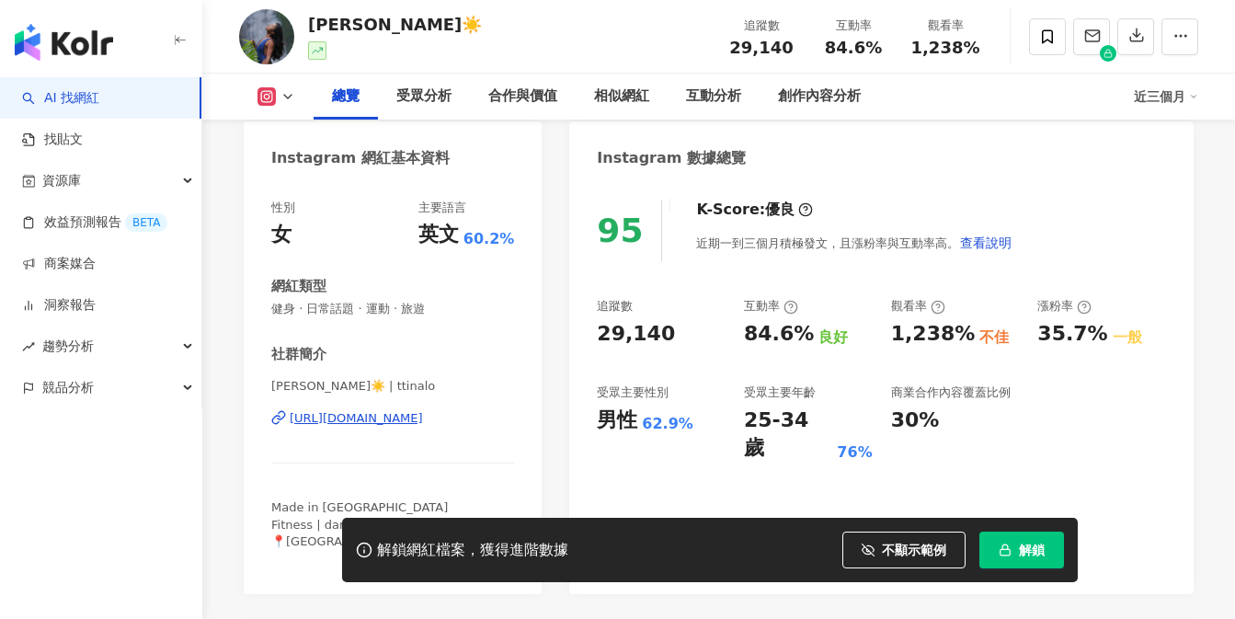
scroll to position [198, 0]
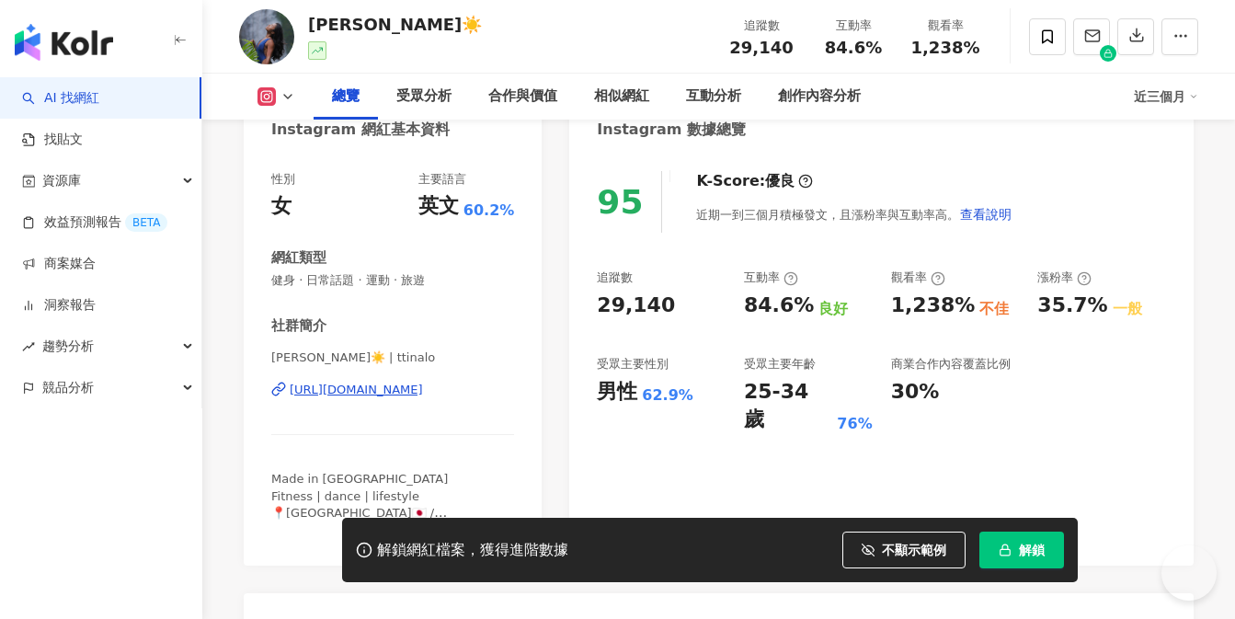
click at [389, 392] on div "https://www.instagram.com/ttinalo/" at bounding box center [356, 390] width 133 height 17
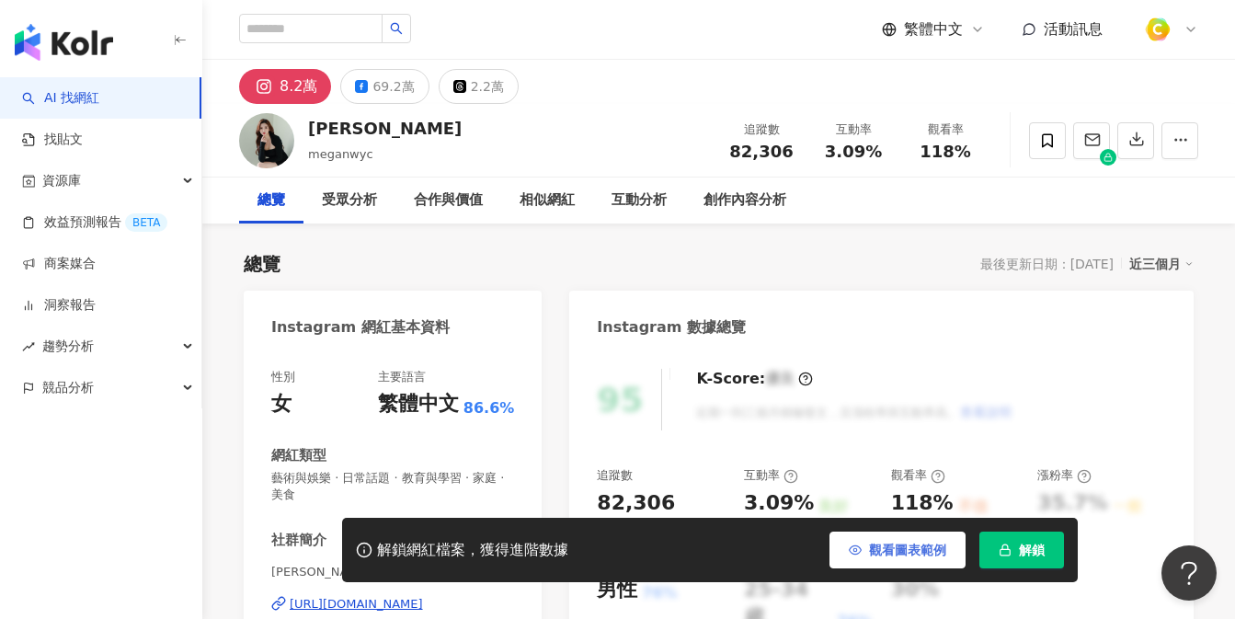
click at [869, 546] on span "觀看圖表範例" at bounding box center [907, 549] width 77 height 15
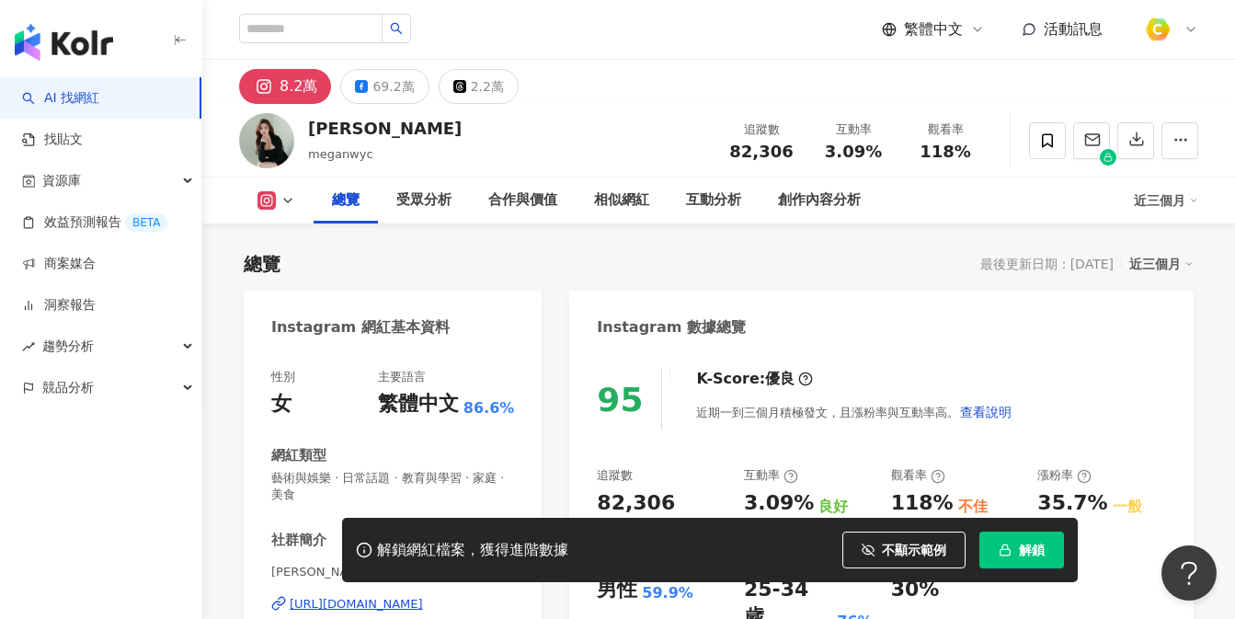
scroll to position [325, 0]
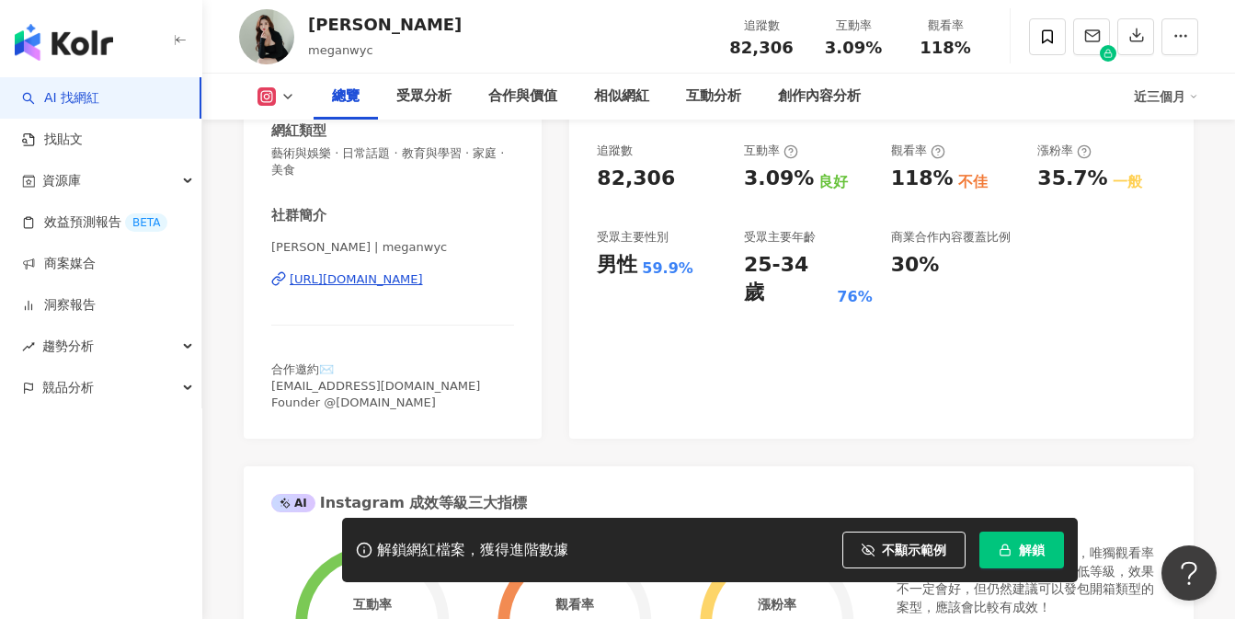
click at [415, 283] on div "https://www.instagram.com/meganwyc/" at bounding box center [356, 279] width 133 height 17
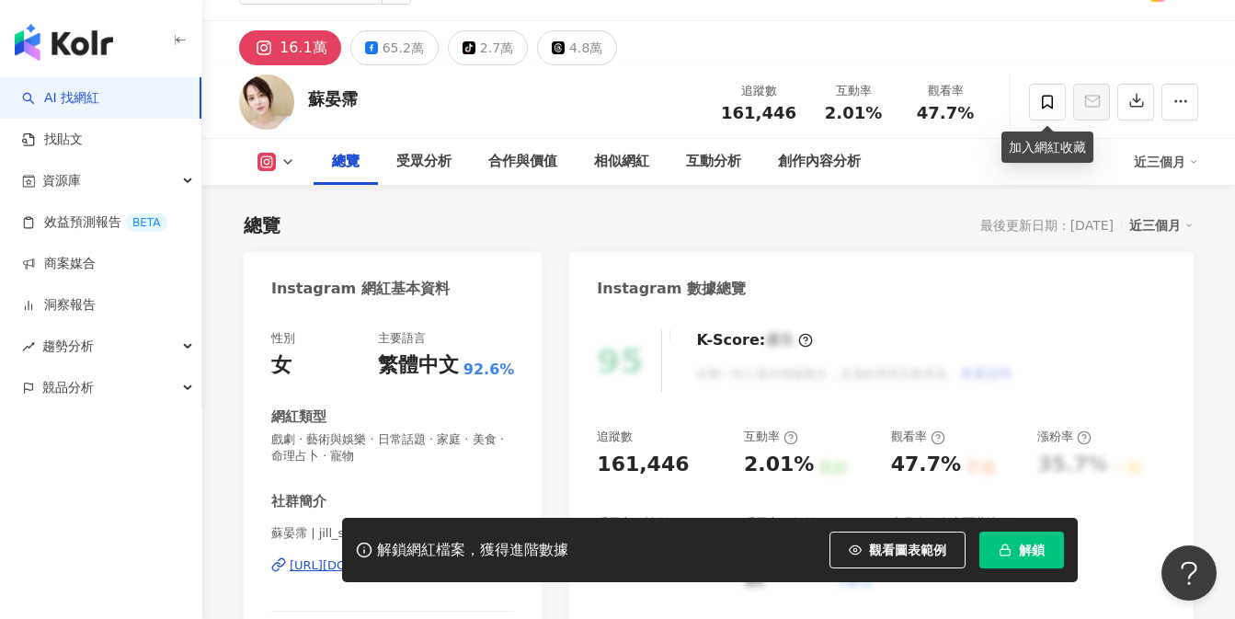
scroll to position [261, 0]
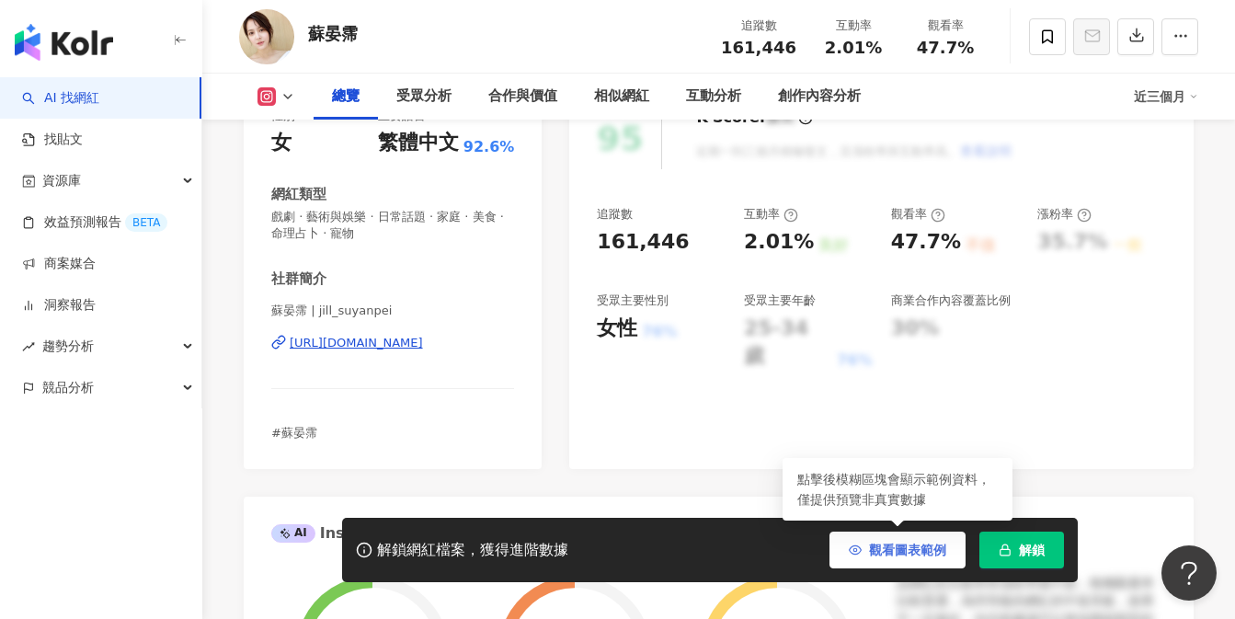
click at [885, 543] on span "觀看圖表範例" at bounding box center [907, 549] width 77 height 15
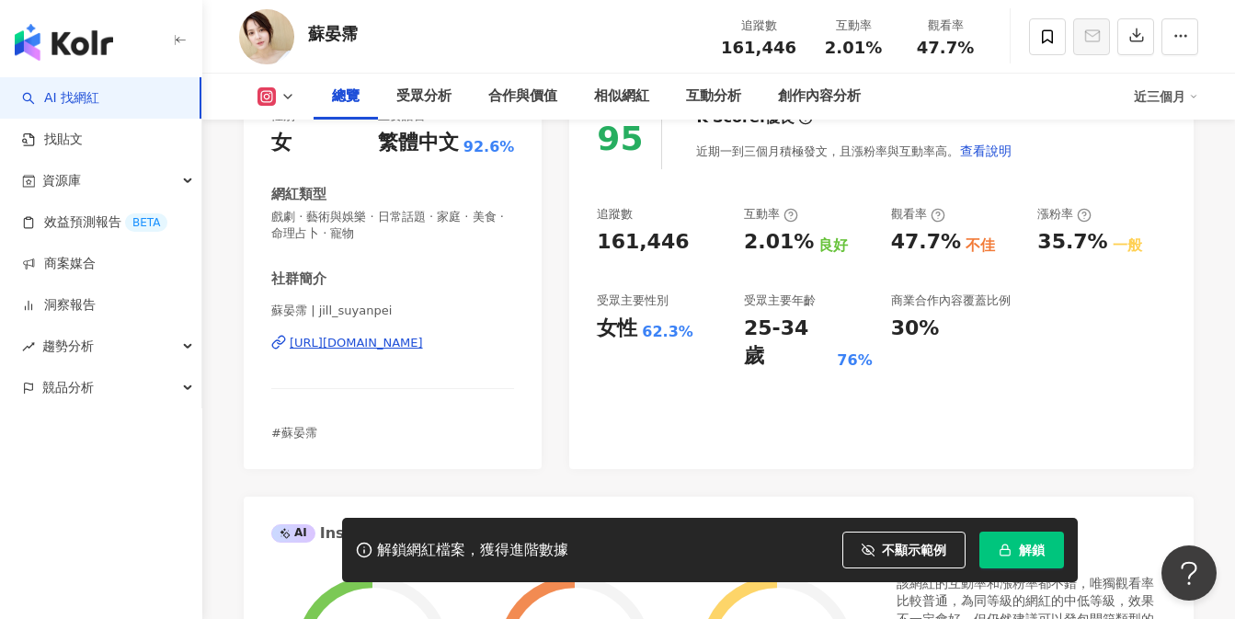
scroll to position [308, 0]
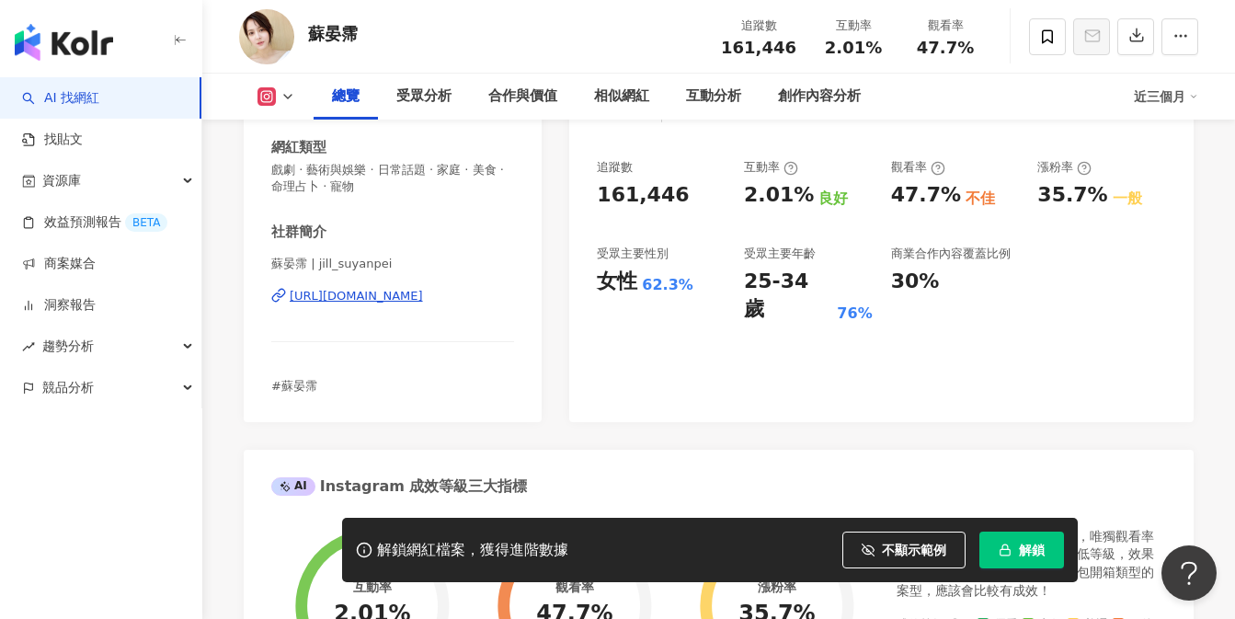
click at [423, 299] on div "https://www.instagram.com/jill_suyanpei/" at bounding box center [356, 296] width 133 height 17
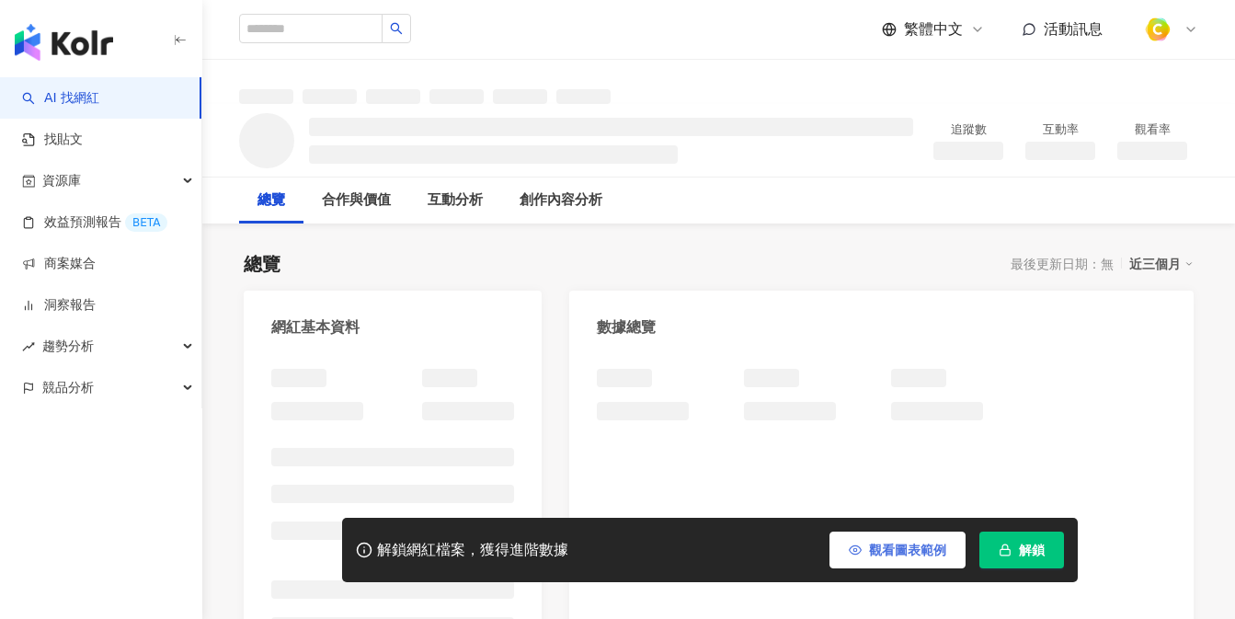
click at [904, 539] on button "觀看圖表範例" at bounding box center [897, 549] width 136 height 37
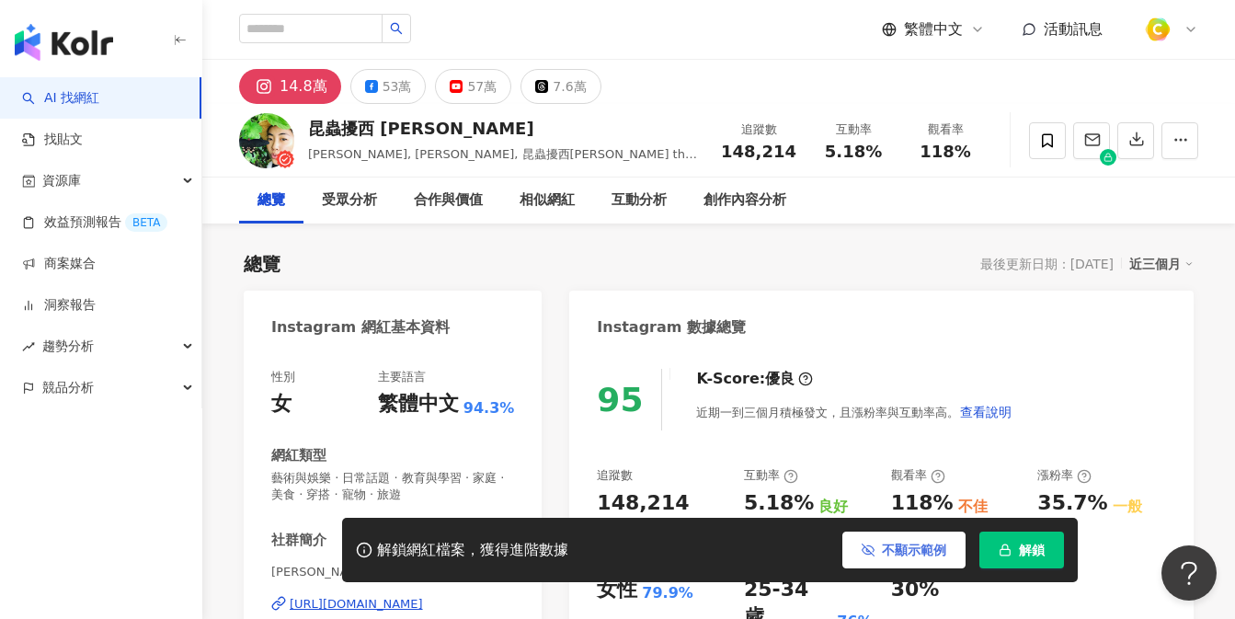
click at [870, 543] on icon "button" at bounding box center [868, 549] width 13 height 13
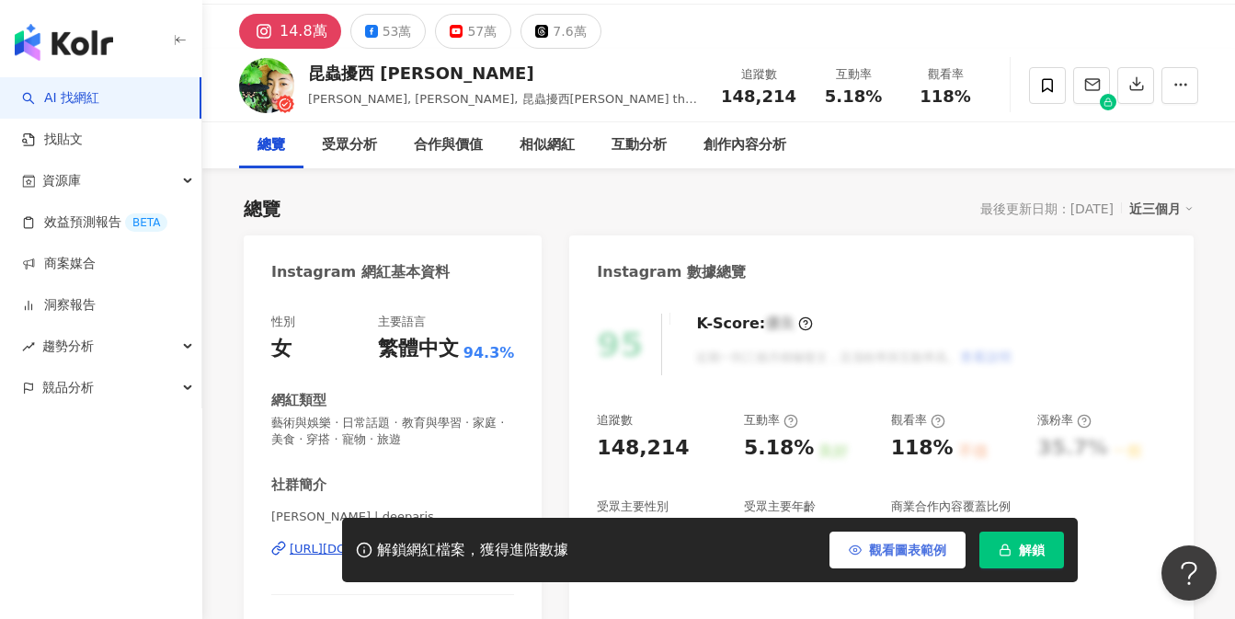
scroll to position [245, 0]
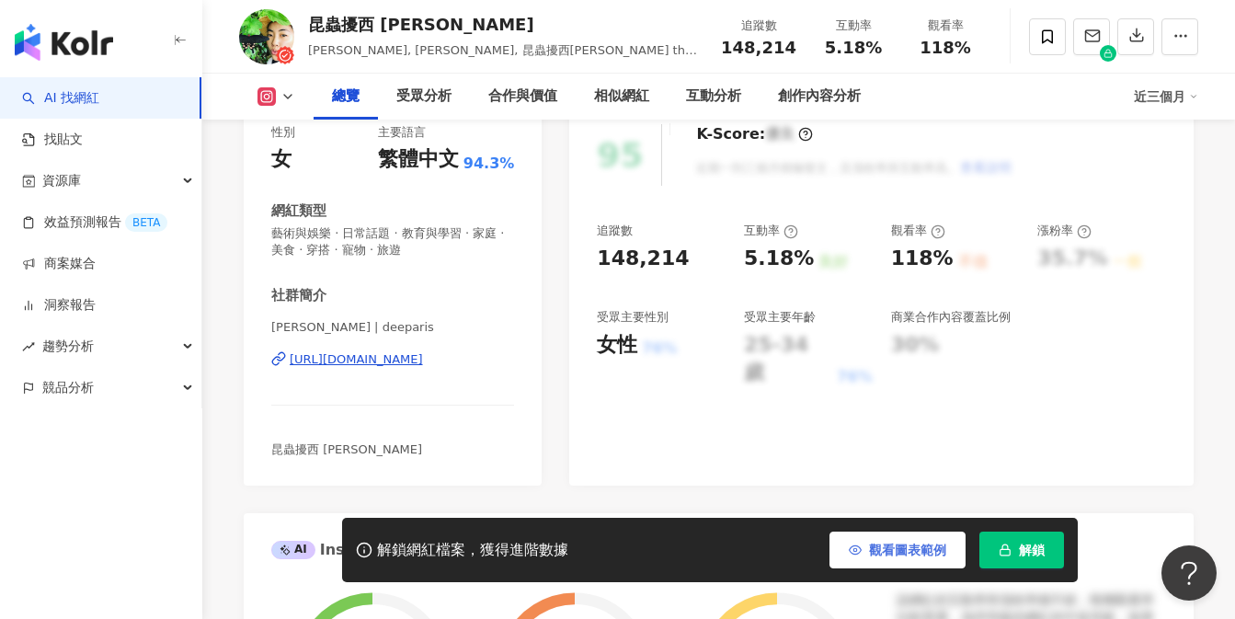
click at [404, 355] on div "https://www.instagram.com/deeparis/" at bounding box center [356, 359] width 133 height 17
drag, startPoint x: 856, startPoint y: 543, endPoint x: 907, endPoint y: 337, distance: 212.1
click at [855, 544] on icon "button" at bounding box center [855, 549] width 13 height 13
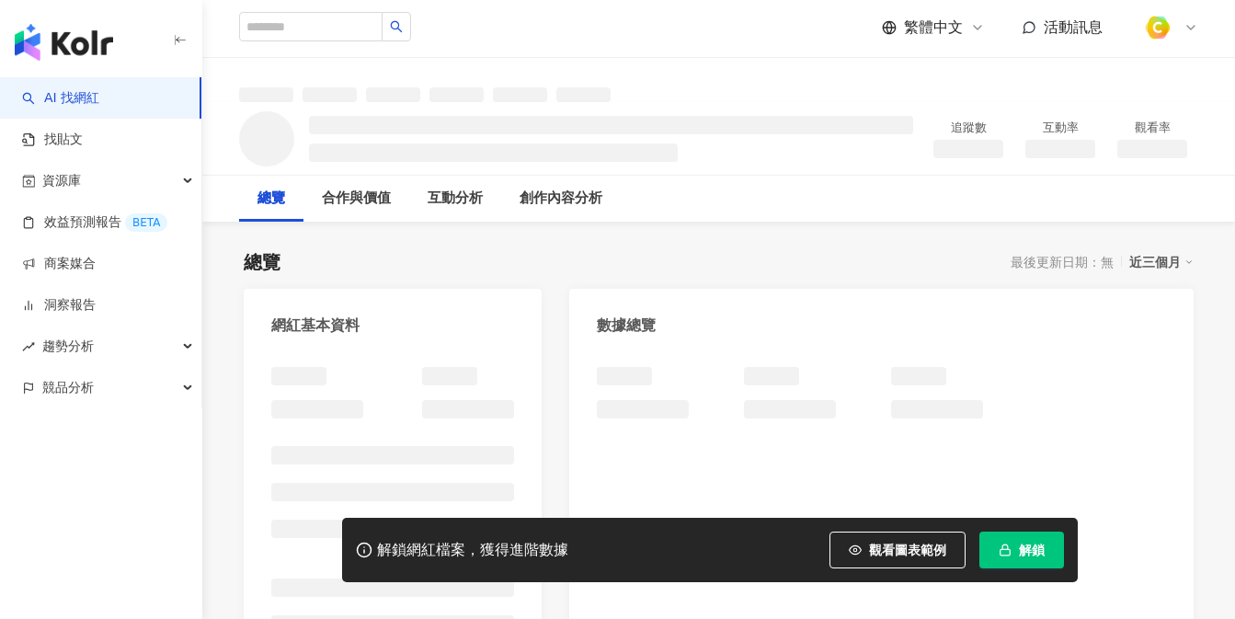
scroll to position [259, 0]
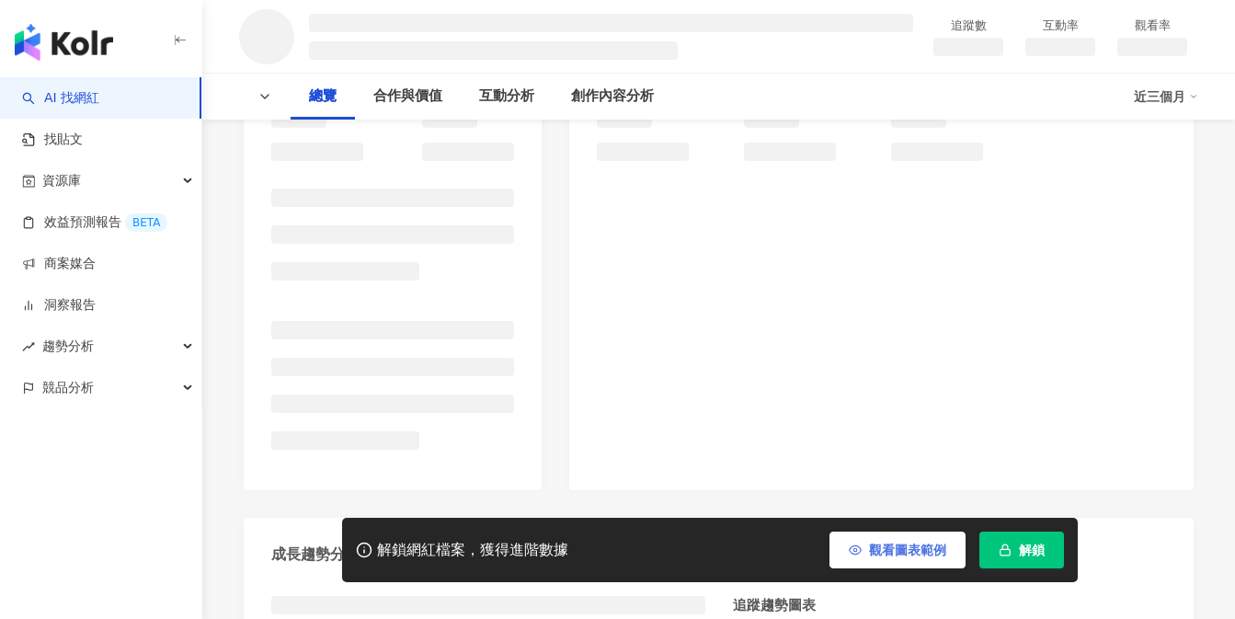
click at [885, 545] on span "觀看圖表範例" at bounding box center [907, 549] width 77 height 15
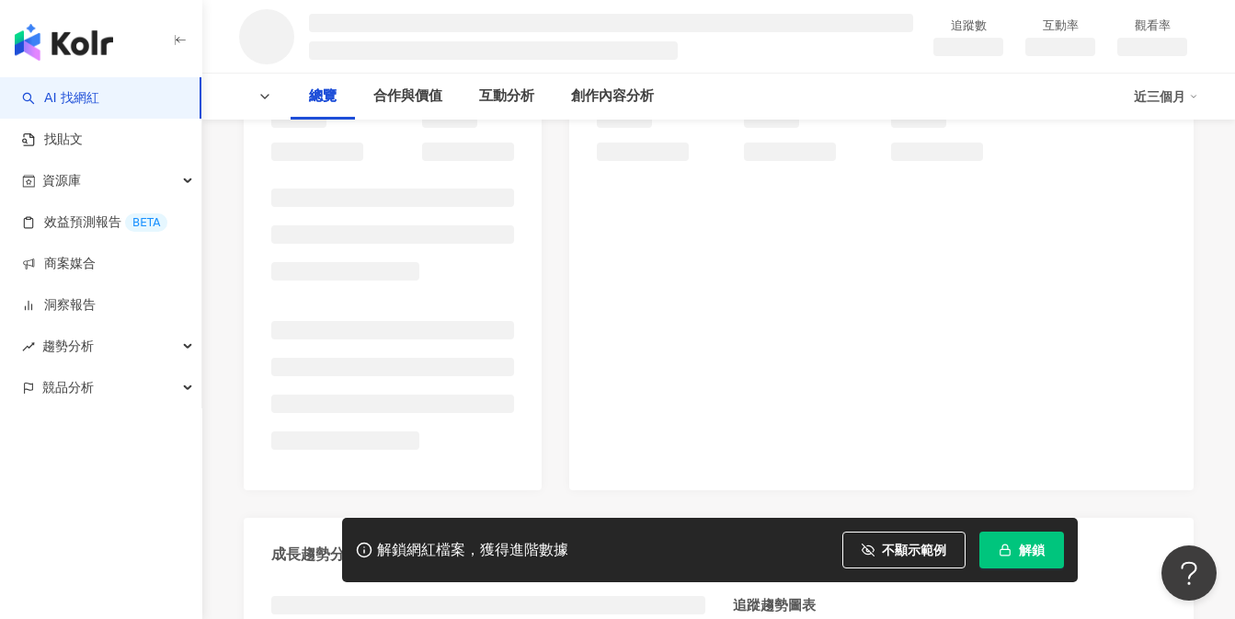
scroll to position [0, 0]
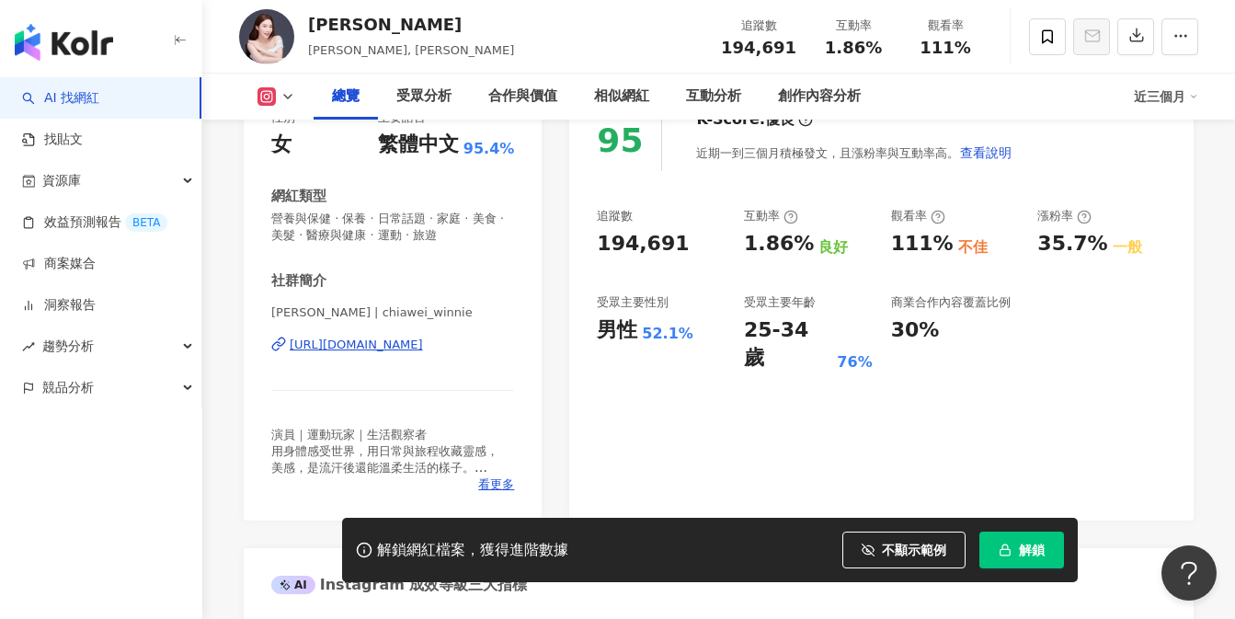
scroll to position [304, 0]
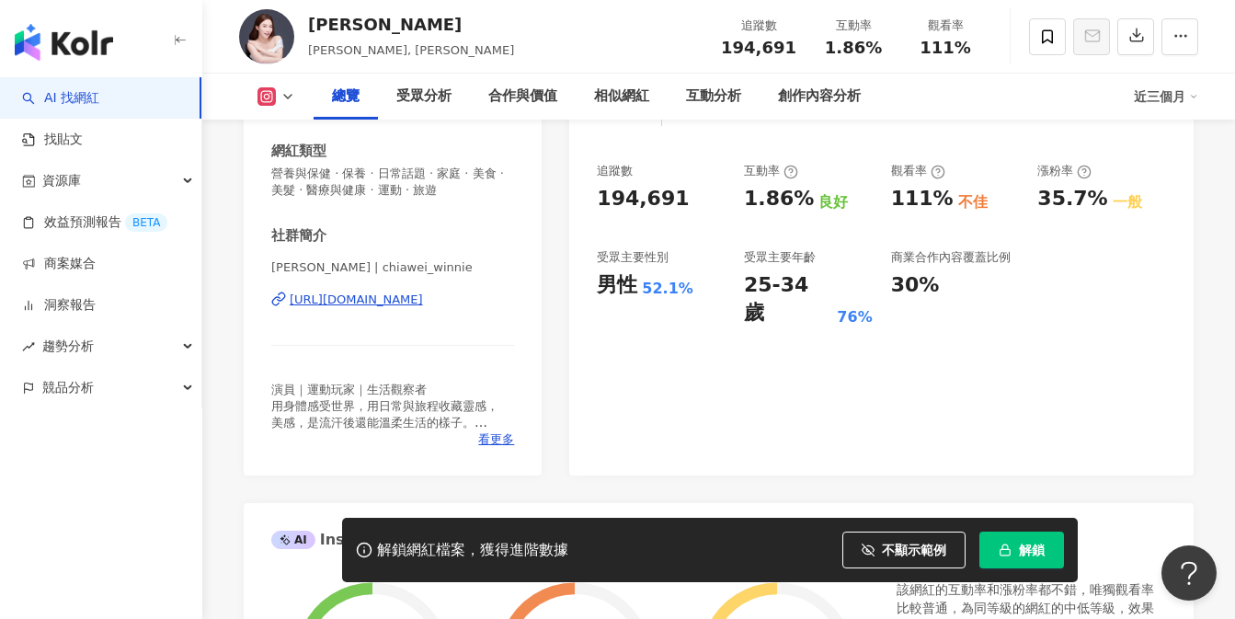
click at [382, 298] on div "https://www.instagram.com/chiawei_winnie/" at bounding box center [356, 299] width 133 height 17
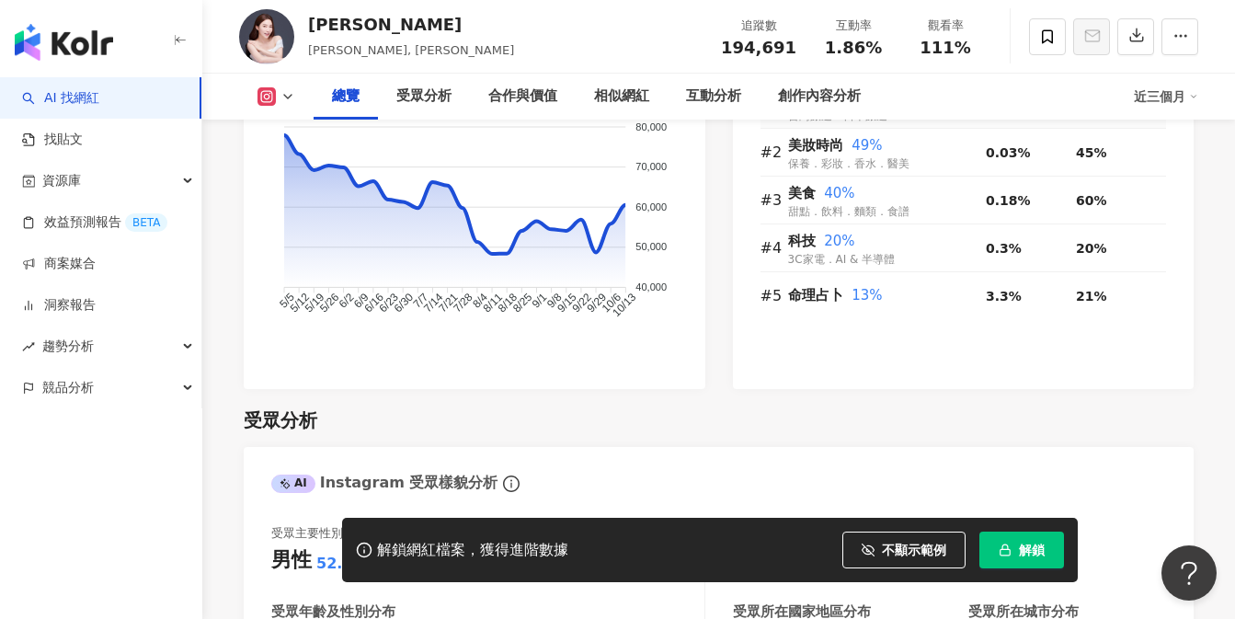
scroll to position [1759, 0]
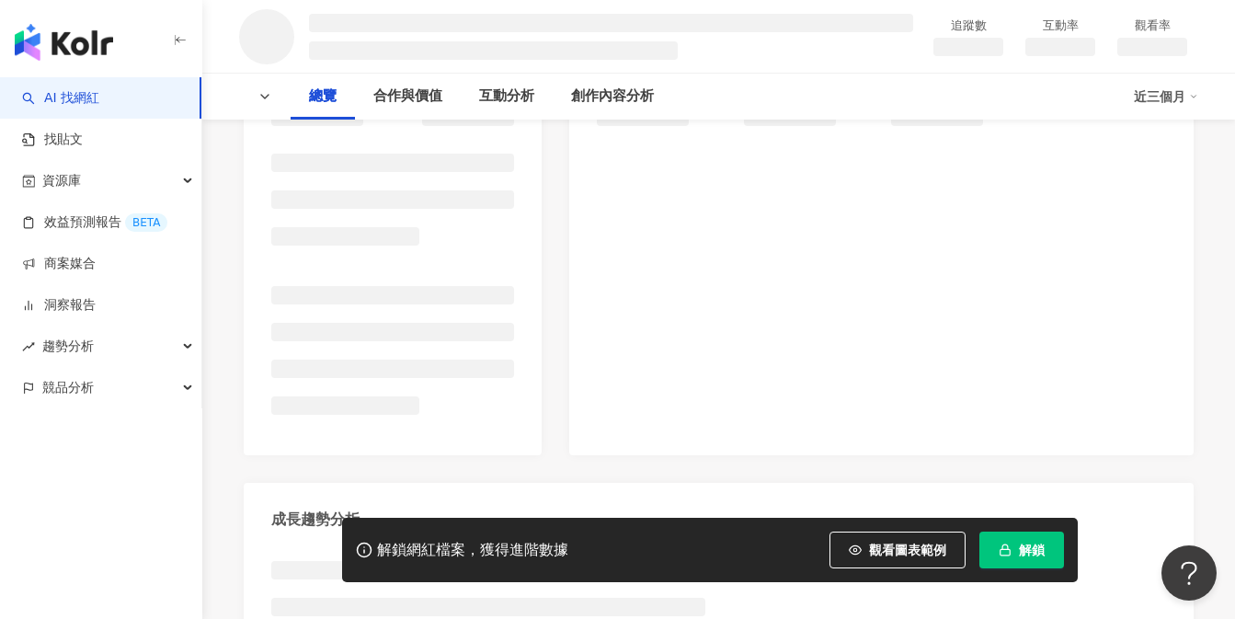
scroll to position [330, 0]
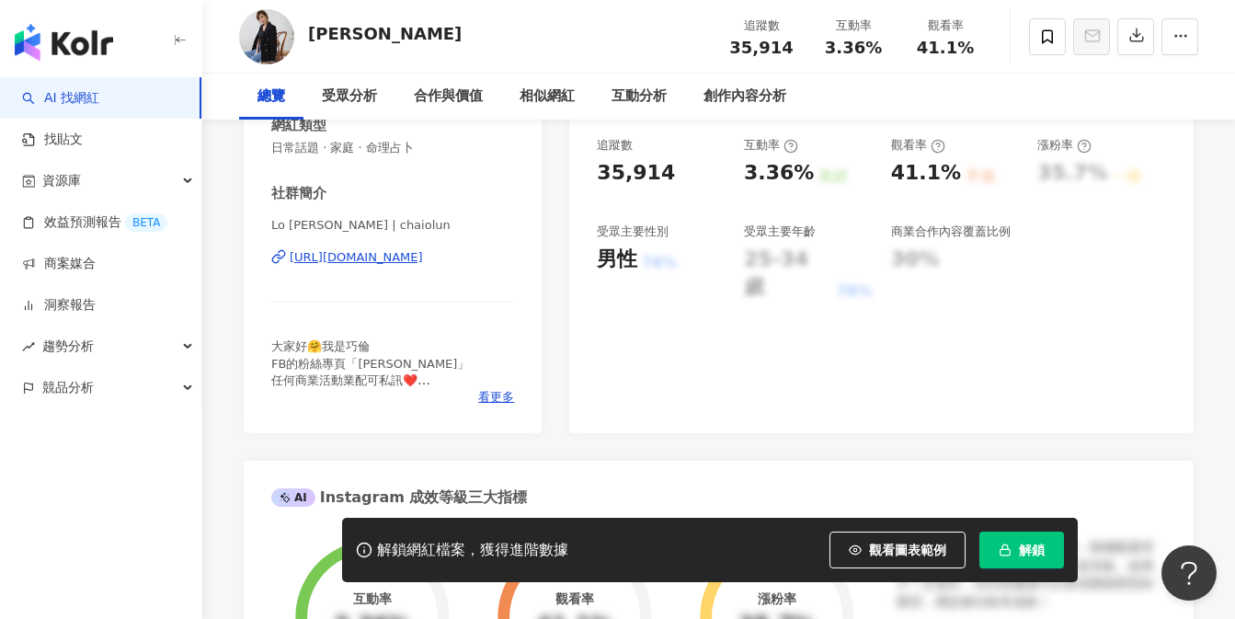
scroll to position [748, 0]
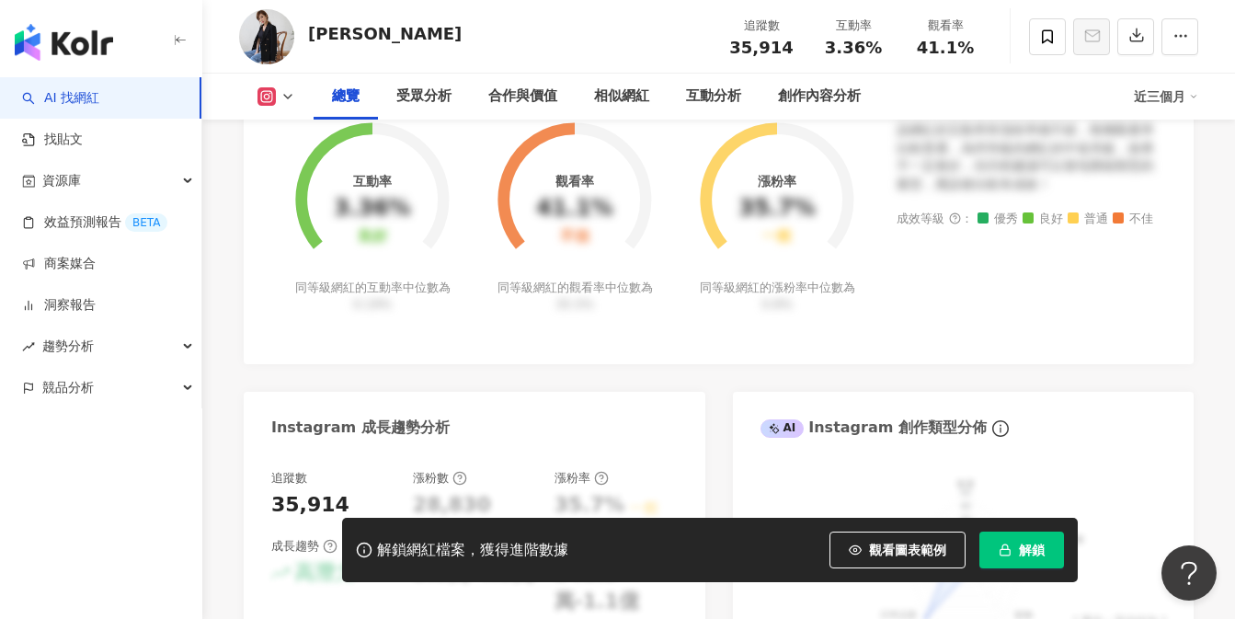
click at [849, 539] on button "觀看圖表範例" at bounding box center [897, 549] width 136 height 37
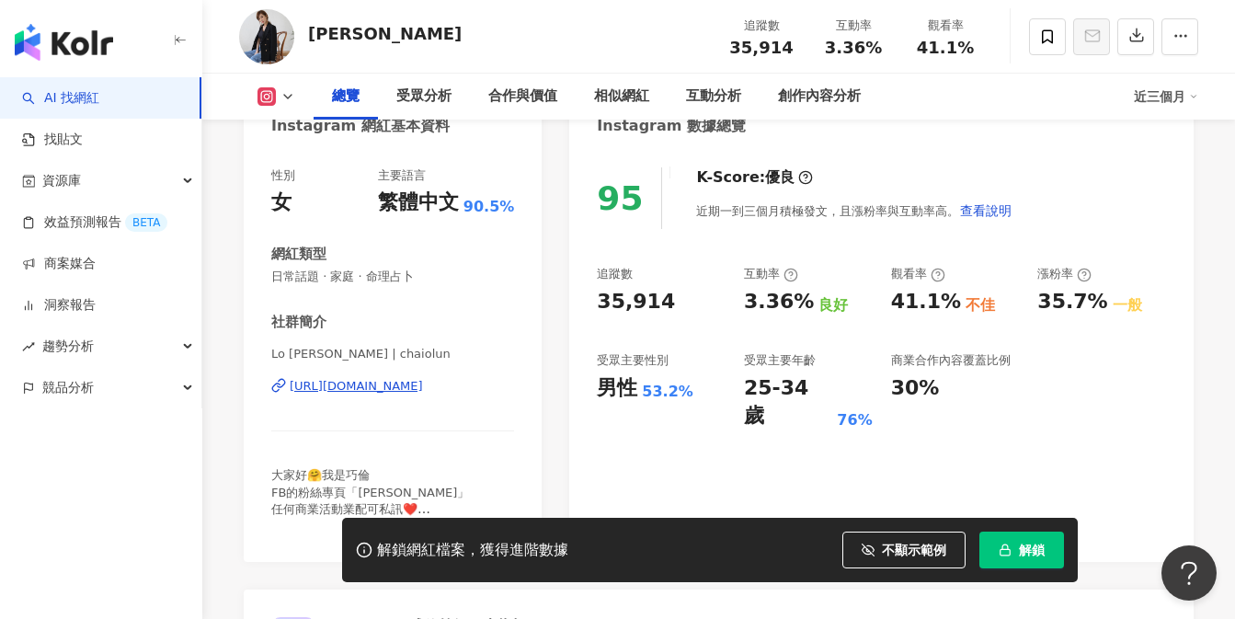
scroll to position [240, 0]
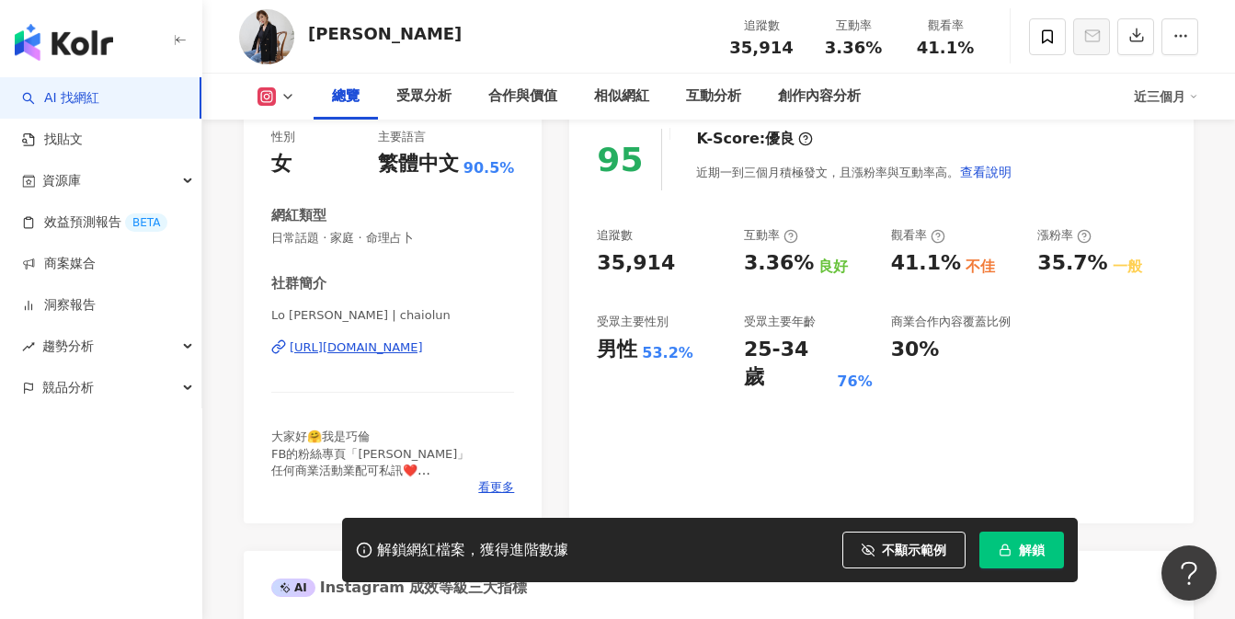
click at [399, 344] on div "[URL][DOMAIN_NAME]" at bounding box center [356, 347] width 133 height 17
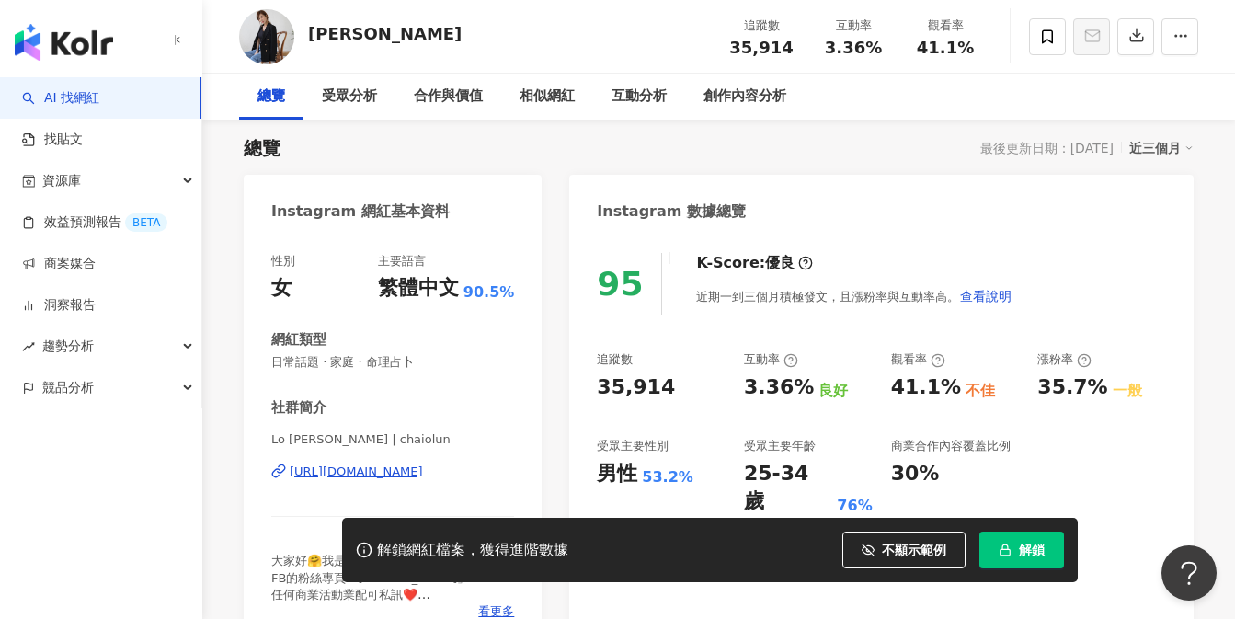
scroll to position [182, 0]
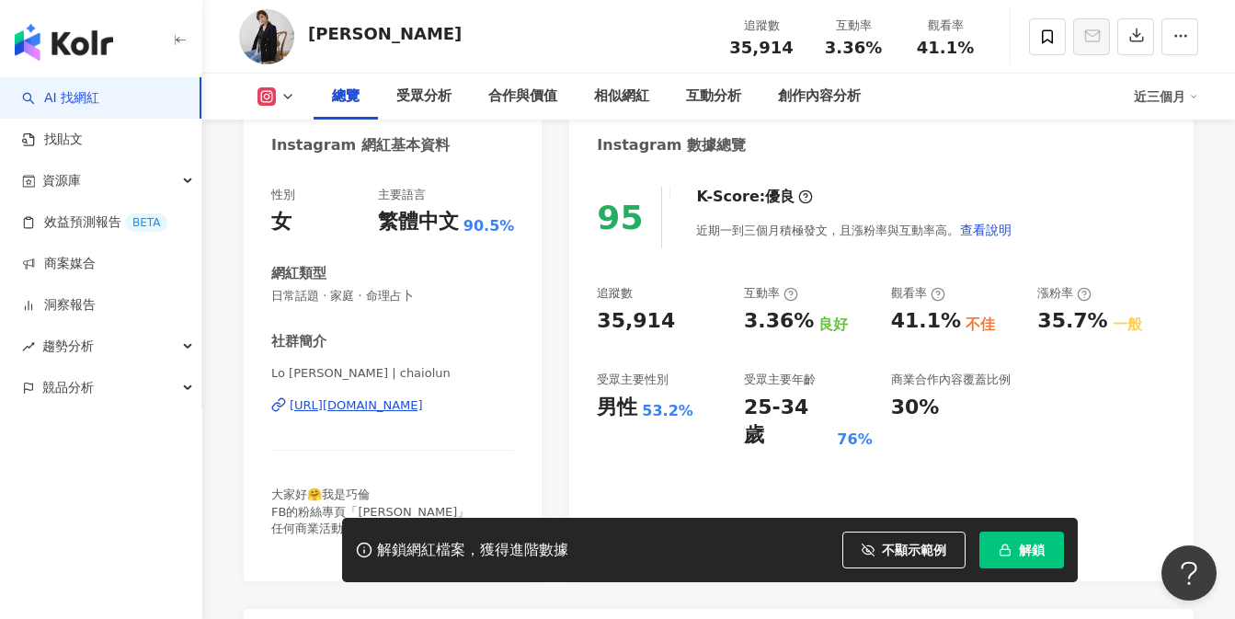
click at [423, 407] on div "https://www.instagram.com/chaiolun/" at bounding box center [356, 405] width 133 height 17
click at [423, 403] on div "https://www.instagram.com/chaiolun/" at bounding box center [356, 405] width 133 height 17
drag, startPoint x: 734, startPoint y: 48, endPoint x: 788, endPoint y: 50, distance: 54.3
click at [788, 50] on div "35,914" at bounding box center [761, 48] width 70 height 18
copy span "35,914"
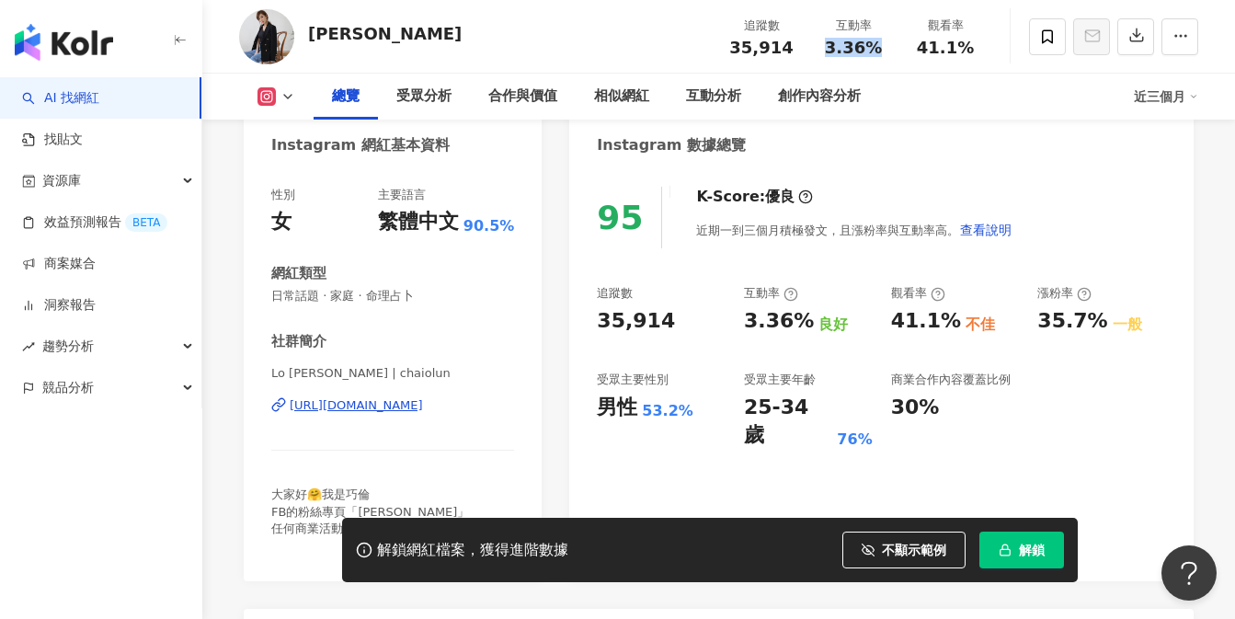
drag, startPoint x: 829, startPoint y: 49, endPoint x: 886, endPoint y: 43, distance: 57.3
click at [886, 43] on div "3.36%" at bounding box center [853, 48] width 70 height 18
copy span "3.36%"
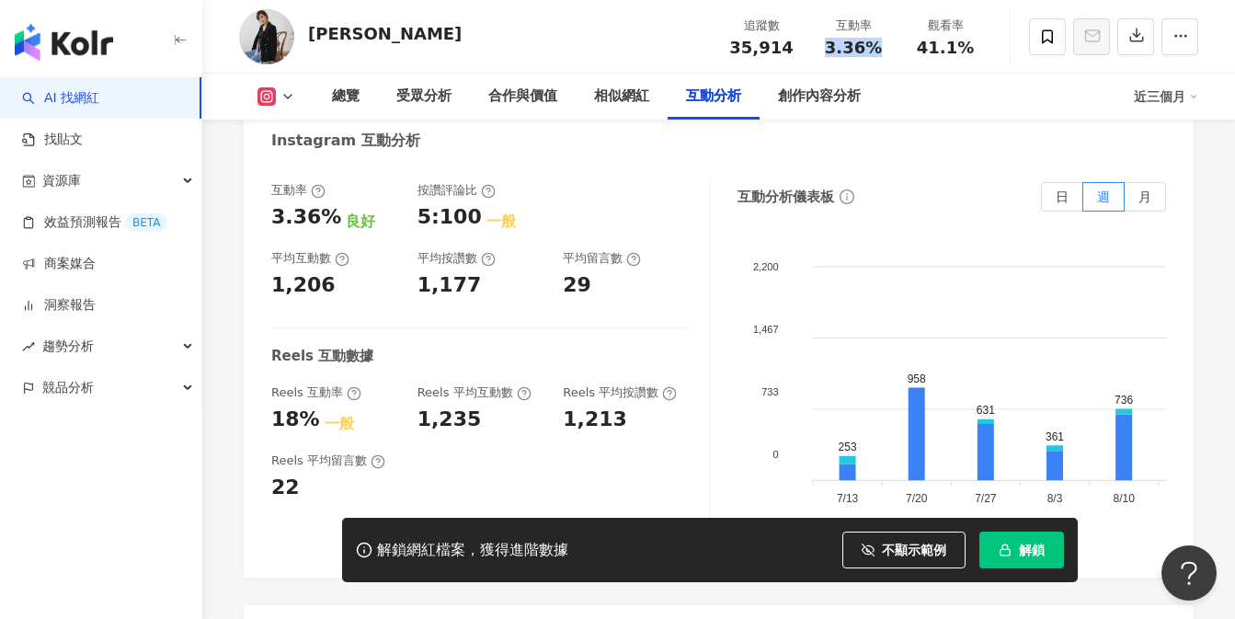
scroll to position [3661, 0]
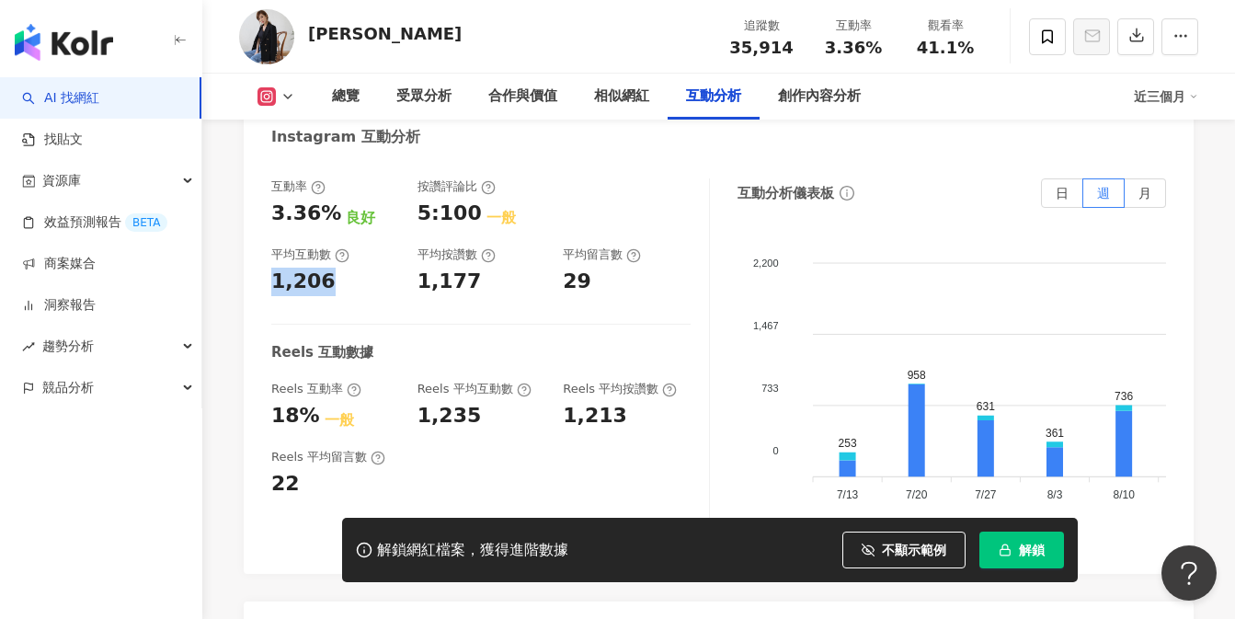
drag, startPoint x: 270, startPoint y: 274, endPoint x: 335, endPoint y: 281, distance: 64.8
click at [335, 281] on div "1,206" at bounding box center [335, 282] width 128 height 29
copy div "1,206"
drag, startPoint x: 417, startPoint y: 279, endPoint x: 469, endPoint y: 282, distance: 52.5
click at [469, 282] on div "互動率 3.36% 良好 按讚評論比 5:100 一般 平均互動數 1,206 平均按讚數 1,177 平均留言數 29" at bounding box center [480, 237] width 419 height 118
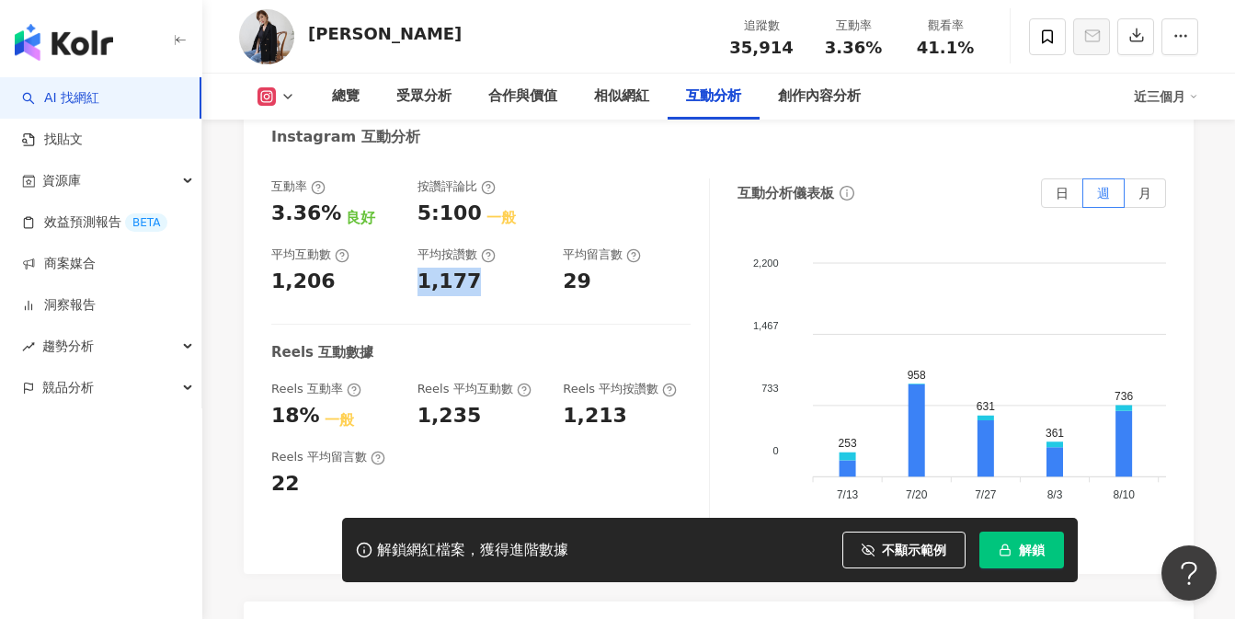
copy div "1,177"
drag, startPoint x: 564, startPoint y: 280, endPoint x: 587, endPoint y: 283, distance: 23.2
click at [587, 283] on div "29" at bounding box center [627, 282] width 128 height 29
copy div "29"
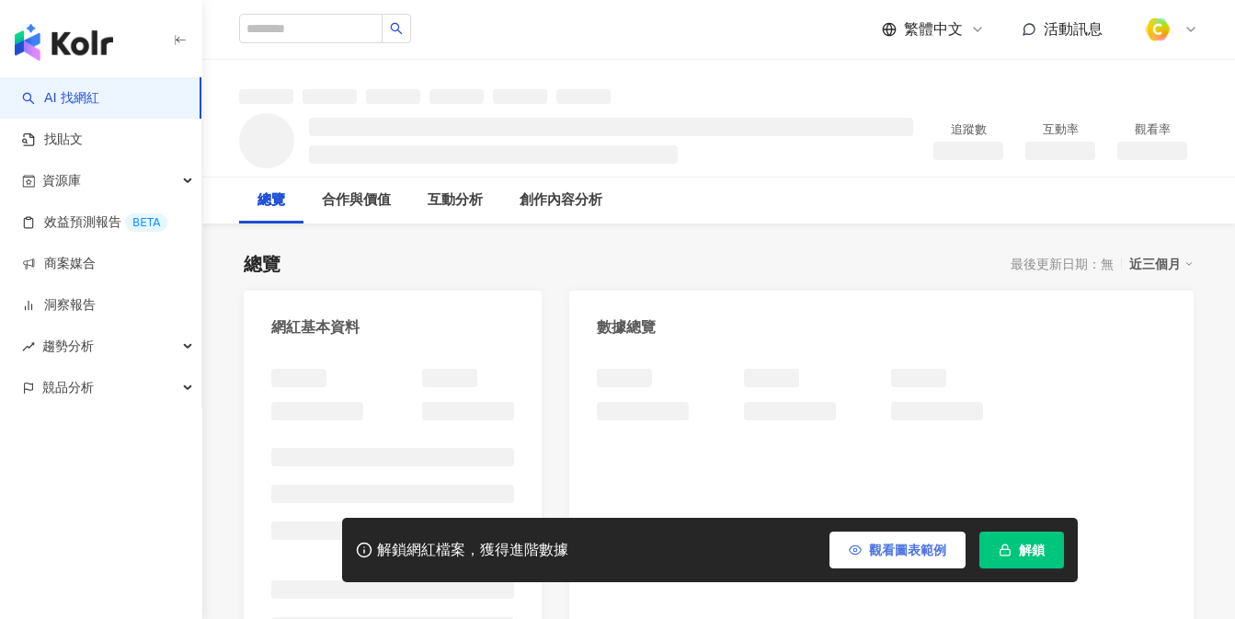
click at [876, 546] on span "觀看圖表範例" at bounding box center [907, 549] width 77 height 15
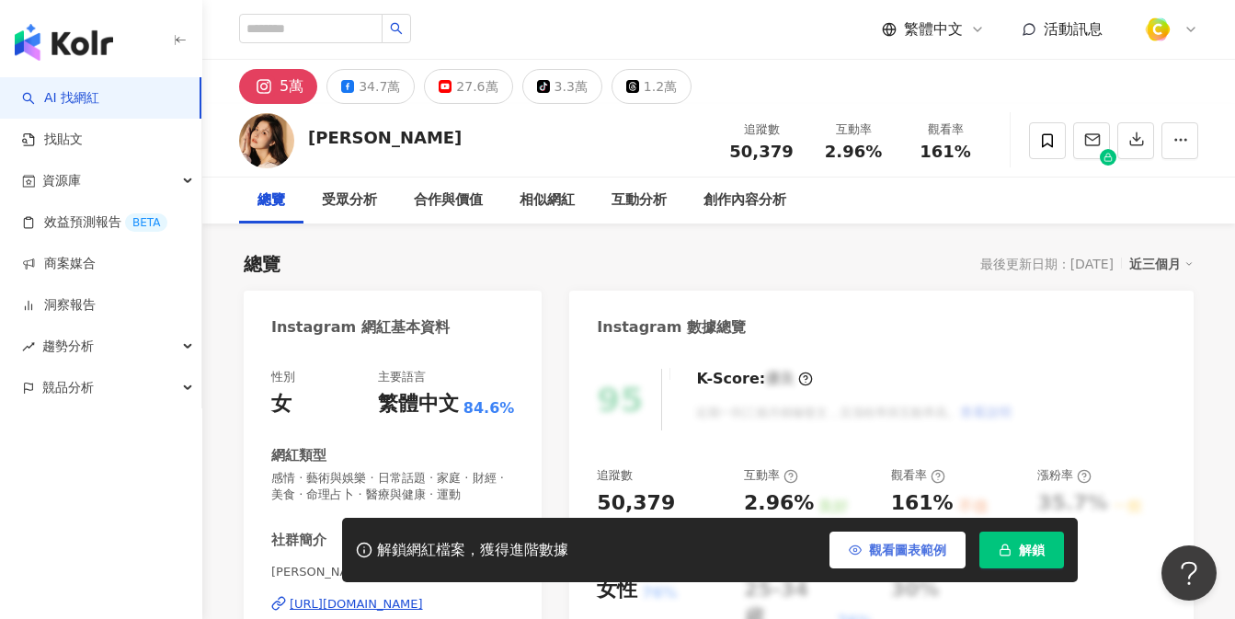
click at [878, 538] on button "觀看圖表範例" at bounding box center [897, 549] width 136 height 37
click at [875, 542] on button "觀看圖表範例" at bounding box center [897, 549] width 136 height 37
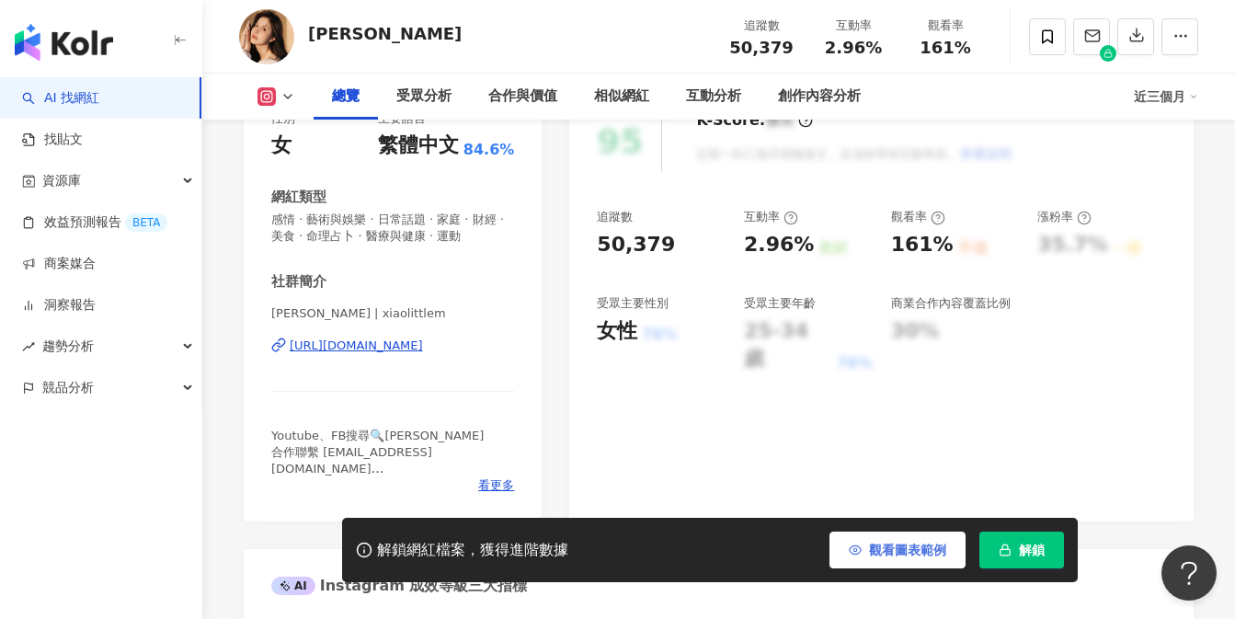
click at [844, 560] on button "觀看圖表範例" at bounding box center [897, 549] width 136 height 37
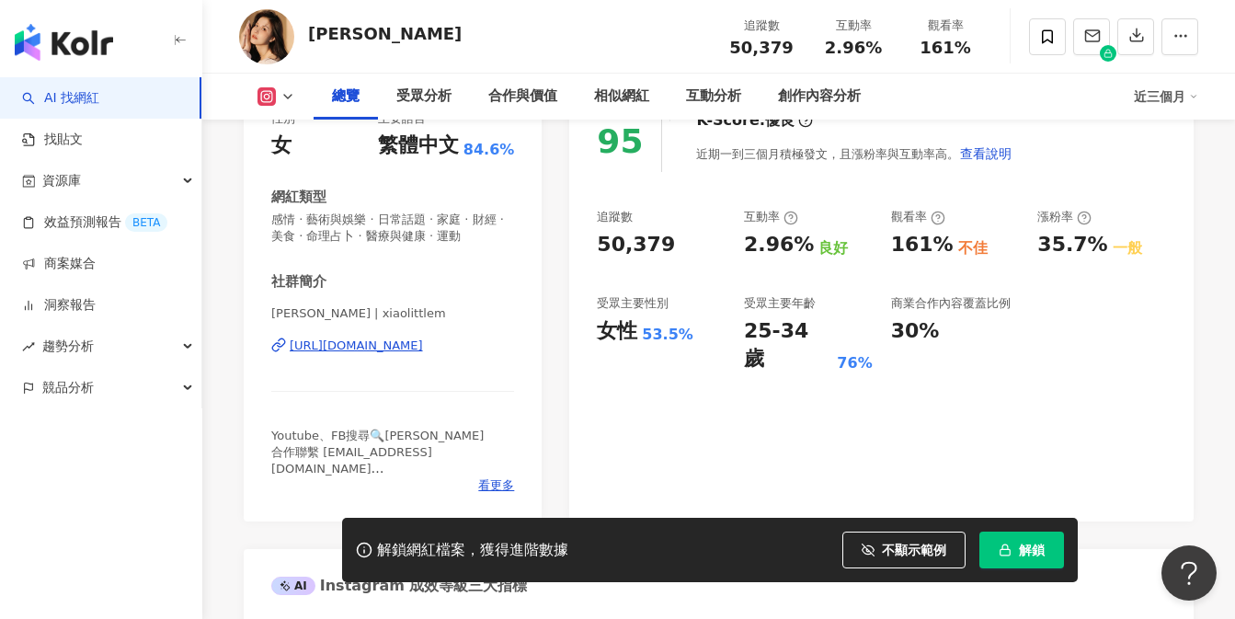
click at [423, 346] on div "https://www.instagram.com/xiaolittlem/" at bounding box center [356, 345] width 133 height 17
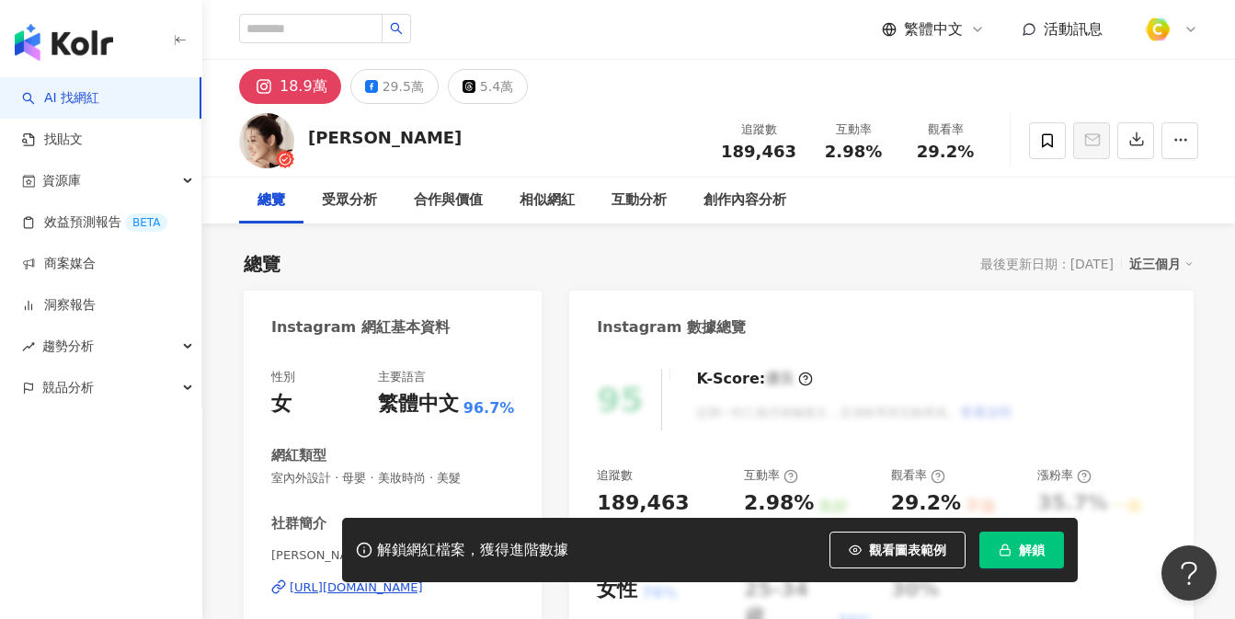
click at [878, 556] on span "觀看圖表範例" at bounding box center [907, 549] width 77 height 15
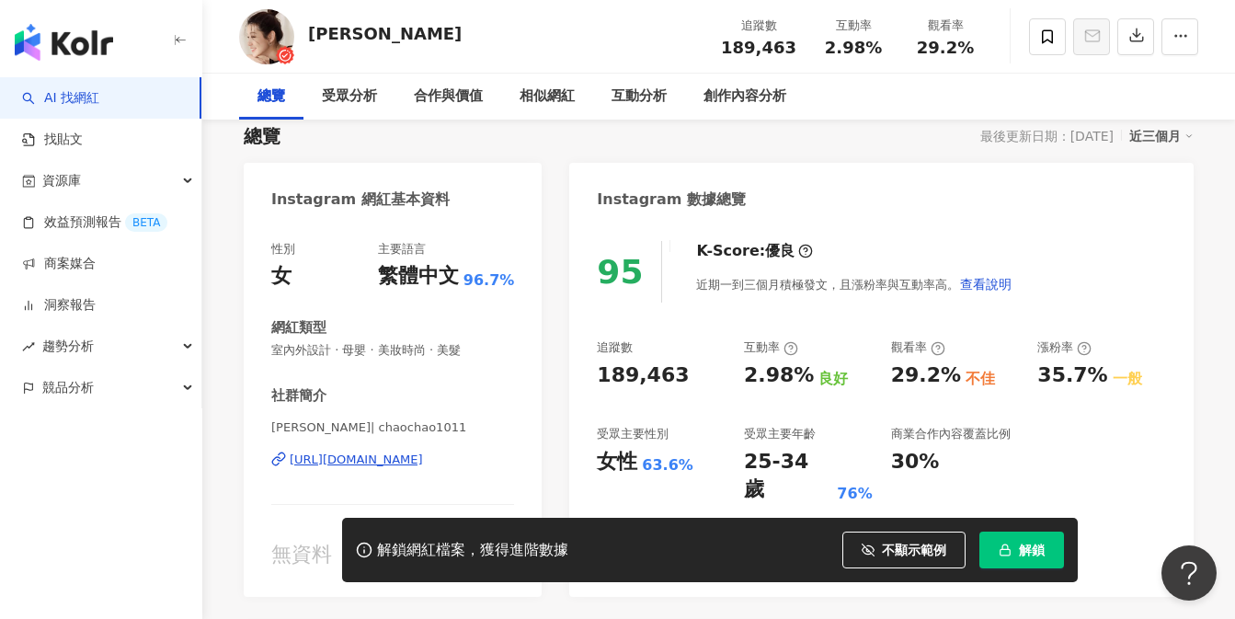
scroll to position [232, 0]
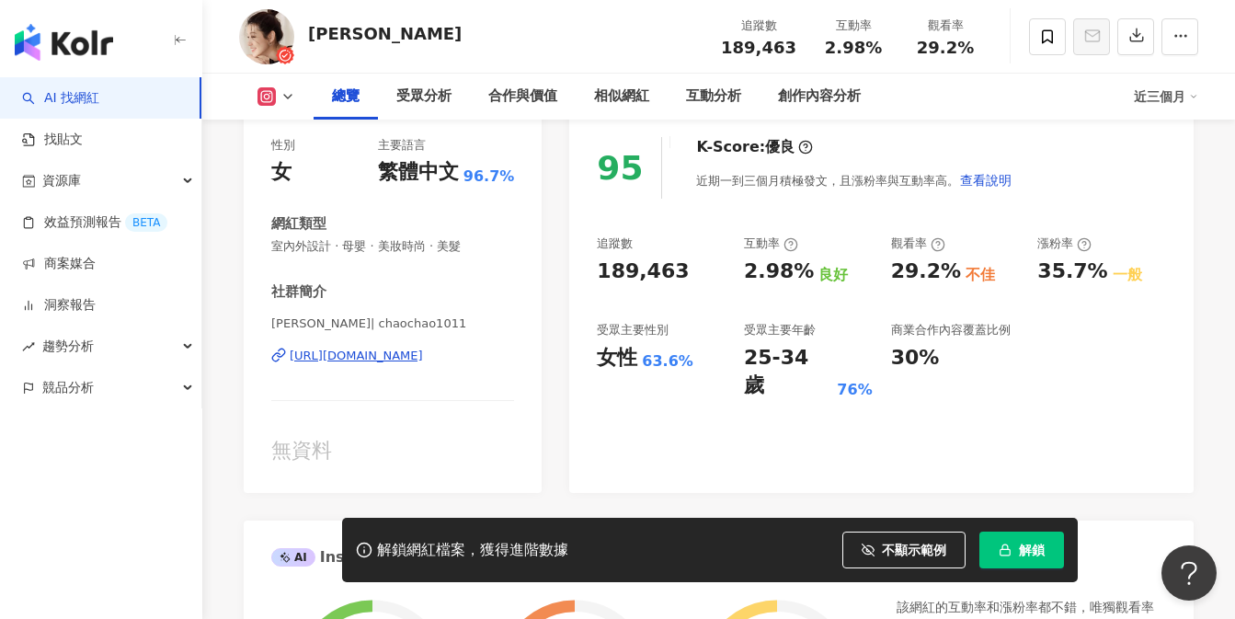
click at [850, 576] on div "解鎖網紅檔案，獲得進階數據 不顯示範例 解鎖" at bounding box center [710, 550] width 736 height 64
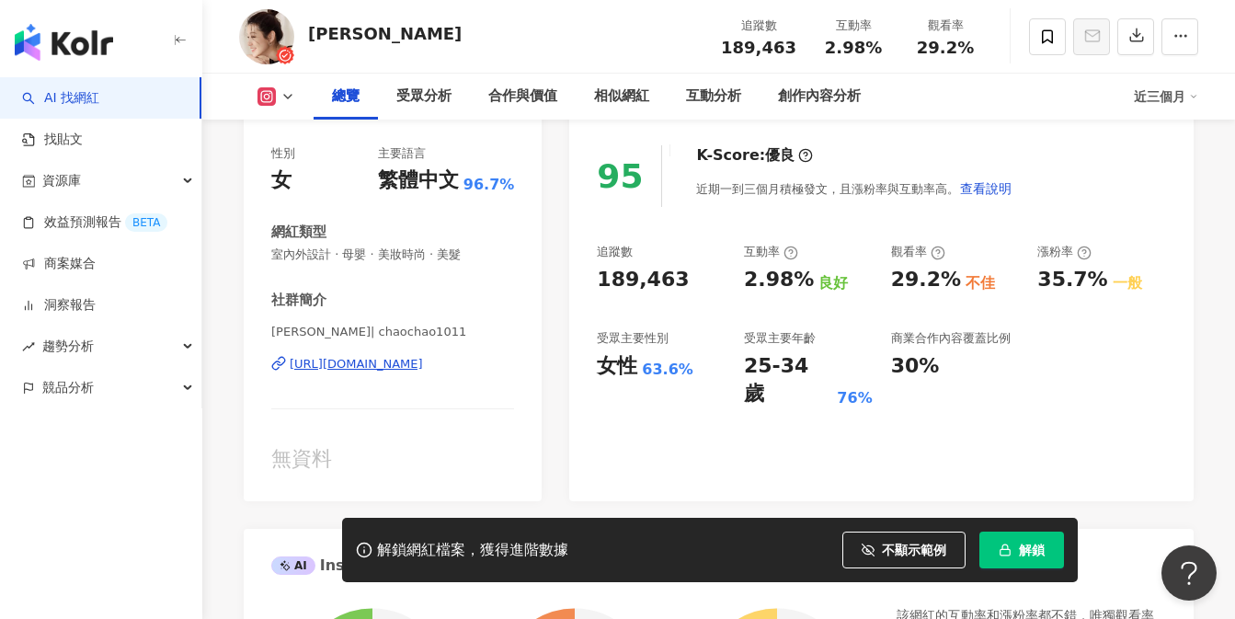
scroll to position [322, 0]
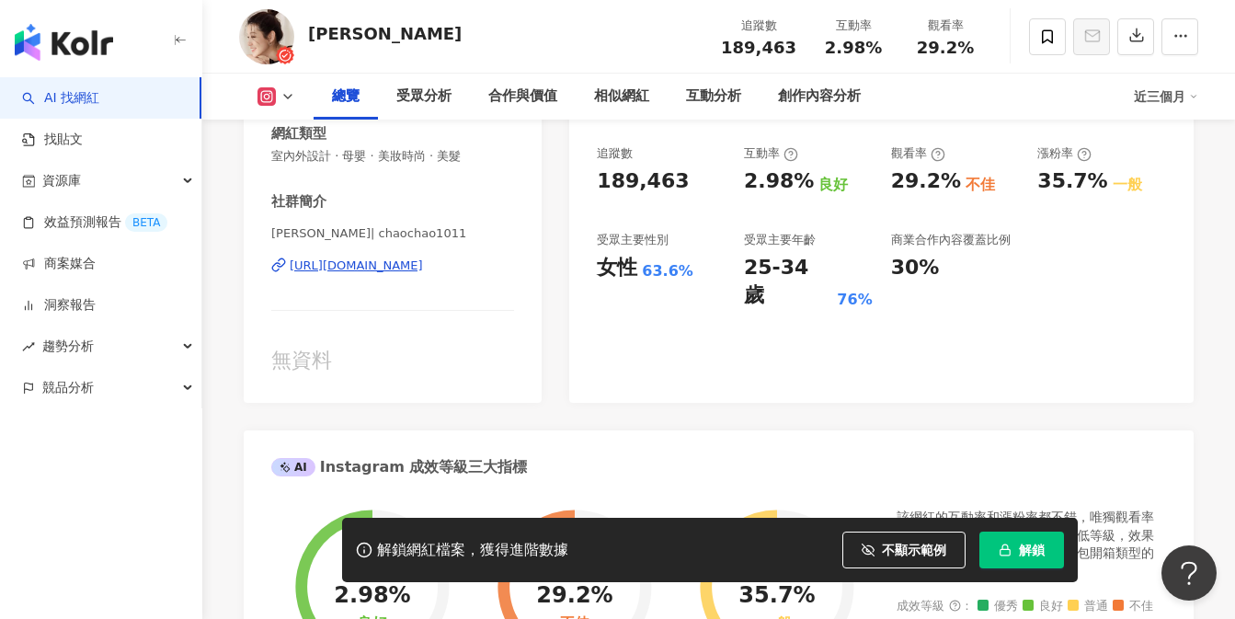
click at [415, 260] on div "[URL][DOMAIN_NAME]" at bounding box center [356, 265] width 133 height 17
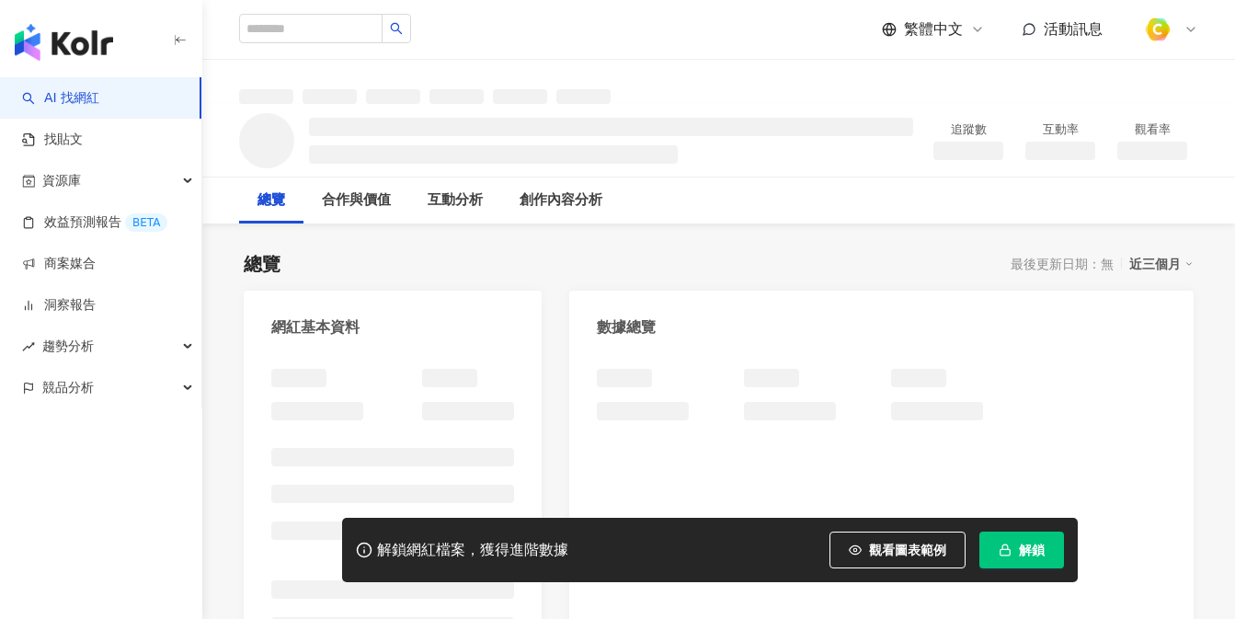
scroll to position [55, 0]
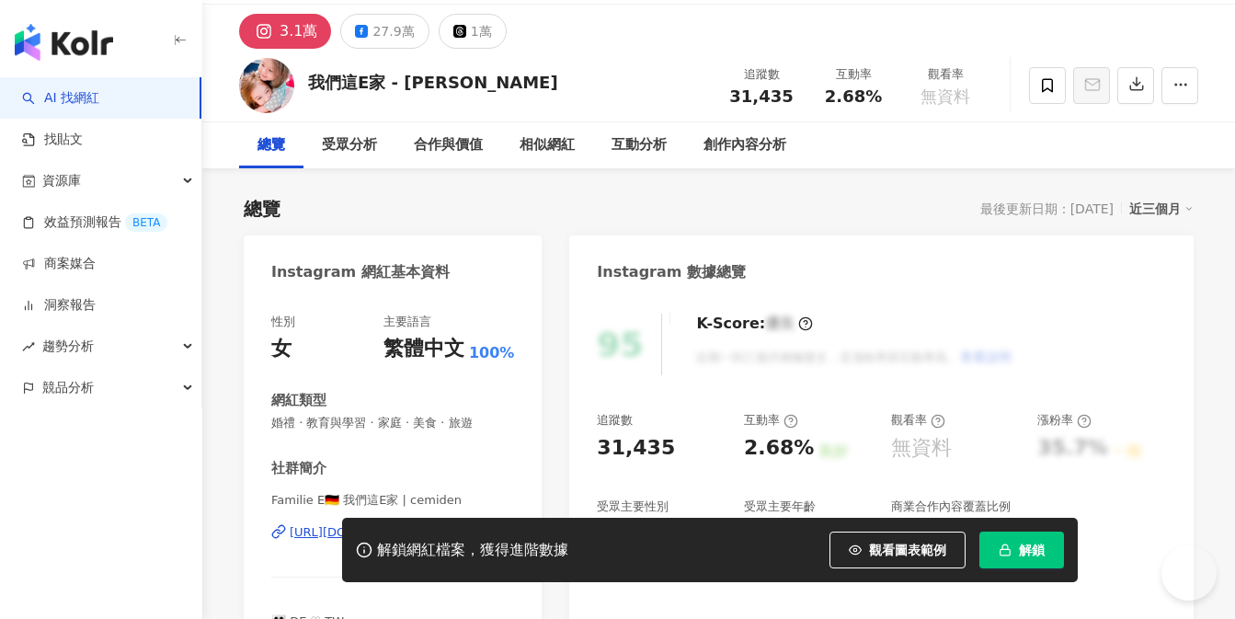
click at [907, 540] on button "觀看圖表範例" at bounding box center [897, 549] width 136 height 37
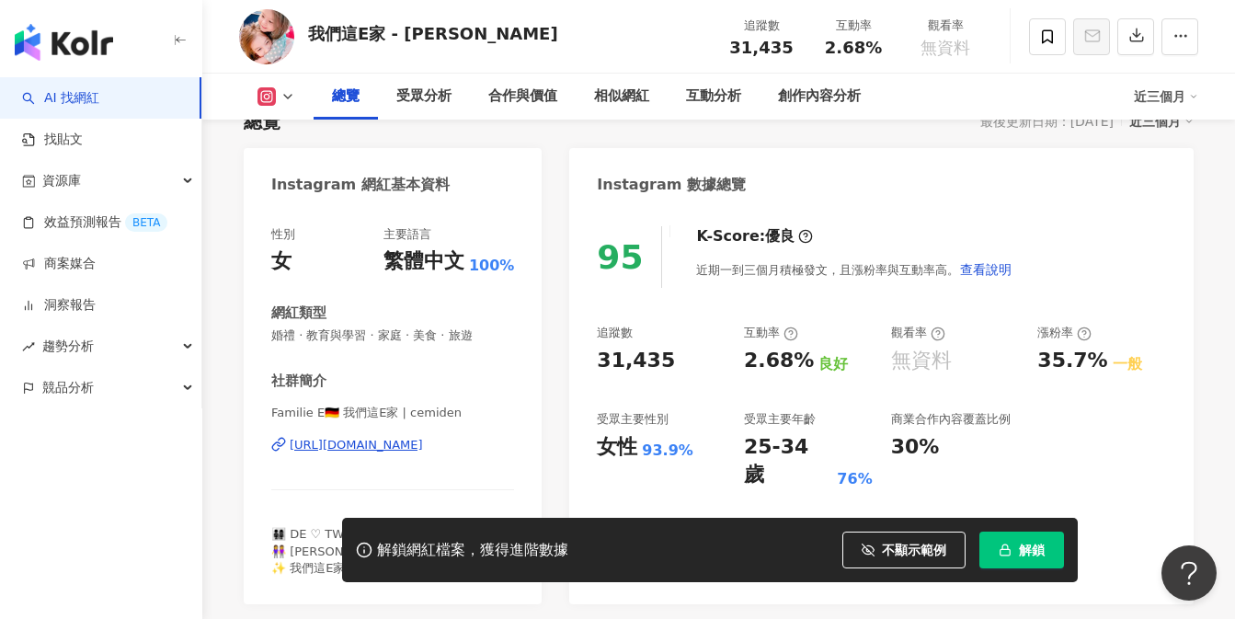
scroll to position [234, 0]
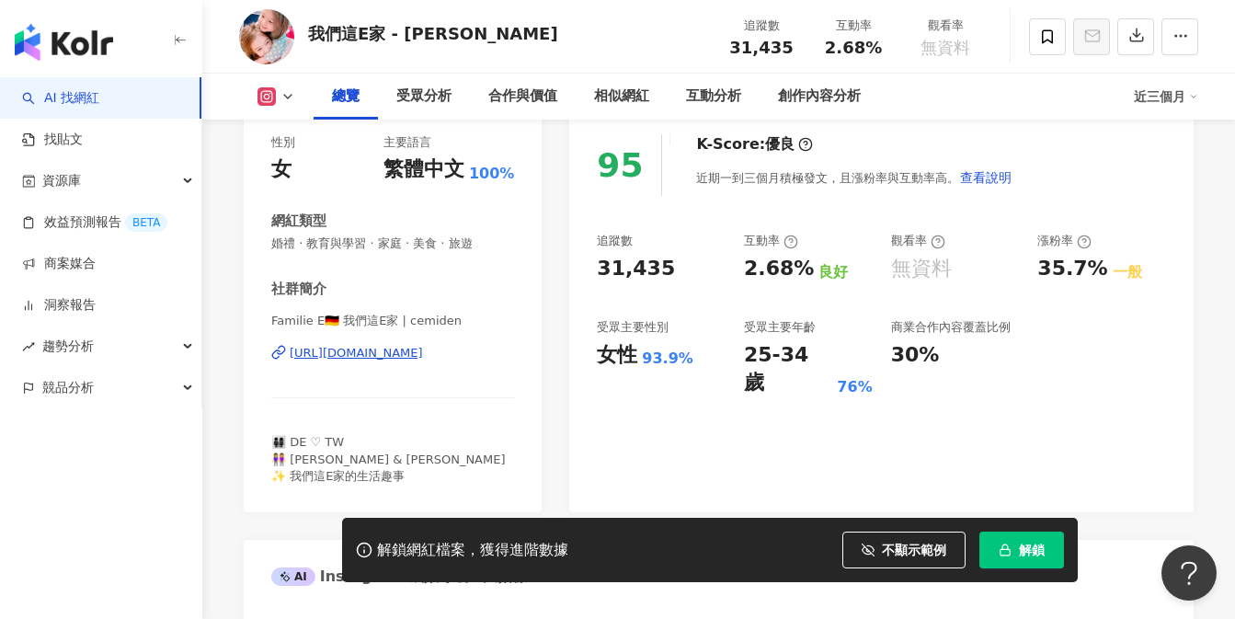
click at [423, 351] on div "[URL][DOMAIN_NAME]" at bounding box center [356, 353] width 133 height 17
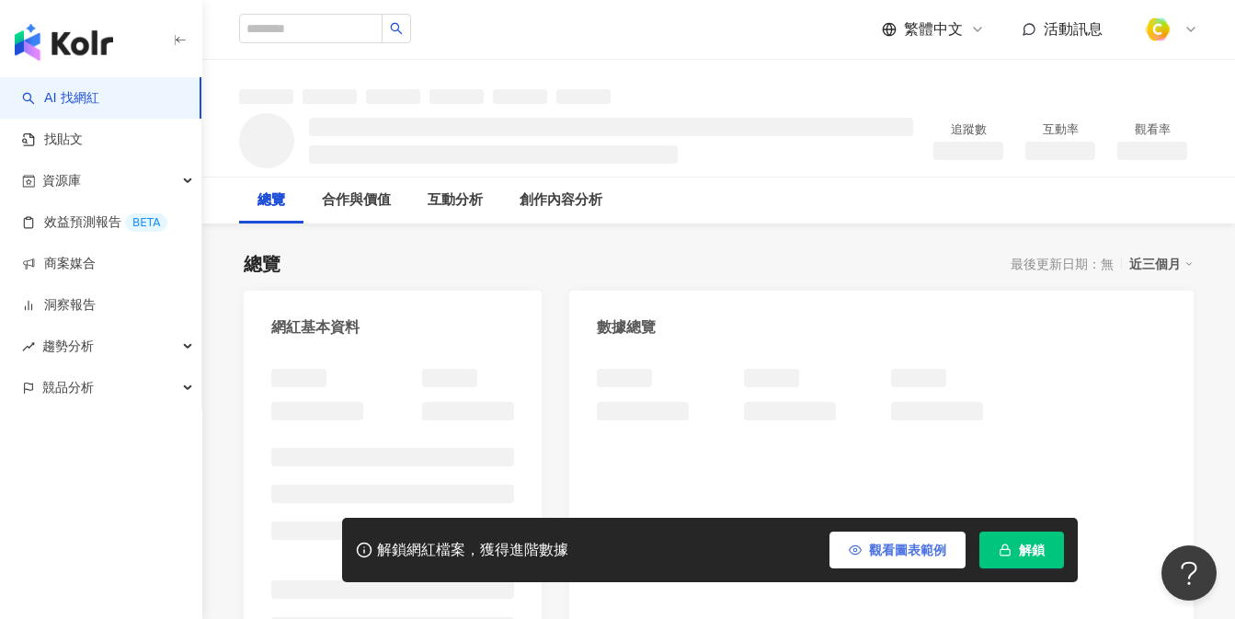
click at [885, 545] on span "觀看圖表範例" at bounding box center [907, 549] width 77 height 15
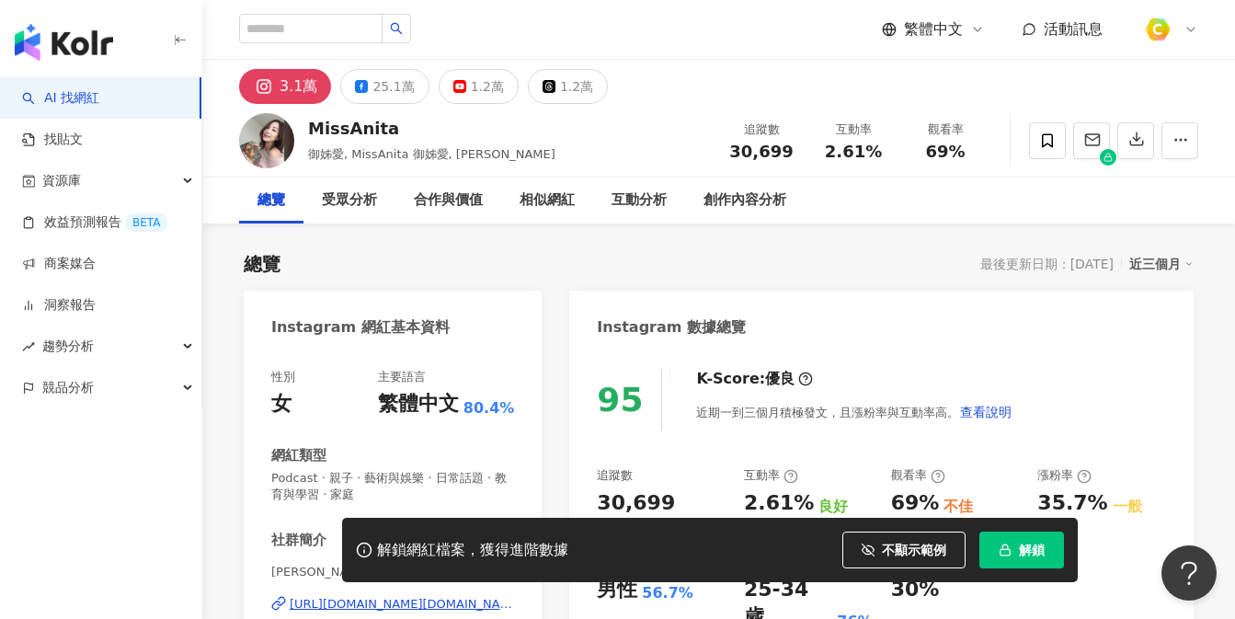
scroll to position [287, 0]
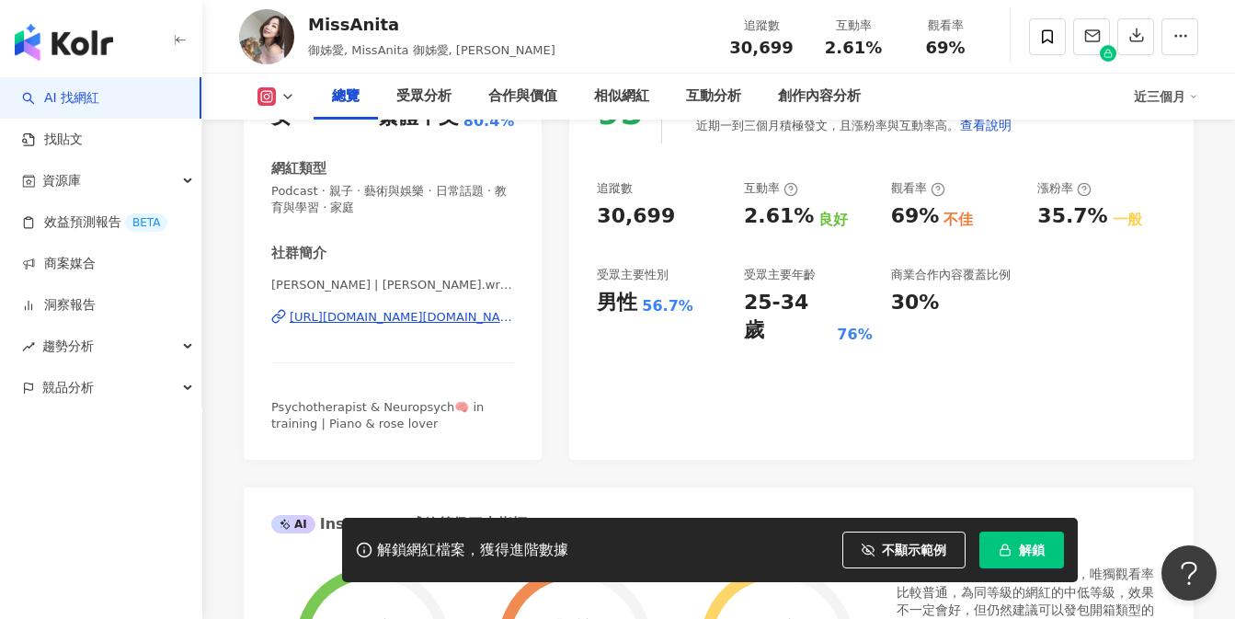
click at [415, 320] on div "https://www.instagram.com/anita.writer/" at bounding box center [402, 317] width 224 height 17
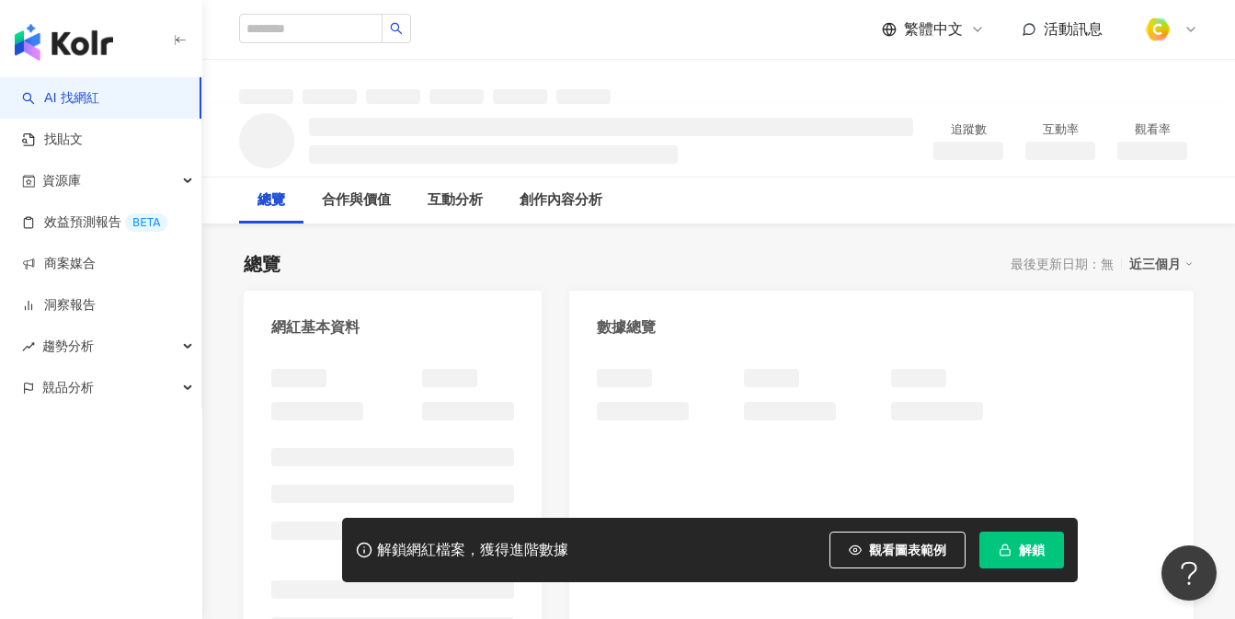
click at [875, 555] on span "觀看圖表範例" at bounding box center [907, 549] width 77 height 15
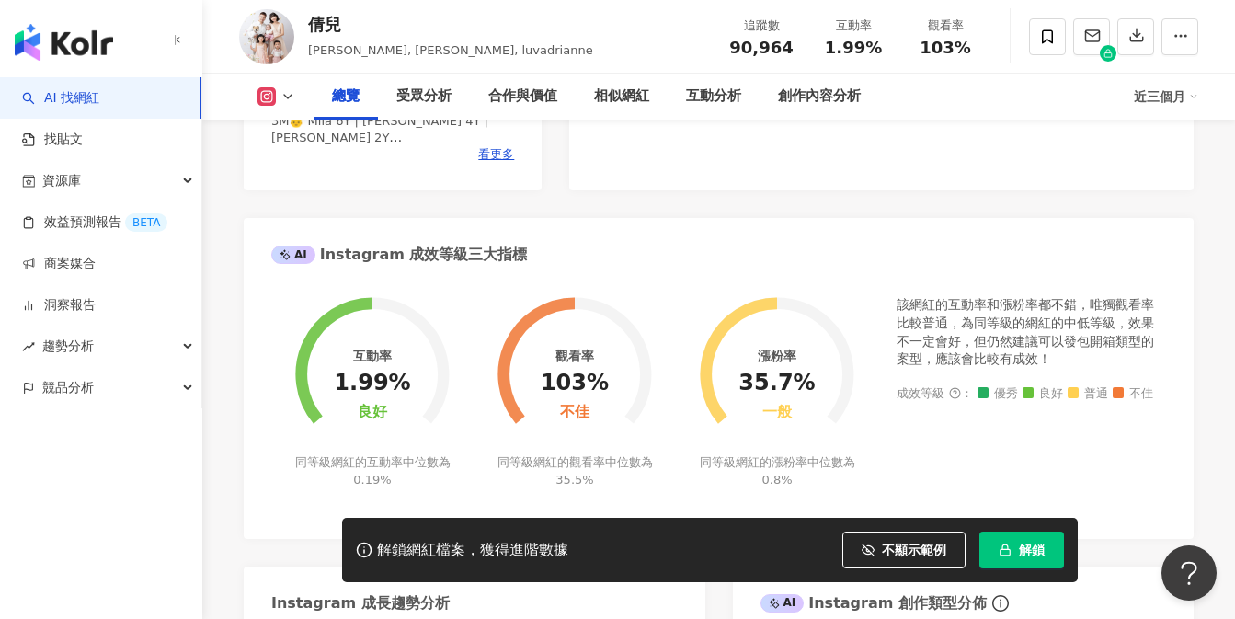
scroll to position [331, 0]
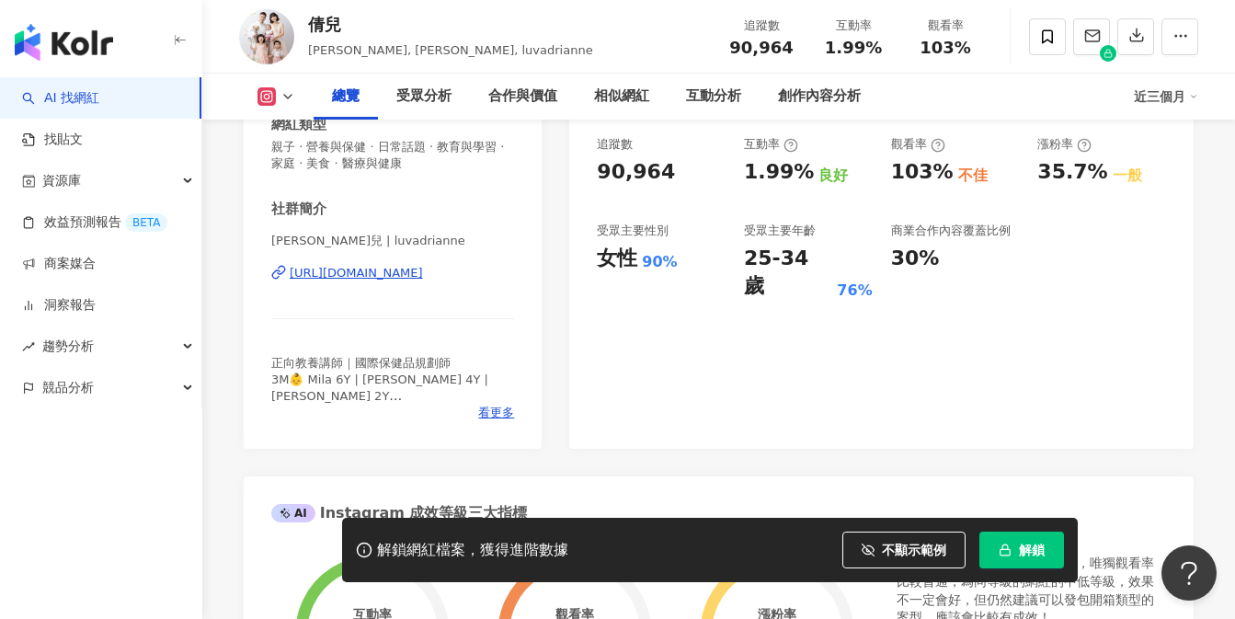
click at [416, 269] on div "[URL][DOMAIN_NAME]" at bounding box center [356, 273] width 133 height 17
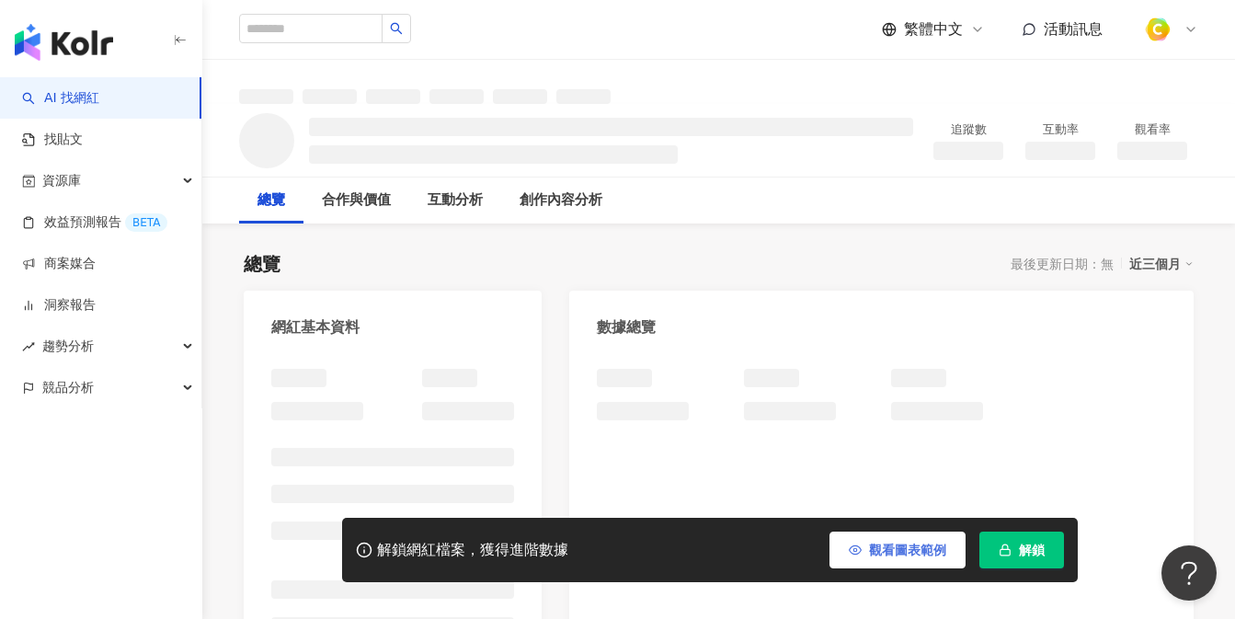
click at [901, 541] on button "觀看圖表範例" at bounding box center [897, 549] width 136 height 37
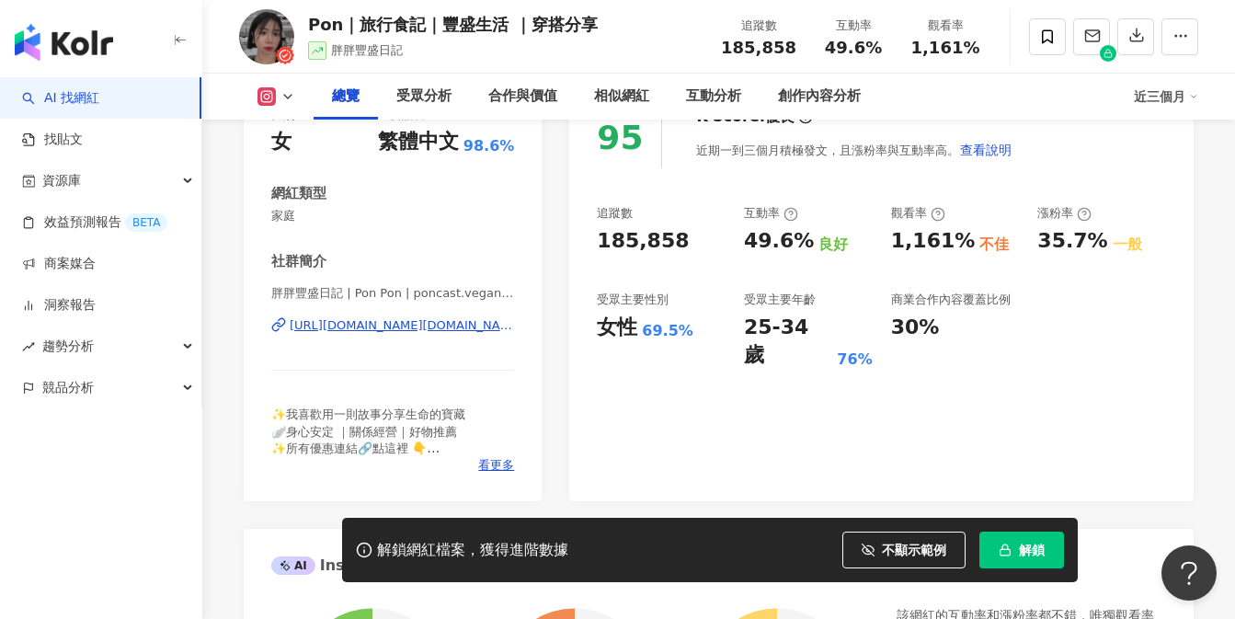
scroll to position [239, 0]
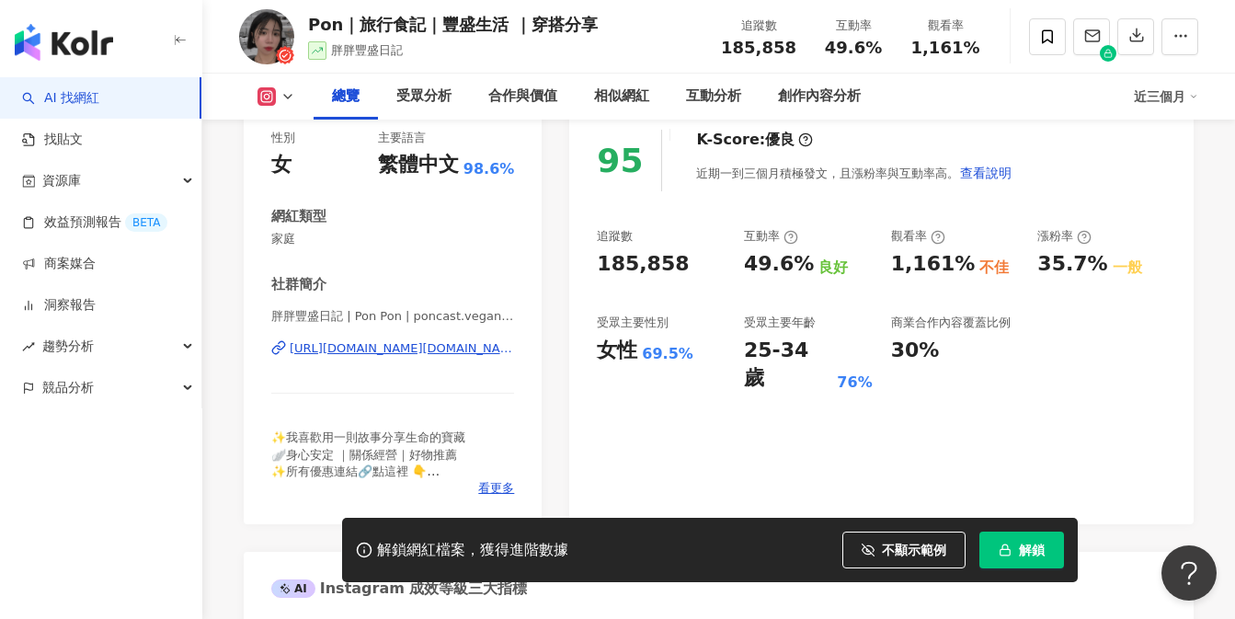
click at [420, 345] on div "https://www.instagram.com/poncast.veganlife/" at bounding box center [402, 348] width 224 height 17
